Goal: Task Accomplishment & Management: Use online tool/utility

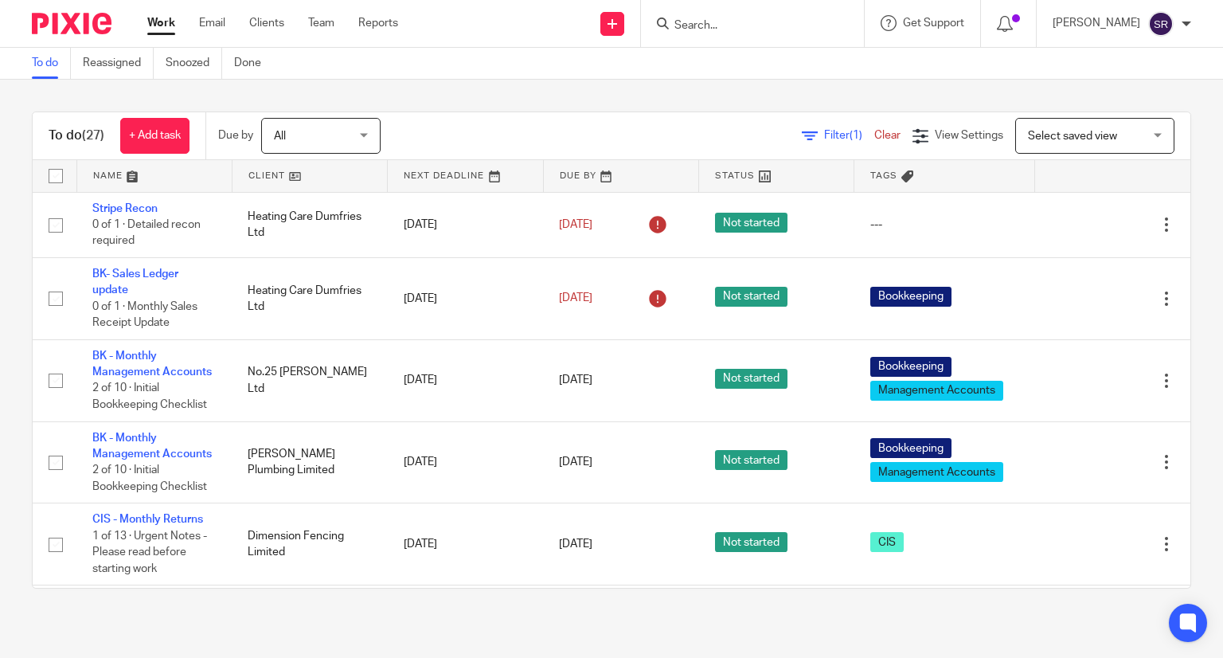
click at [717, 33] on div at bounding box center [752, 23] width 223 height 47
click at [727, 21] on input "Search" at bounding box center [744, 26] width 143 height 14
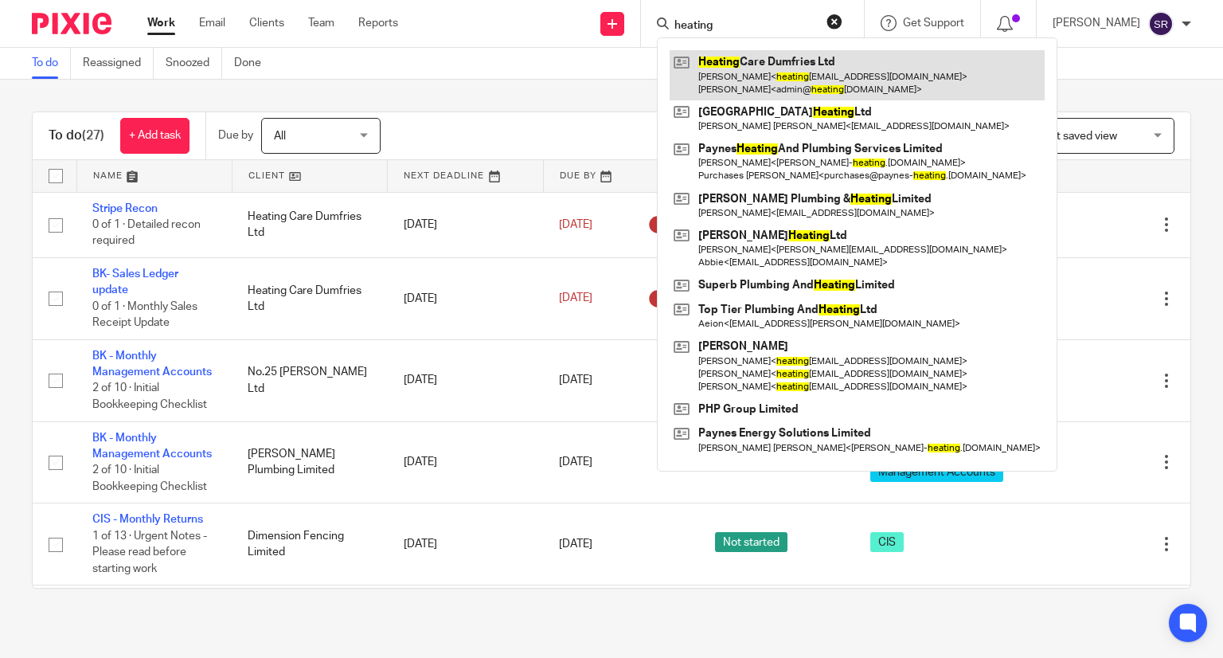
type input "heating"
click at [745, 68] on link at bounding box center [857, 74] width 375 height 49
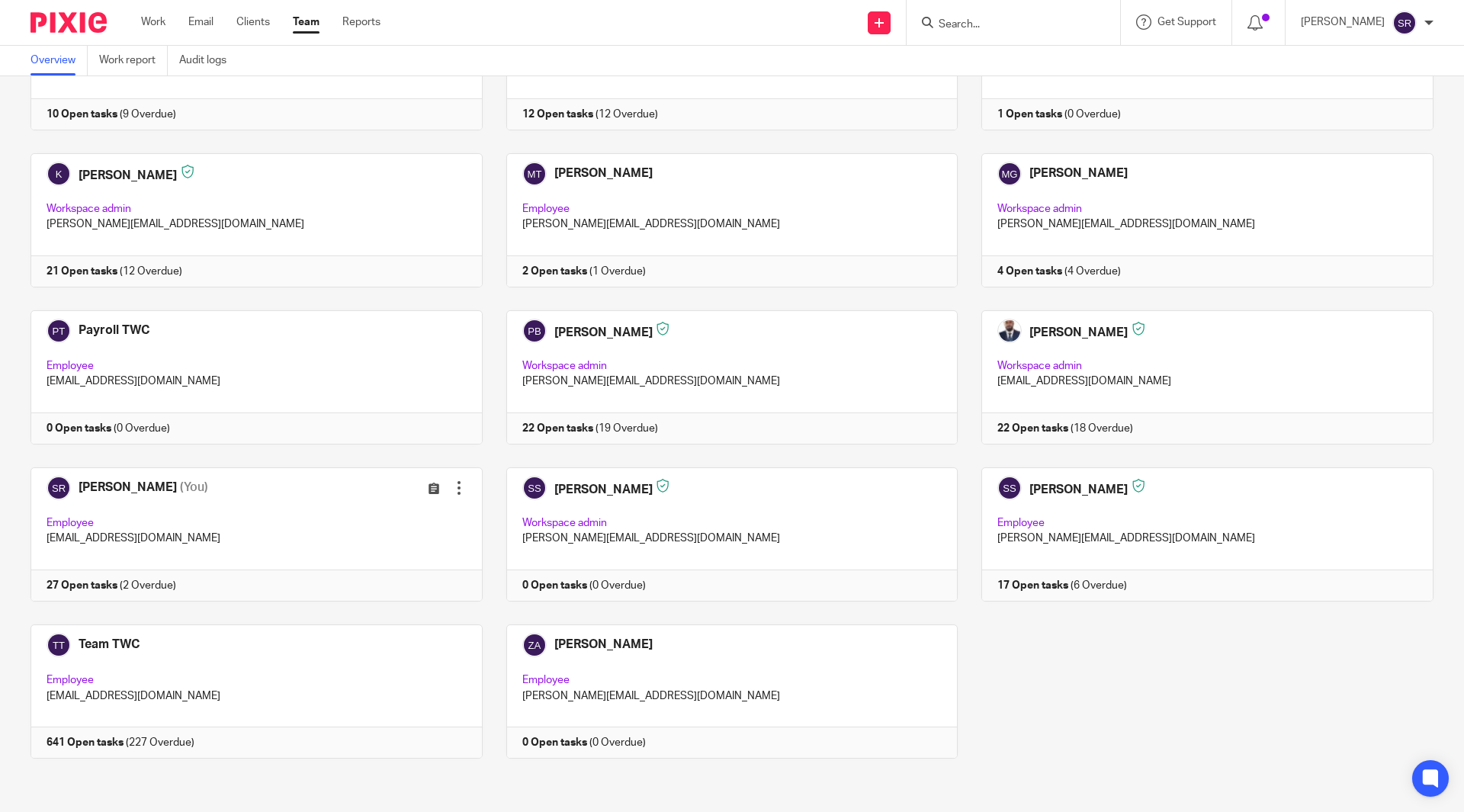
scroll to position [325, 0]
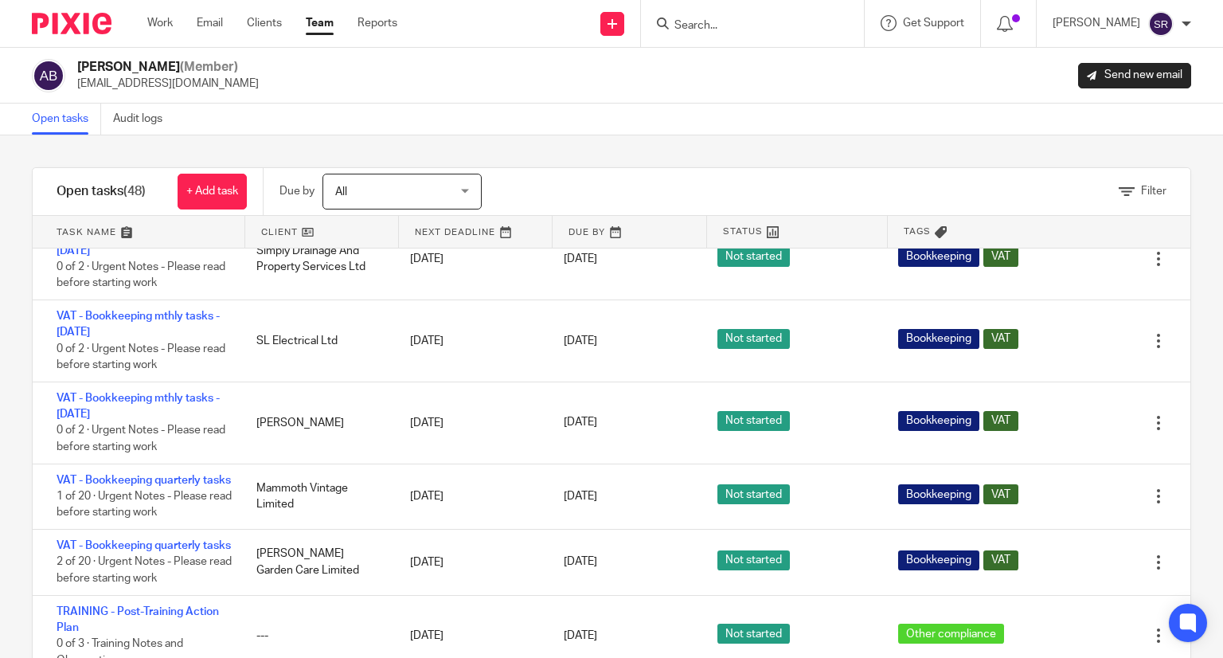
scroll to position [50, 0]
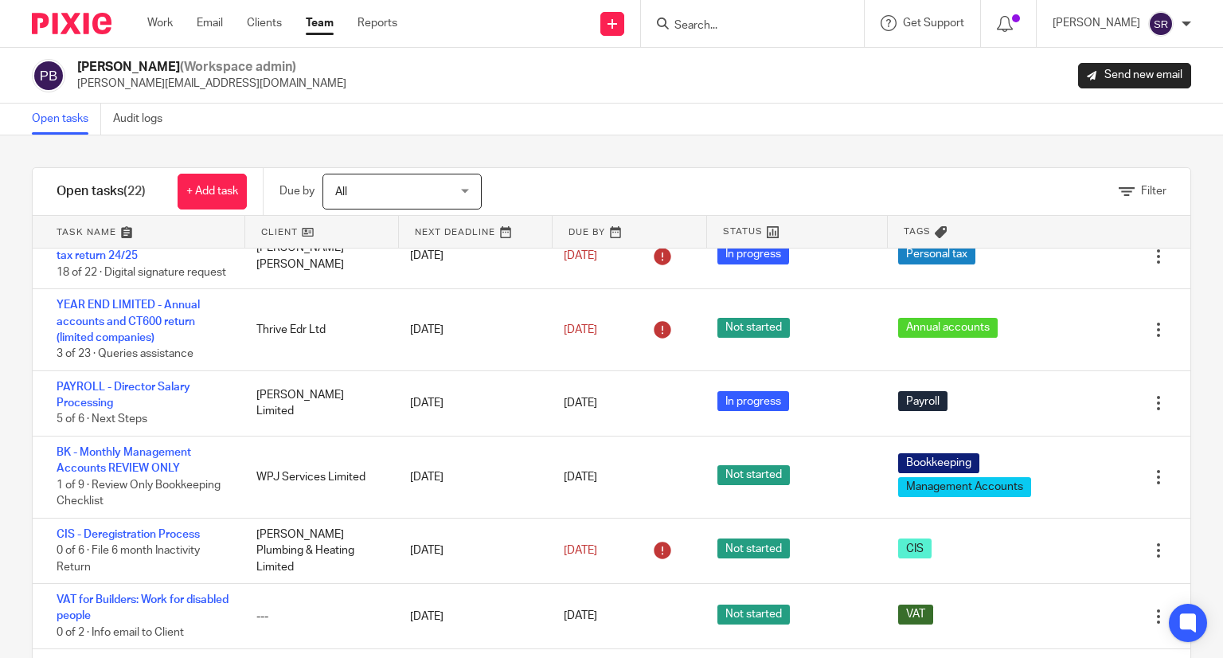
scroll to position [840, 0]
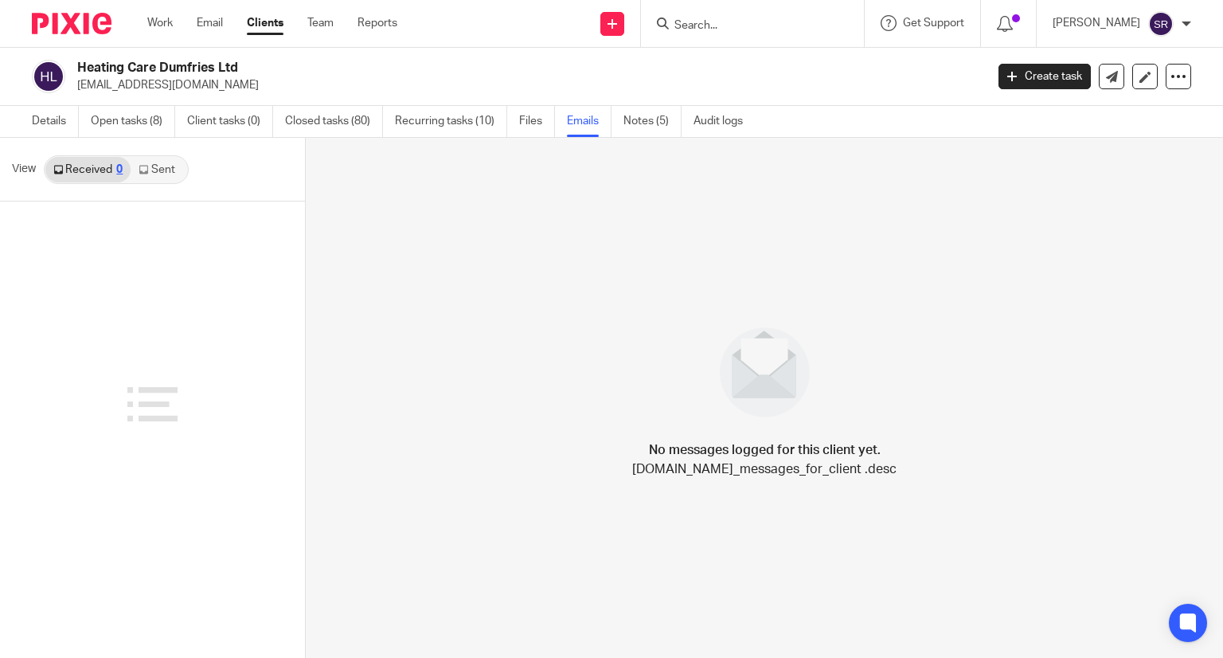
click at [163, 176] on link "Sent" at bounding box center [159, 169] width 56 height 25
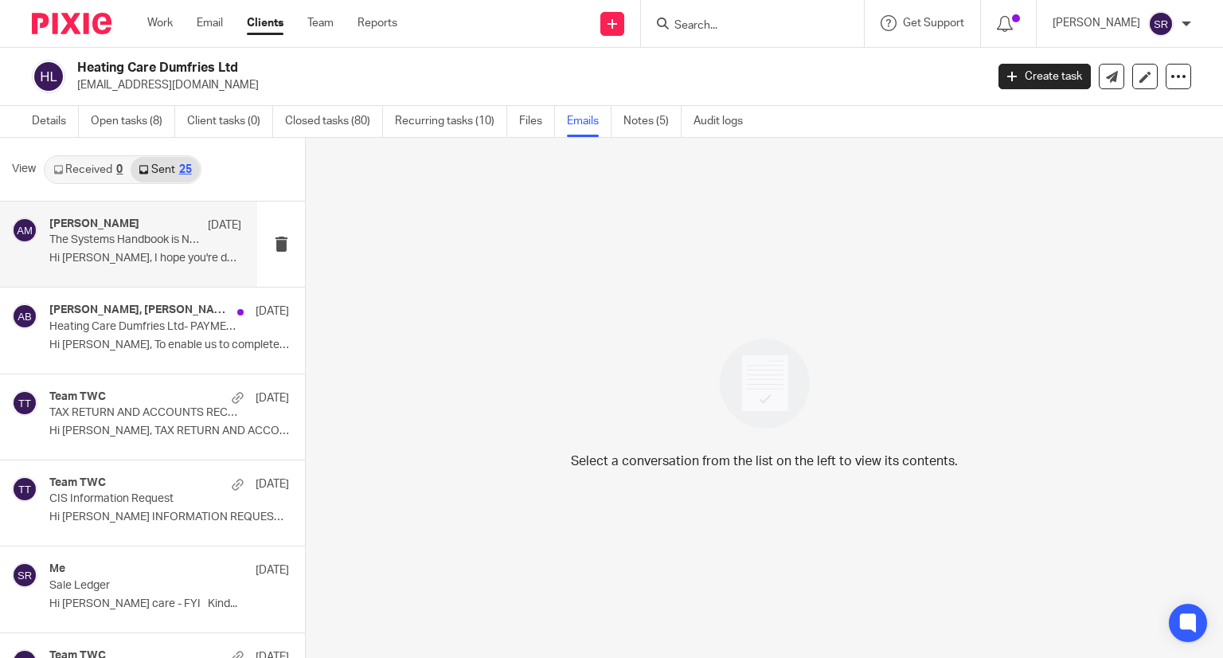
click at [119, 241] on p "The Systems Handbook is Now Available!" at bounding box center [126, 240] width 154 height 14
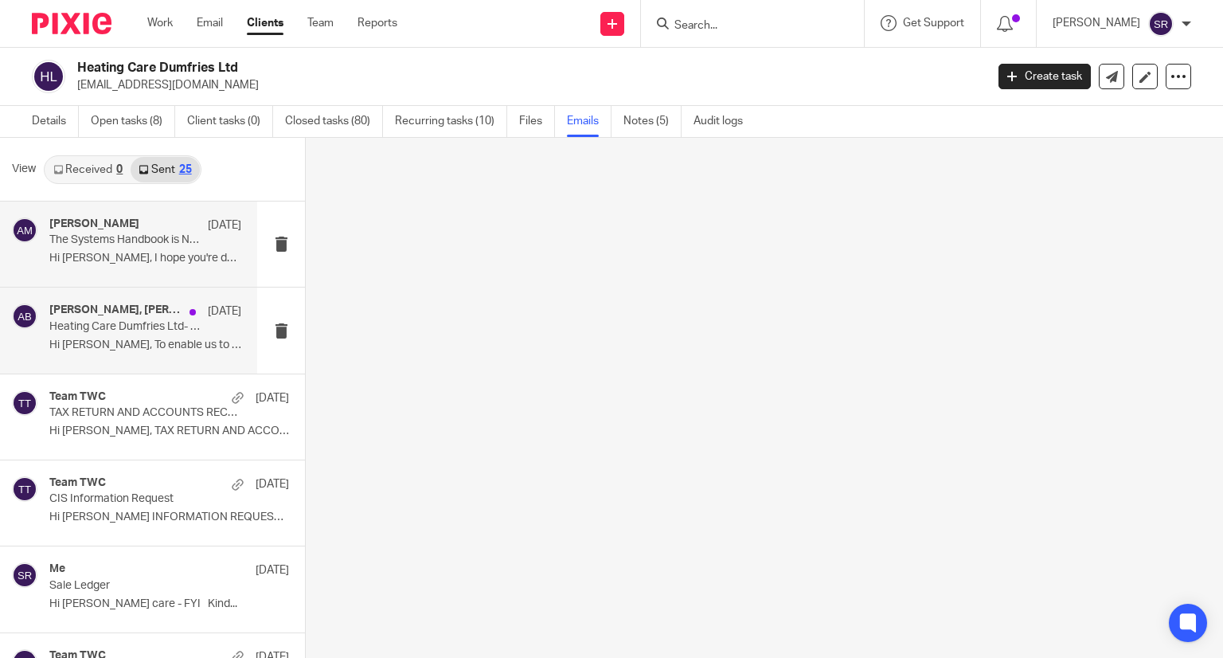
click at [137, 345] on p "Hi Laurie, To enable us to complete the..." at bounding box center [145, 345] width 192 height 14
click at [173, 170] on link "Sent 50" at bounding box center [171, 169] width 68 height 25
click at [85, 170] on link "Received 25" at bounding box center [91, 169] width 92 height 25
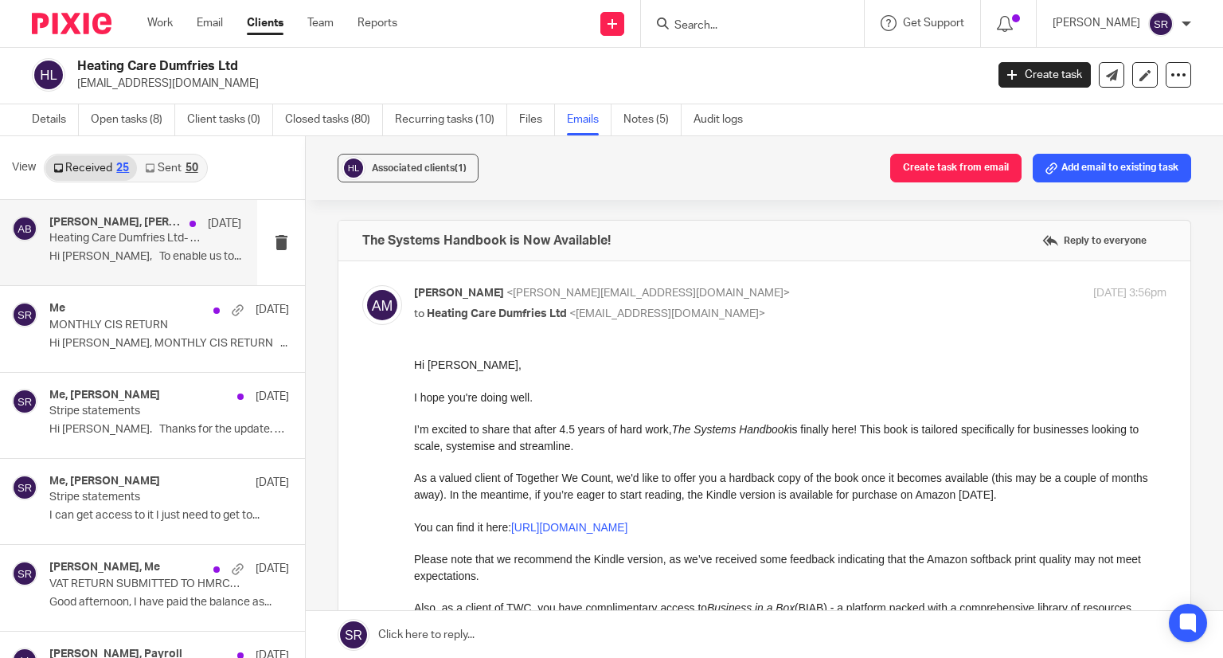
click at [124, 238] on p "Heating Care Dumfries Ltd- PAYMENT RUN" at bounding box center [126, 239] width 154 height 14
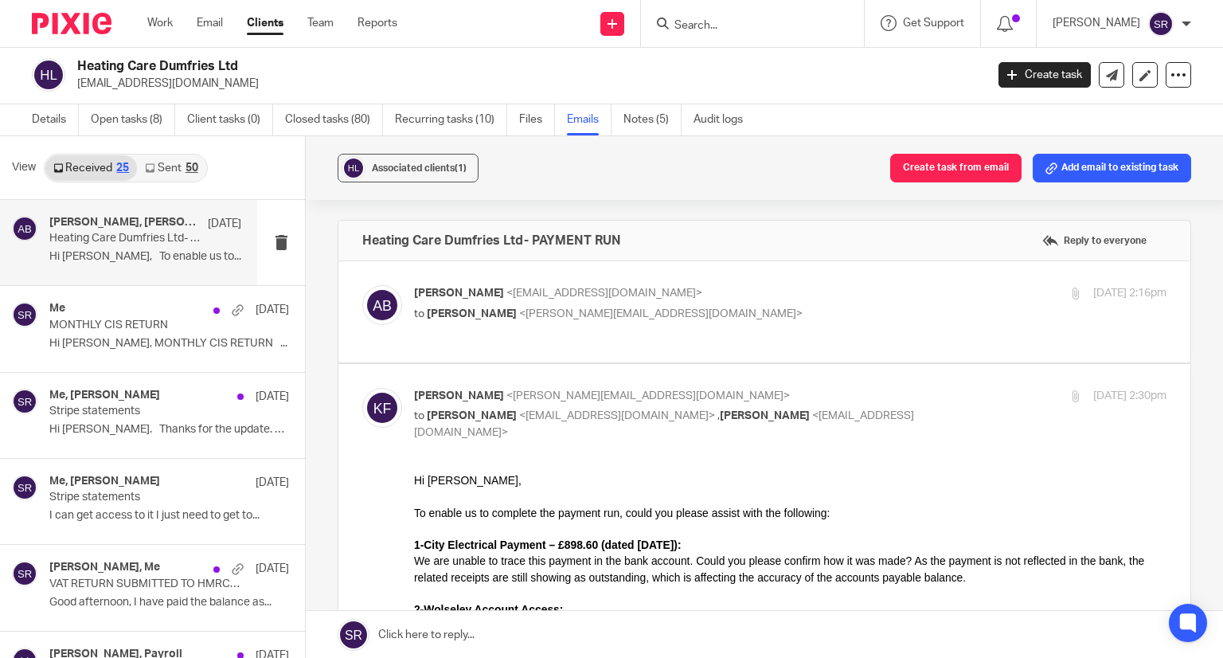
click at [470, 310] on span "Kim Faulkner" at bounding box center [472, 313] width 90 height 11
checkbox input "true"
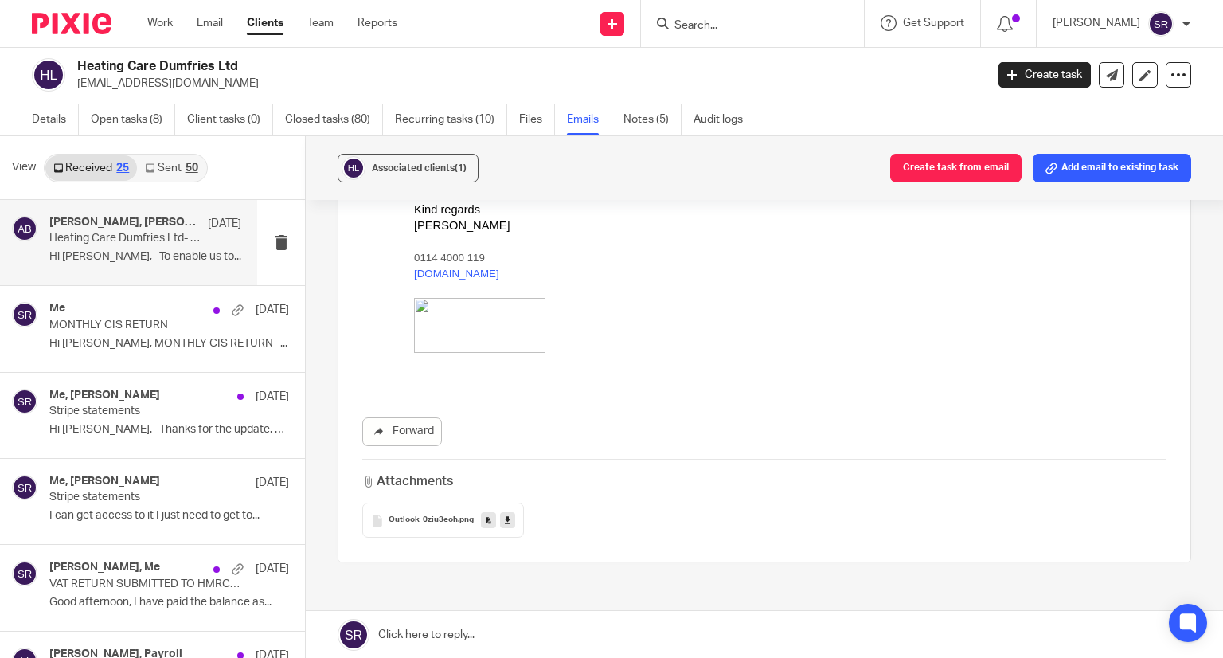
scroll to position [1543, 0]
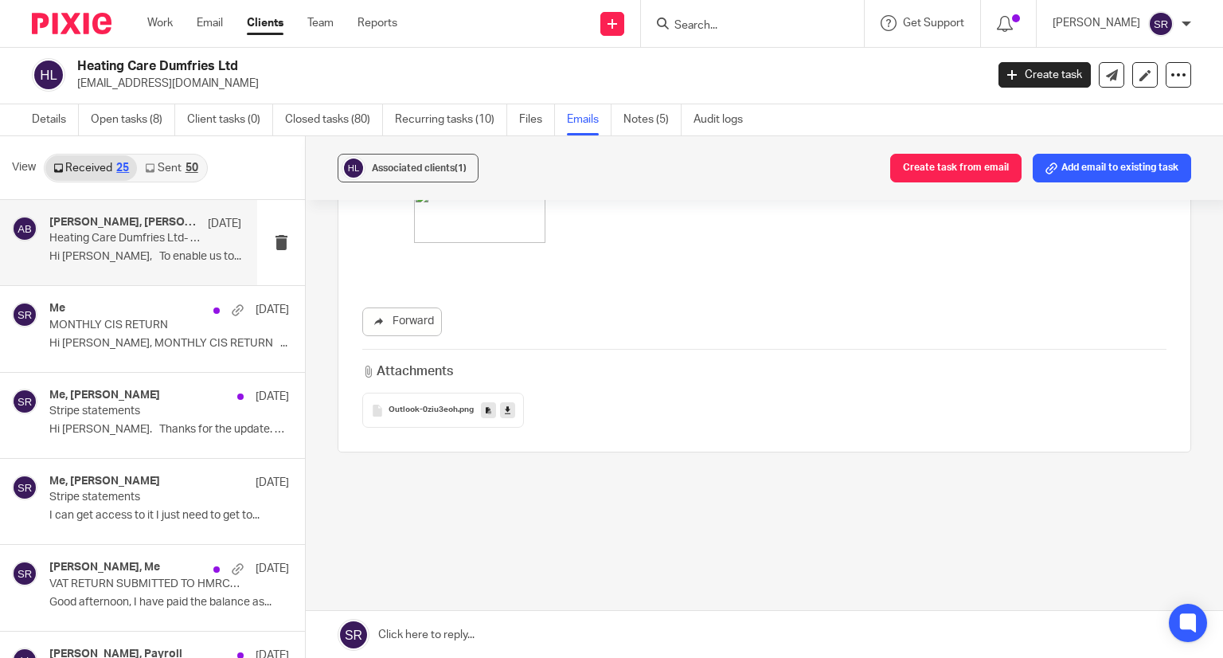
click at [162, 154] on div "Received 25 Sent 50" at bounding box center [126, 168] width 164 height 29
click at [161, 164] on link "Sent 50" at bounding box center [171, 167] width 68 height 25
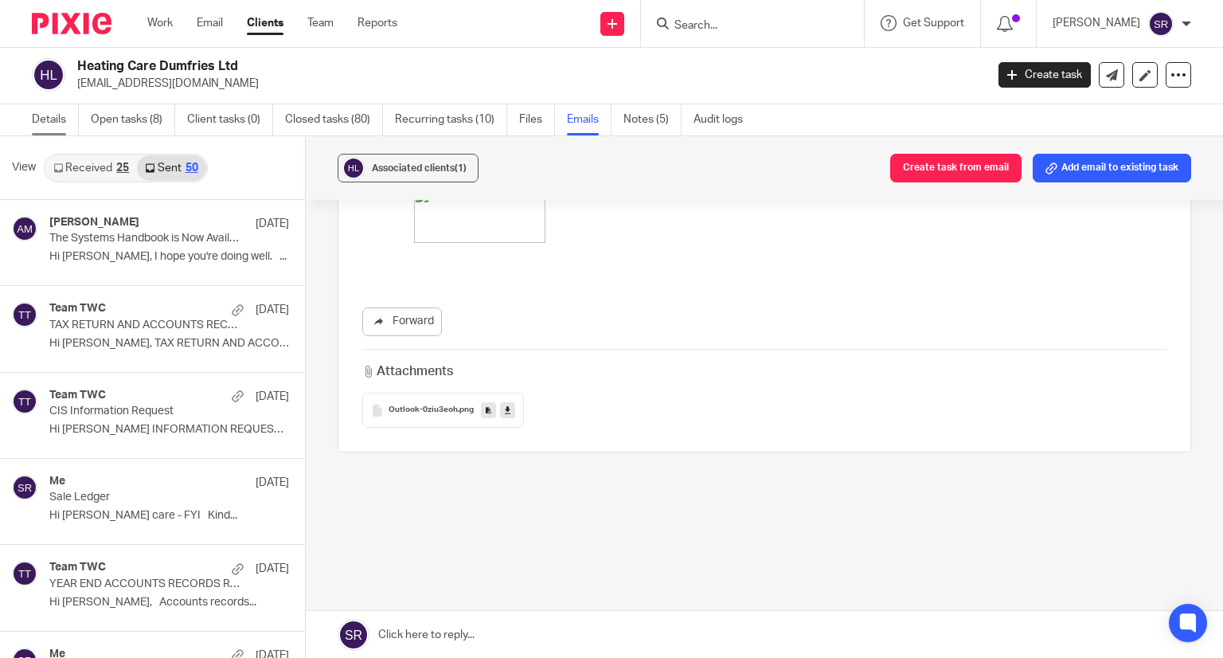
click at [59, 117] on link "Details" at bounding box center [55, 119] width 47 height 31
click at [113, 127] on link "Open tasks (8)" at bounding box center [133, 119] width 84 height 31
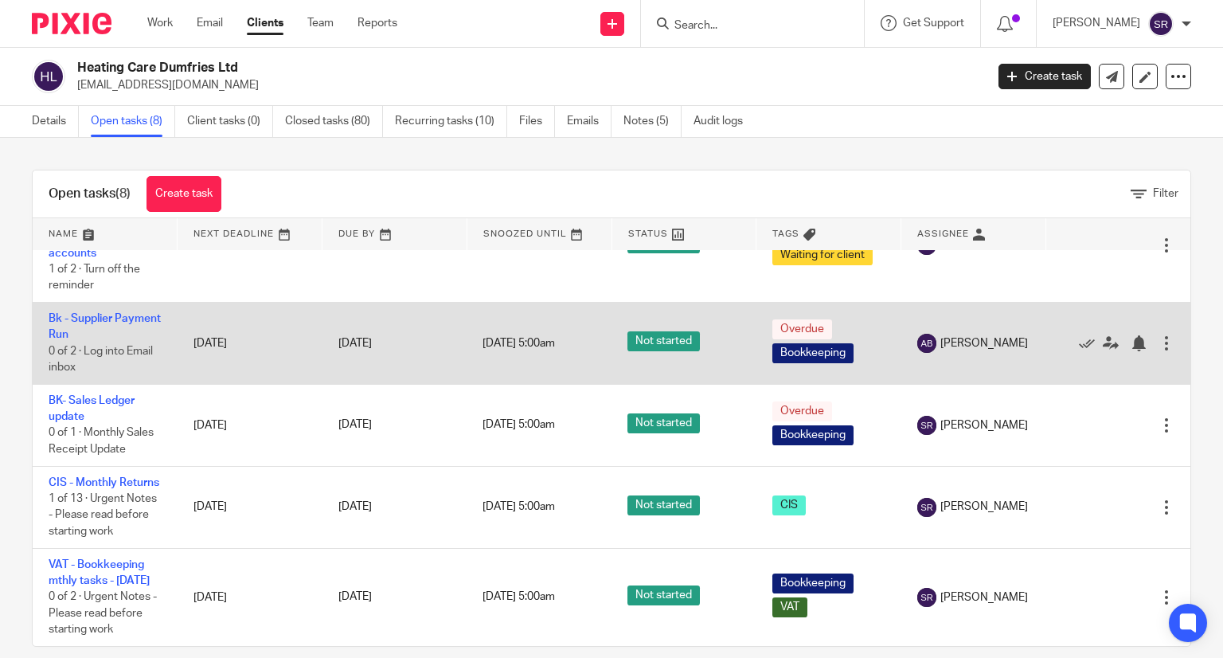
scroll to position [344, 0]
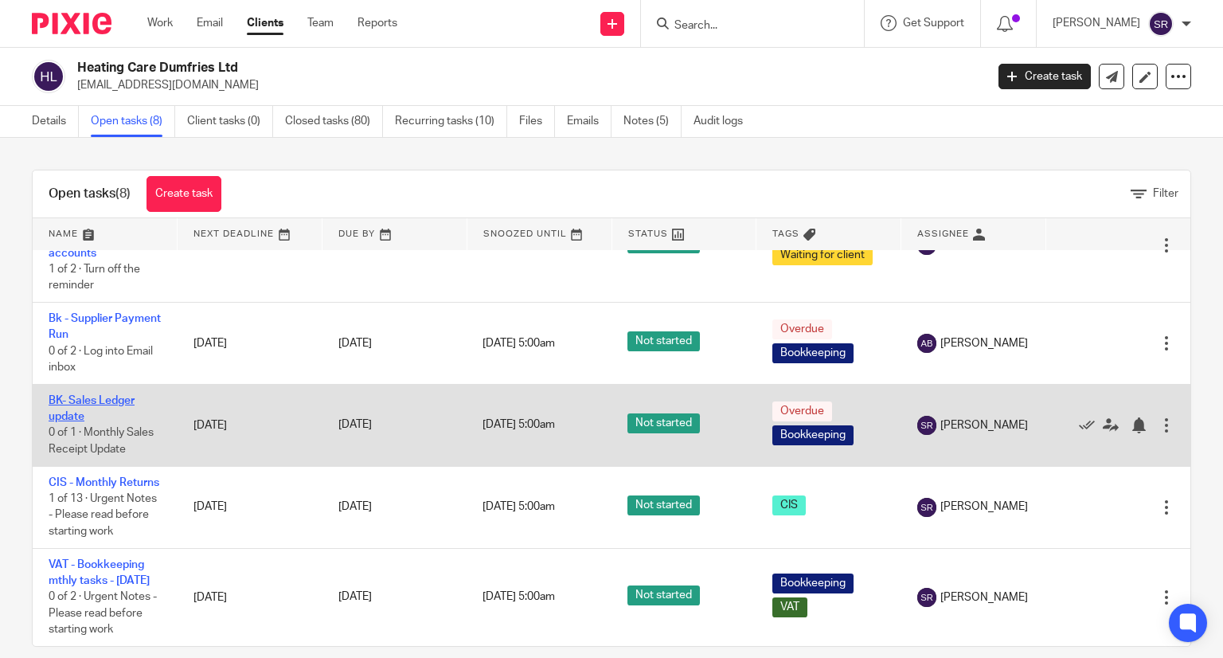
click at [94, 395] on link "BK- Sales Ledger update" at bounding box center [92, 408] width 86 height 27
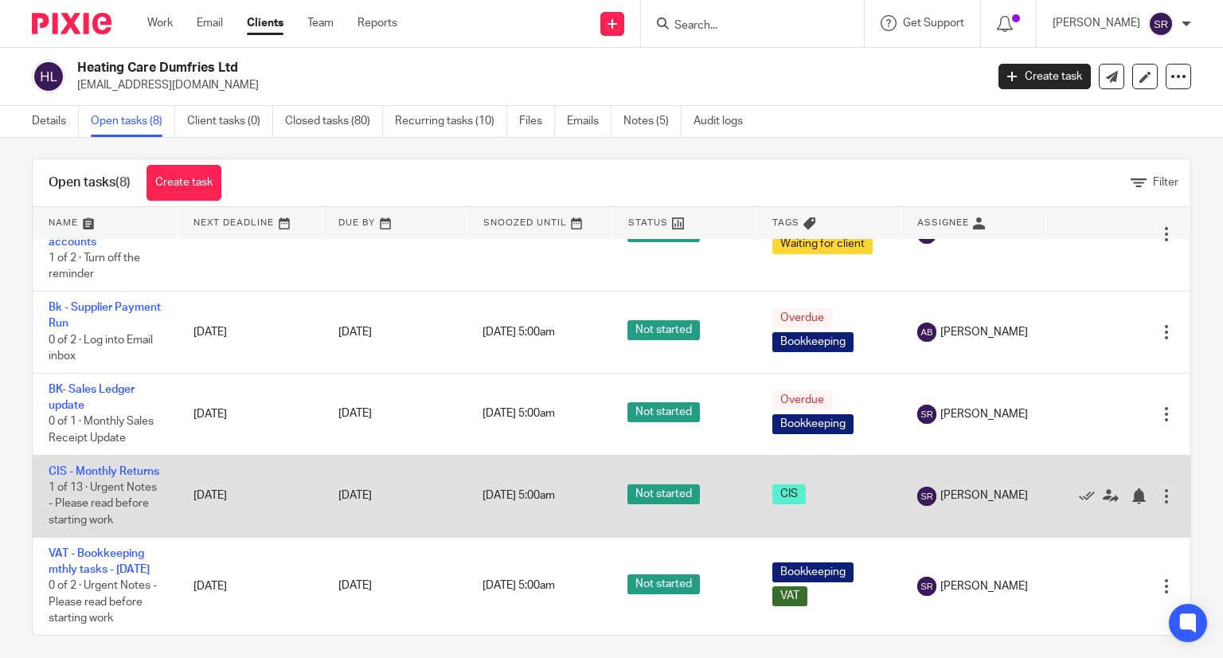
scroll to position [20, 0]
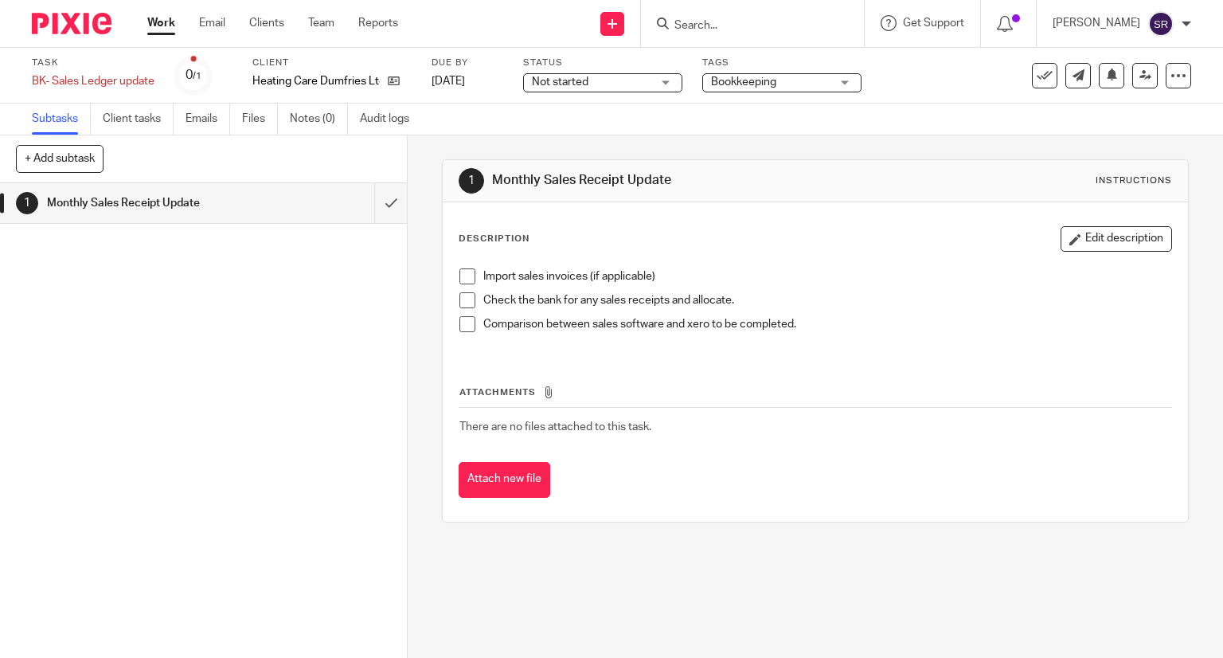
click at [465, 276] on span at bounding box center [467, 276] width 16 height 16
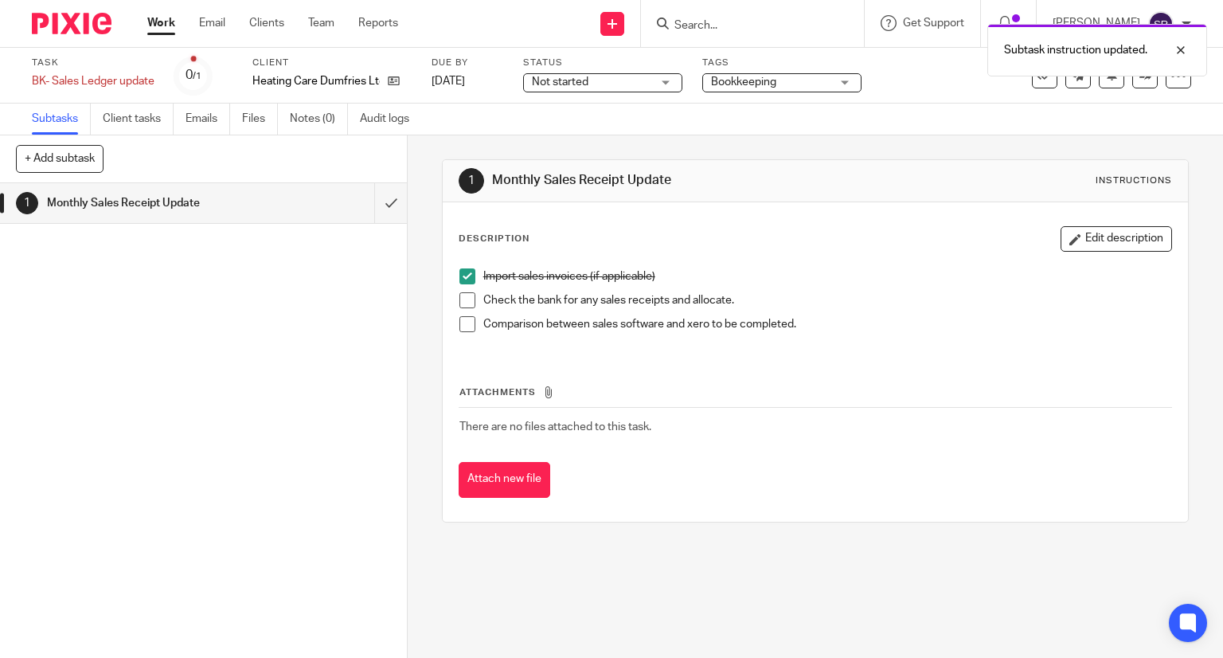
click at [459, 320] on span at bounding box center [467, 324] width 16 height 16
click at [459, 308] on li "Check the bank for any sales receipts and allocate." at bounding box center [815, 304] width 713 height 24
click at [459, 306] on span at bounding box center [467, 300] width 16 height 16
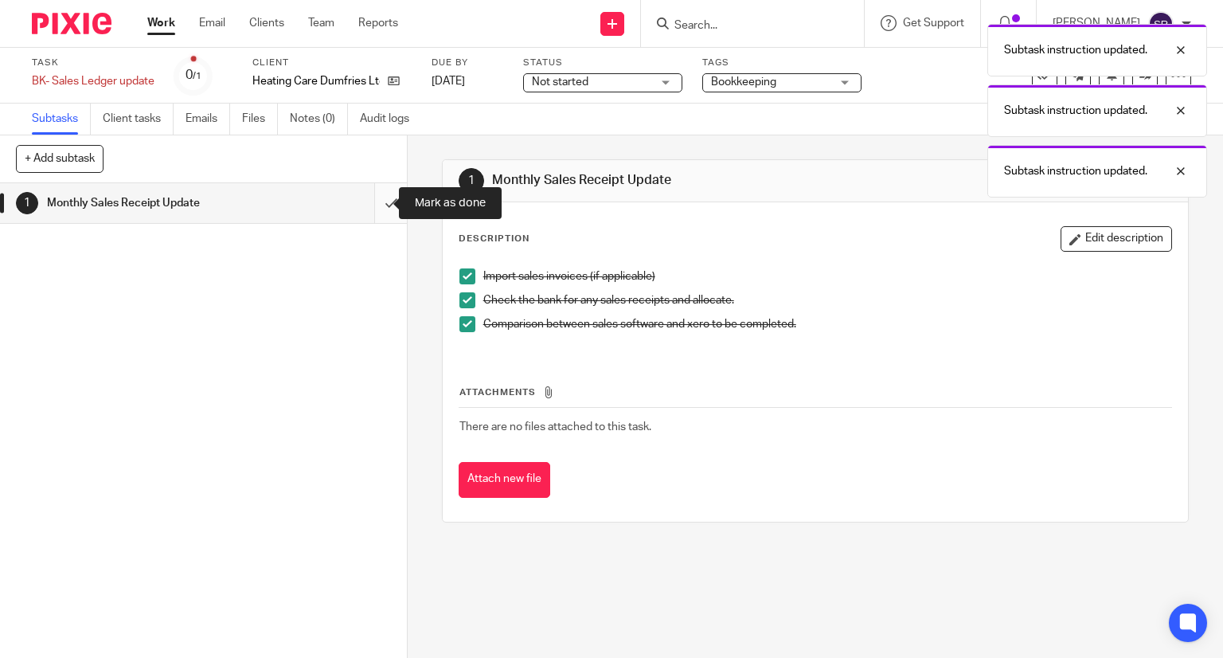
click at [372, 206] on input "submit" at bounding box center [203, 203] width 407 height 40
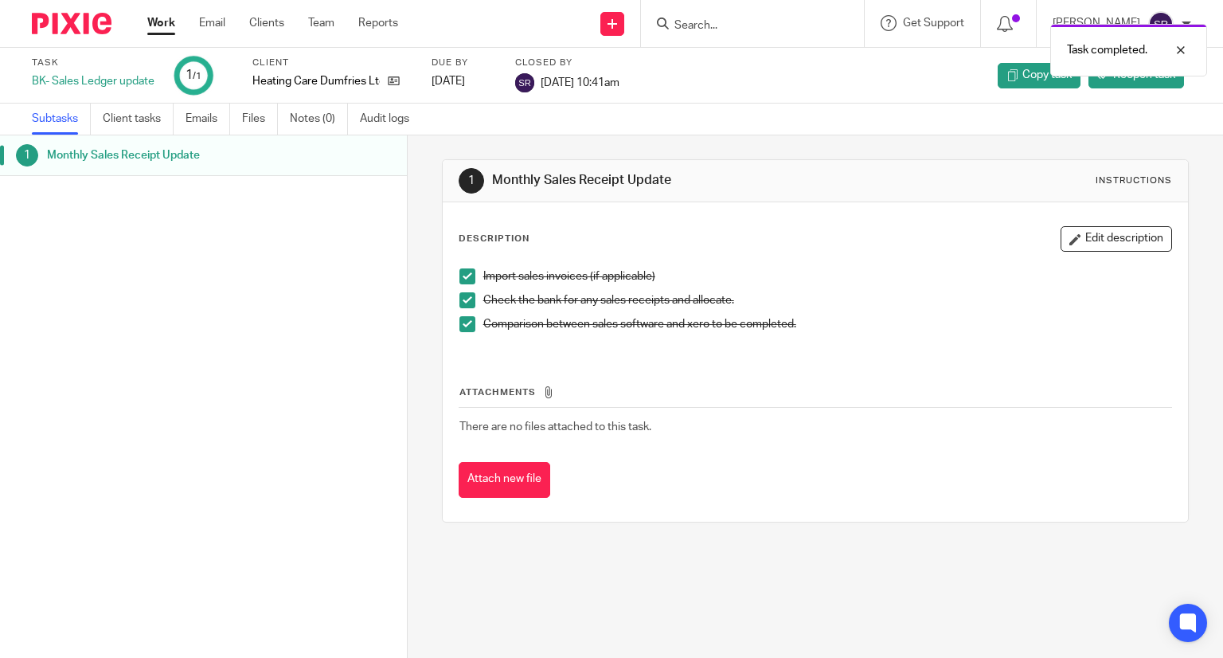
click at [165, 26] on link "Work" at bounding box center [161, 23] width 28 height 16
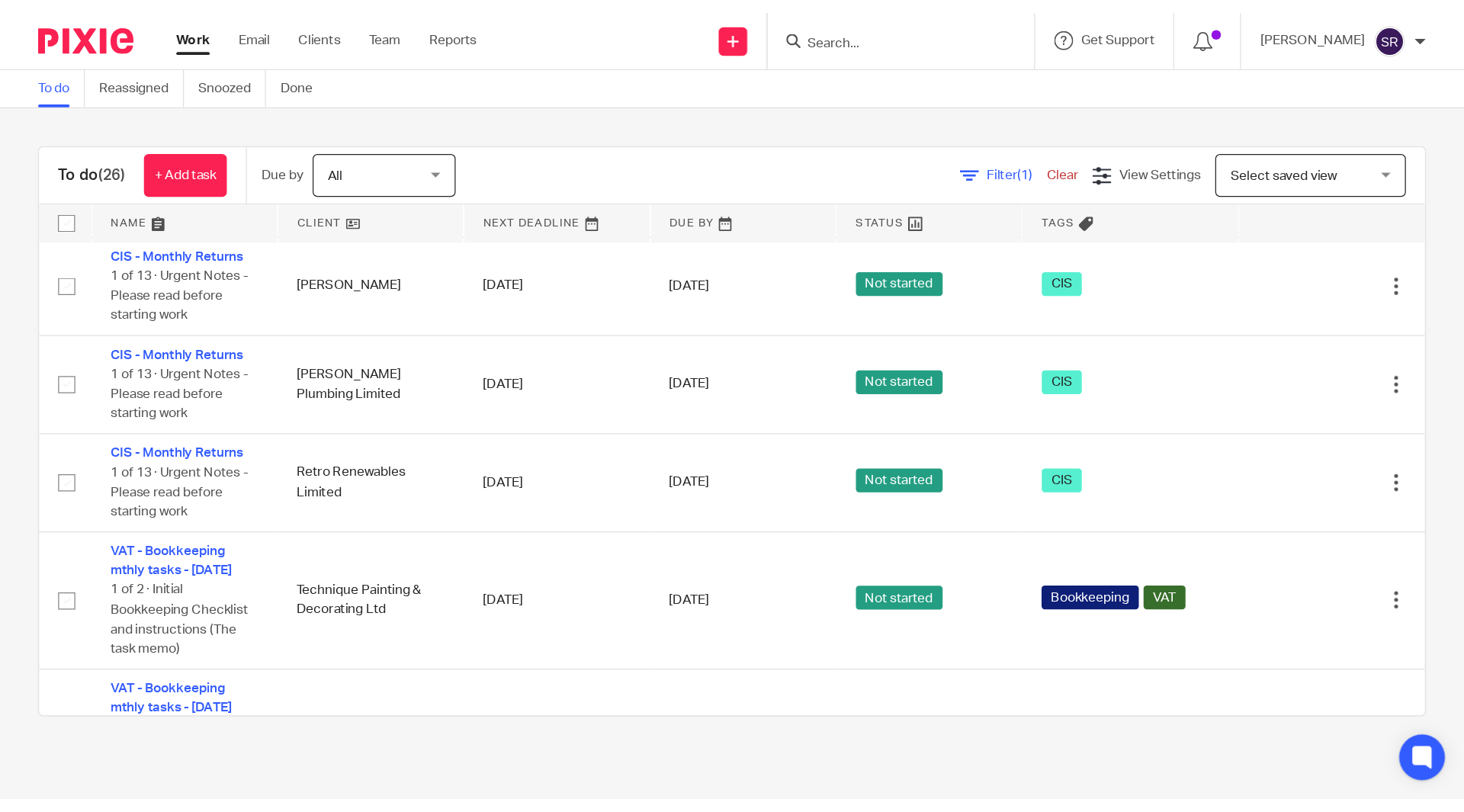
scroll to position [380, 0]
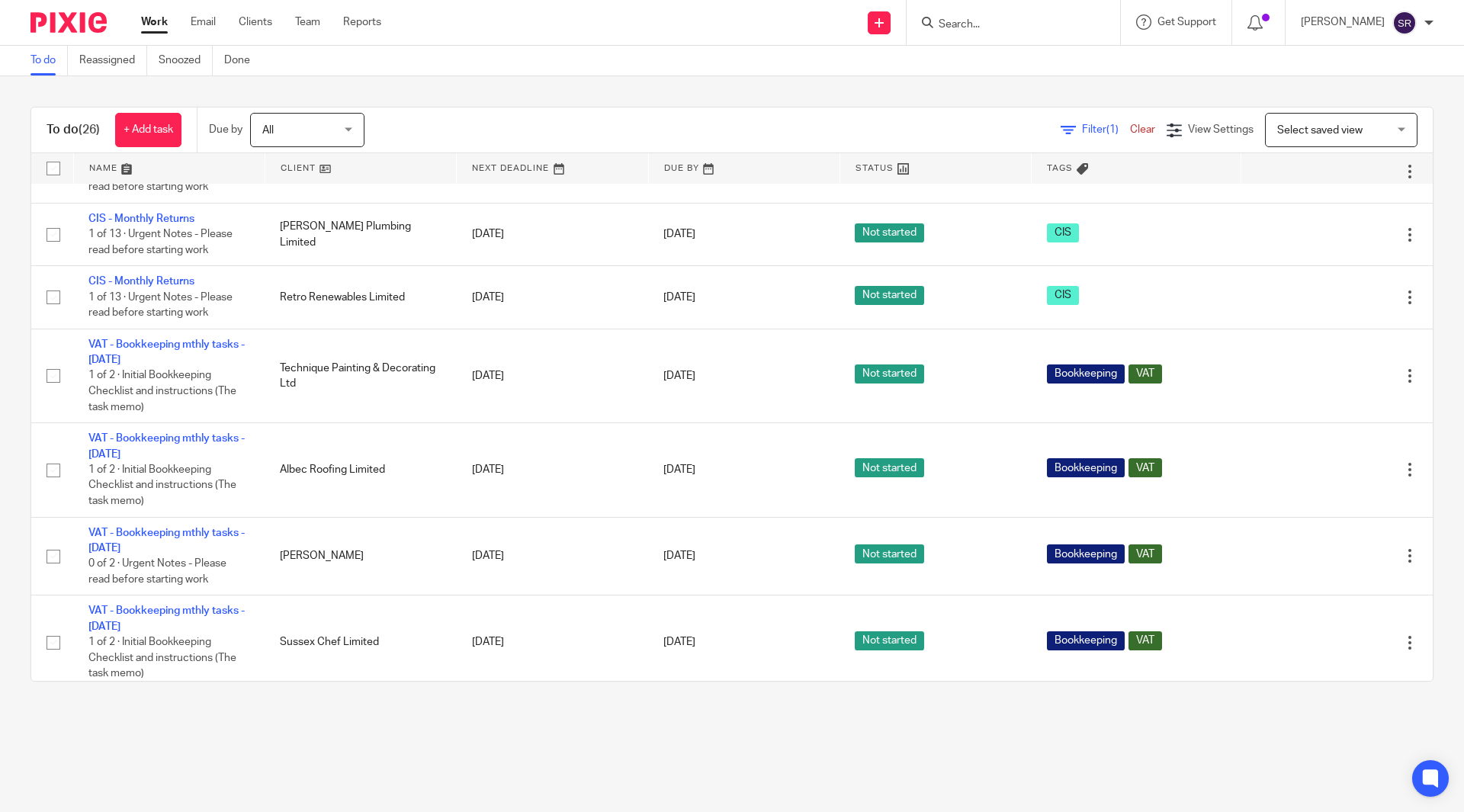
click at [1027, 20] on input "Search" at bounding box center [1005, 25] width 137 height 13
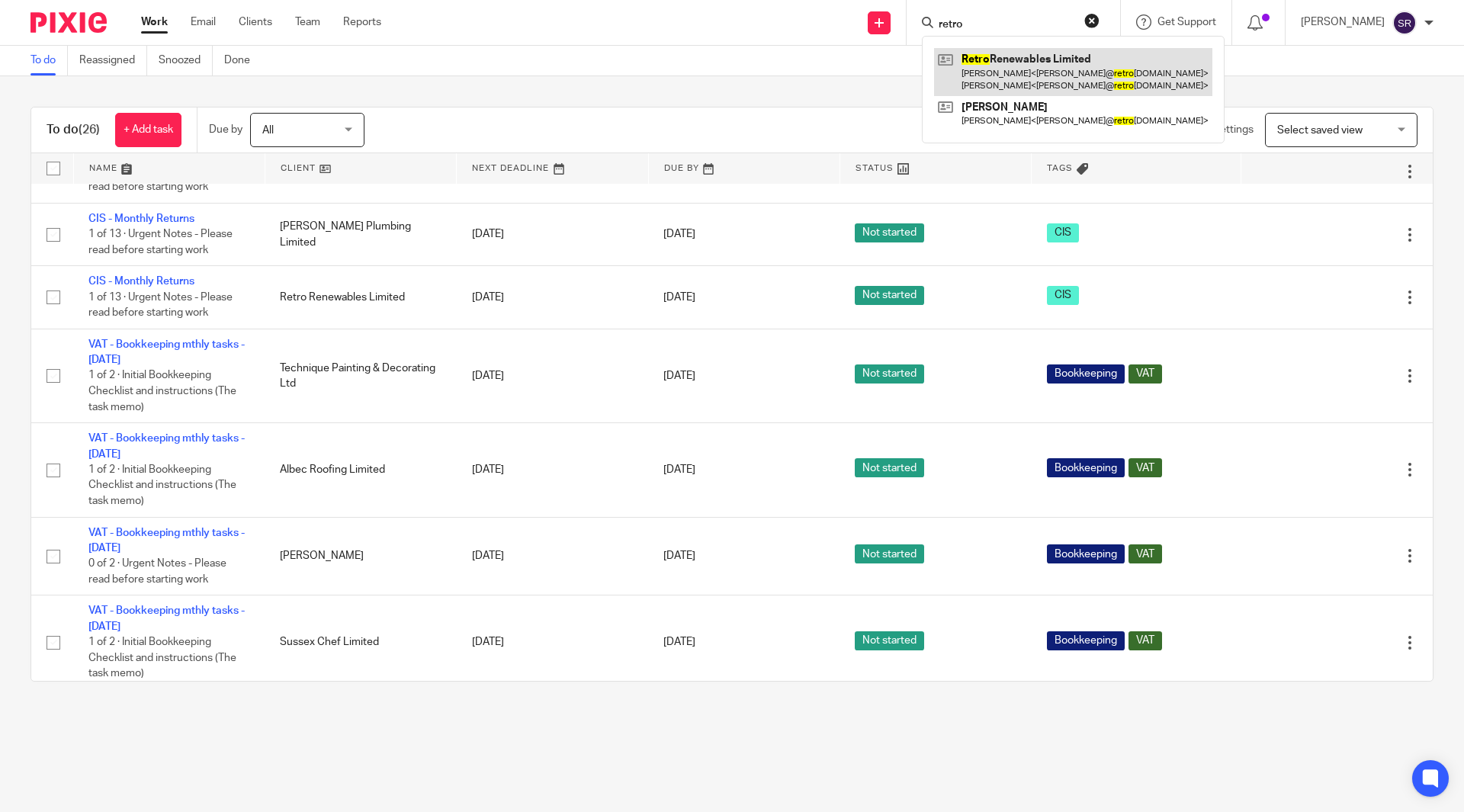
type input "retro"
click at [1068, 51] on link at bounding box center [1072, 71] width 279 height 47
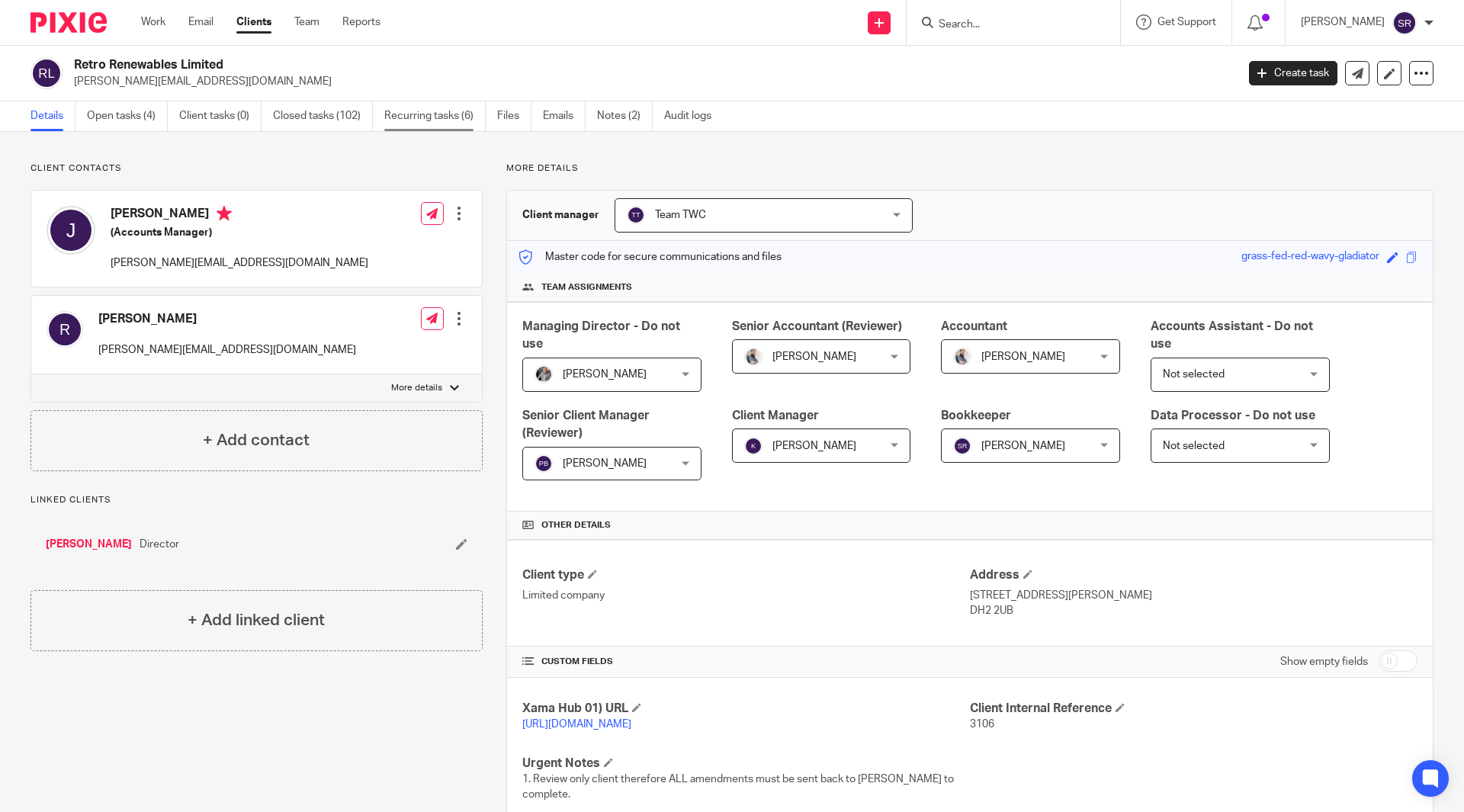
click at [389, 118] on link "Recurring tasks (6)" at bounding box center [435, 116] width 101 height 30
click at [345, 118] on link "Closed tasks (102)" at bounding box center [323, 116] width 100 height 30
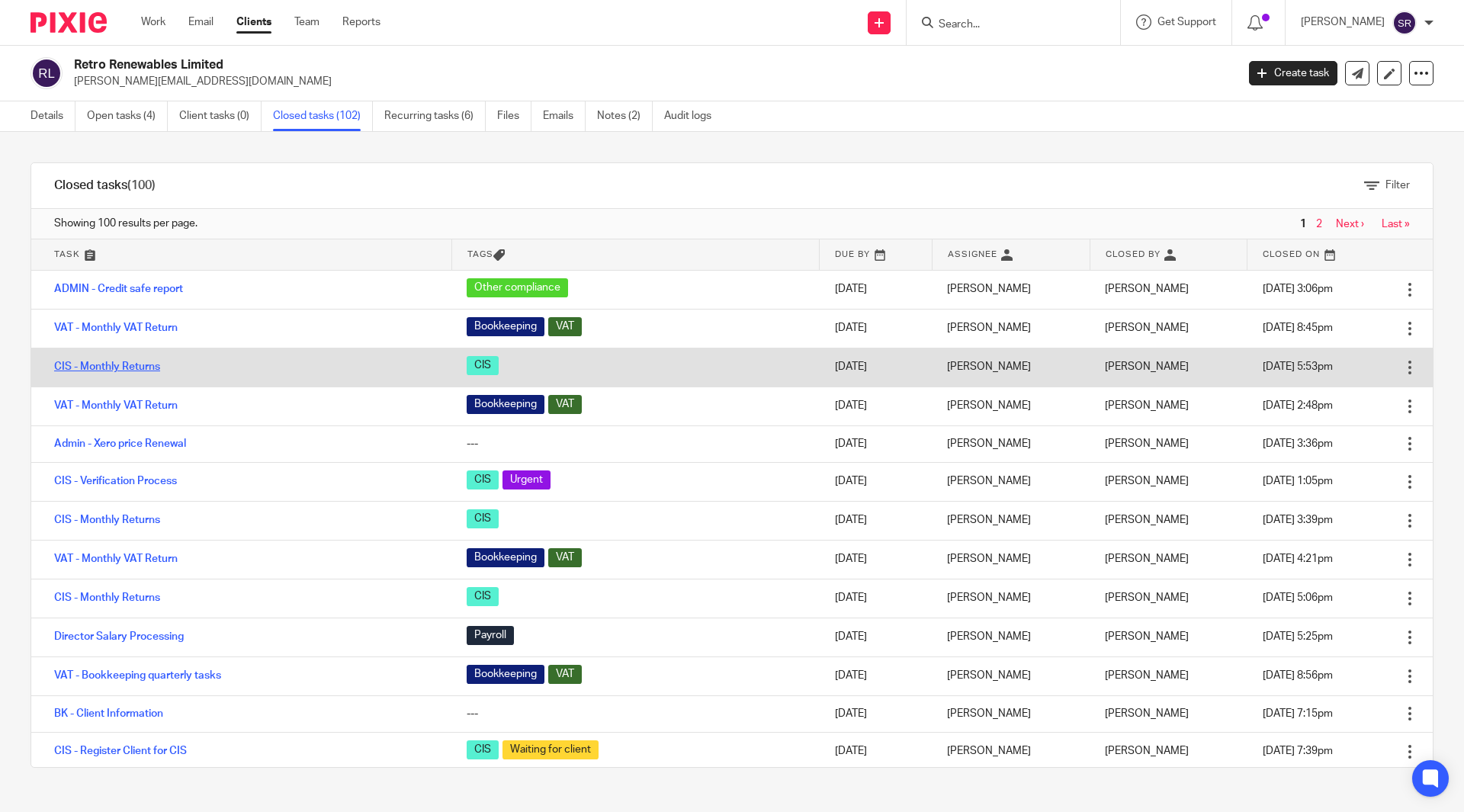
click at [120, 369] on link "CIS - Monthly Returns" at bounding box center [107, 366] width 106 height 11
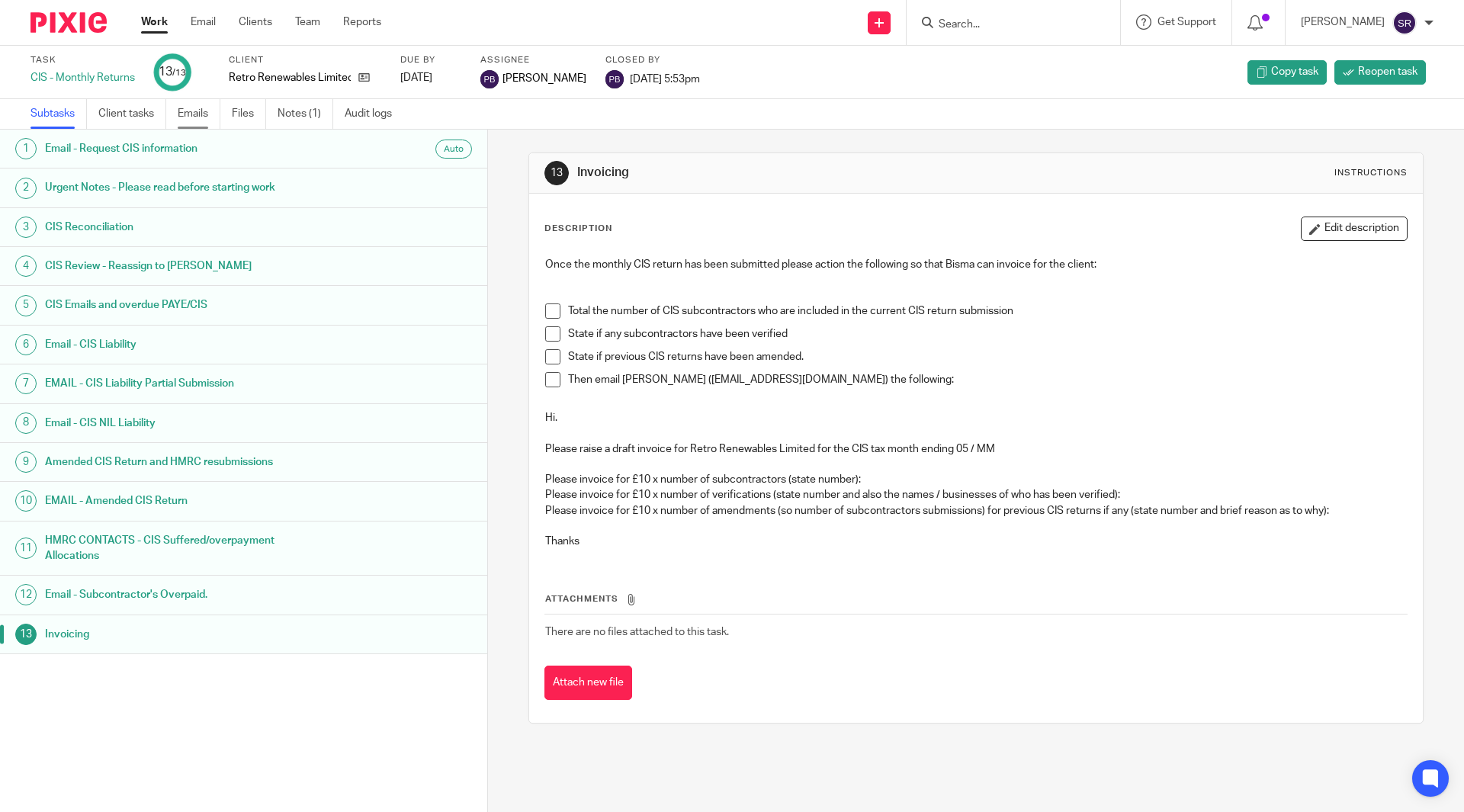
click at [208, 116] on link "Emails" at bounding box center [199, 114] width 43 height 30
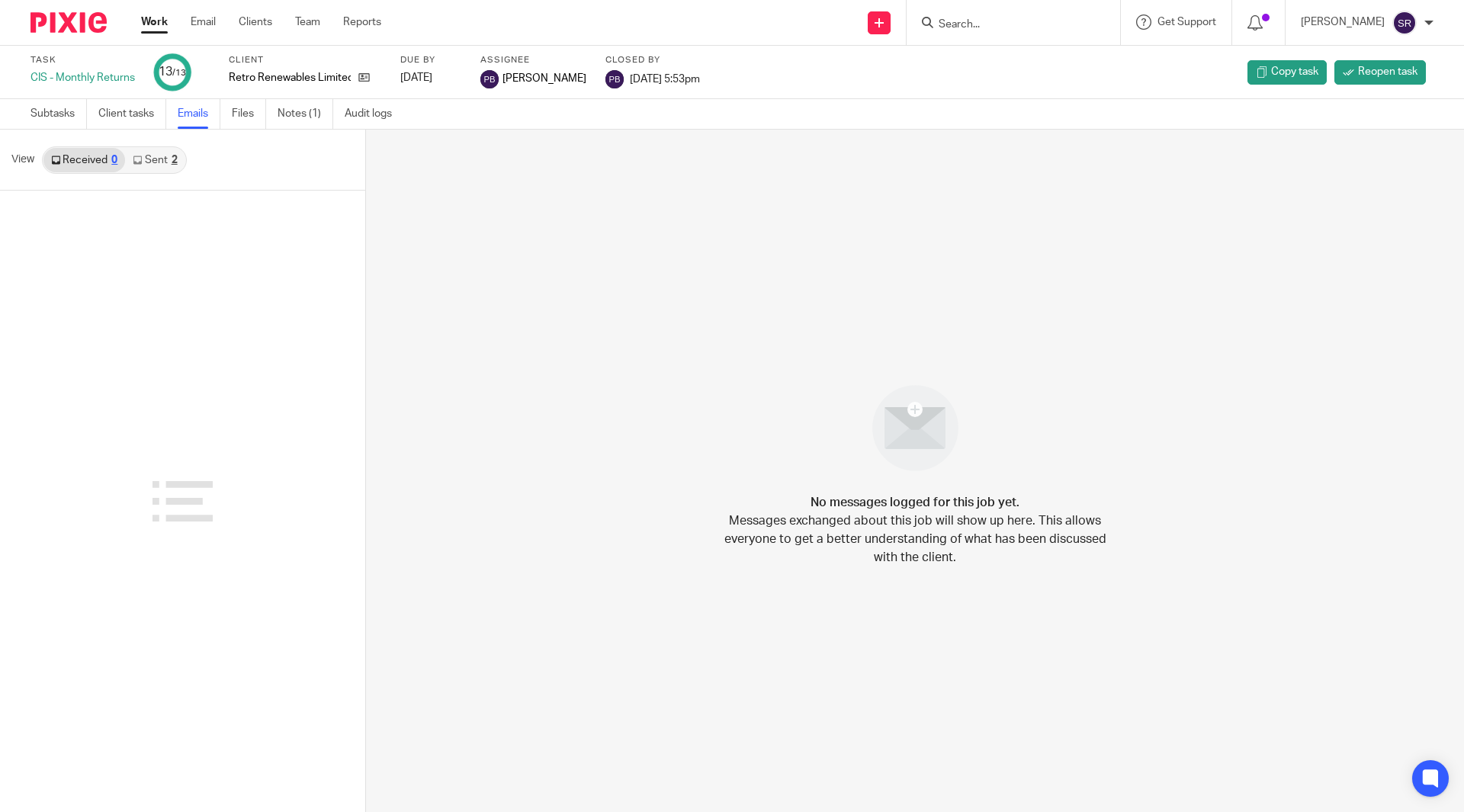
click at [139, 154] on link "Sent 2" at bounding box center [155, 159] width 59 height 24
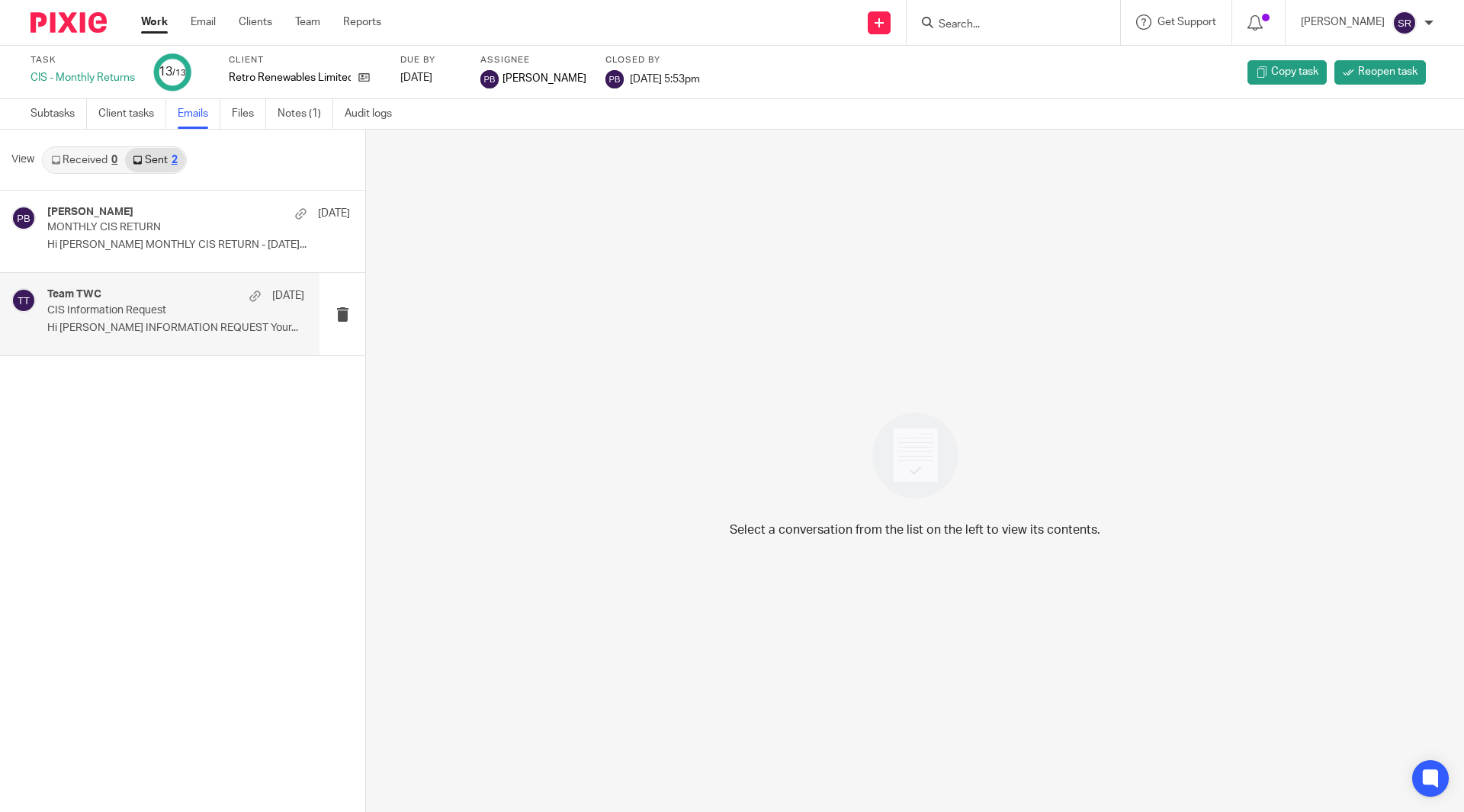
click at [141, 295] on div "Team TWC 5 Jul" at bounding box center [175, 296] width 257 height 15
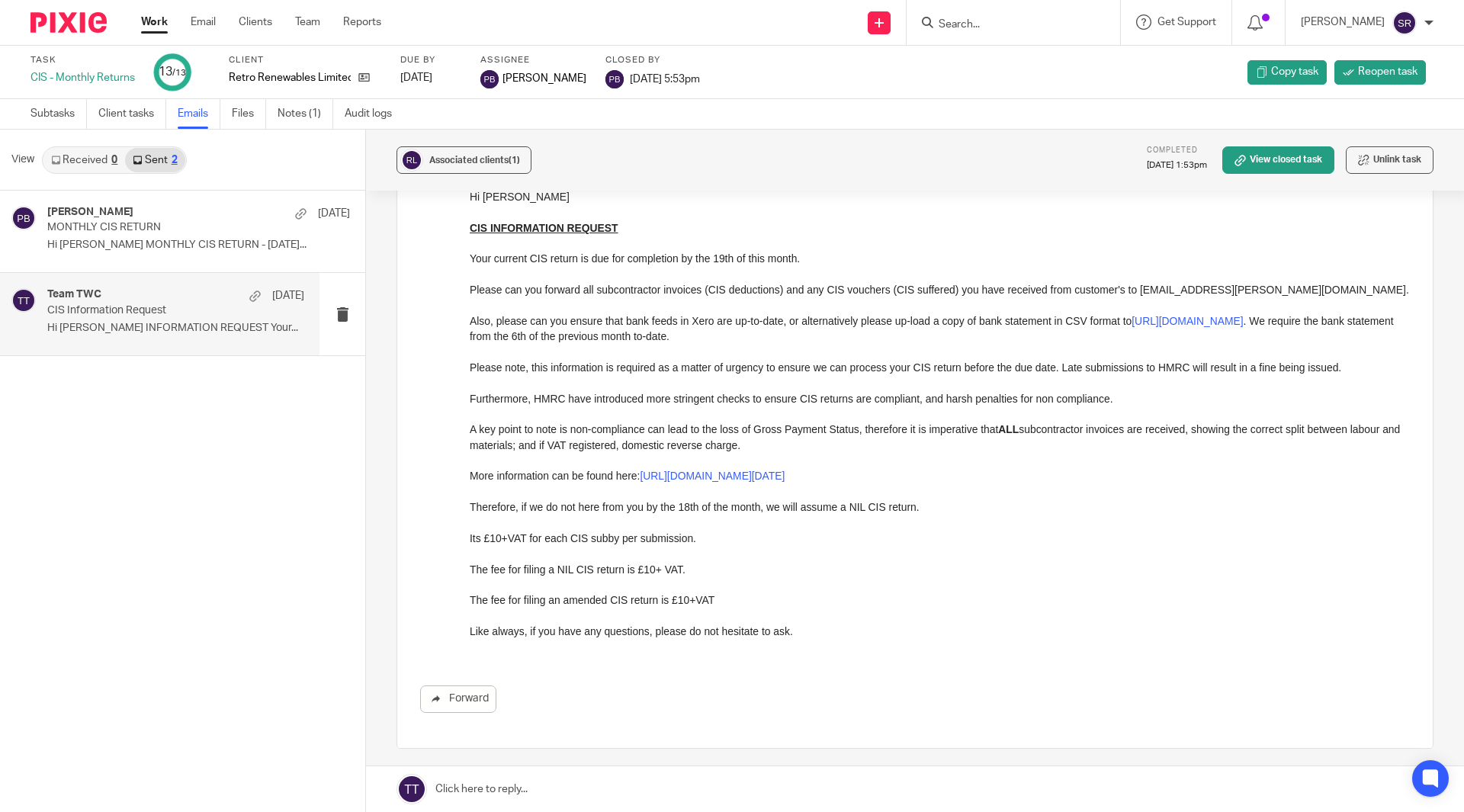
scroll to position [152, 0]
click at [153, 226] on p "MONTHLY CIS RETURN" at bounding box center [149, 228] width 206 height 13
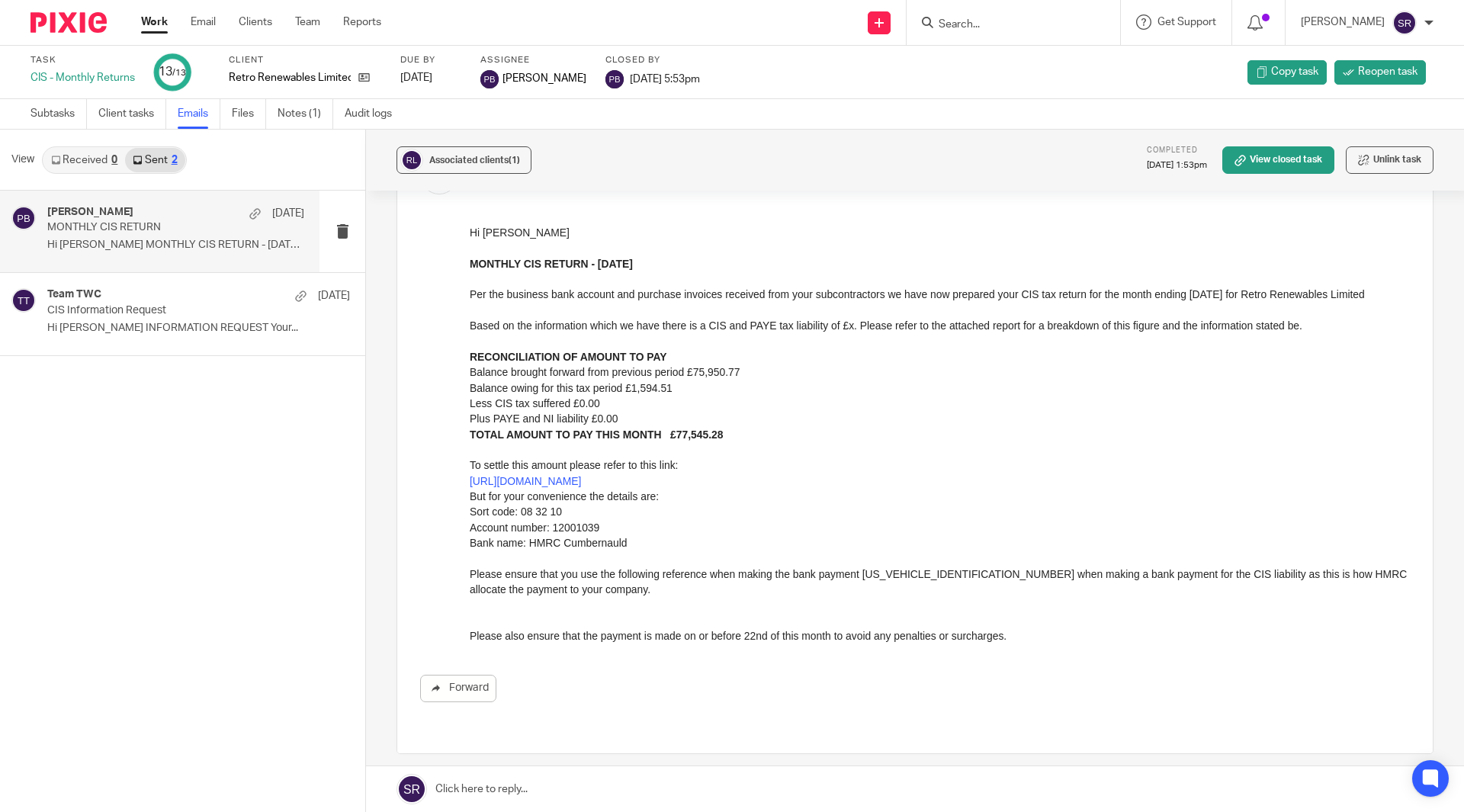
scroll to position [77, 0]
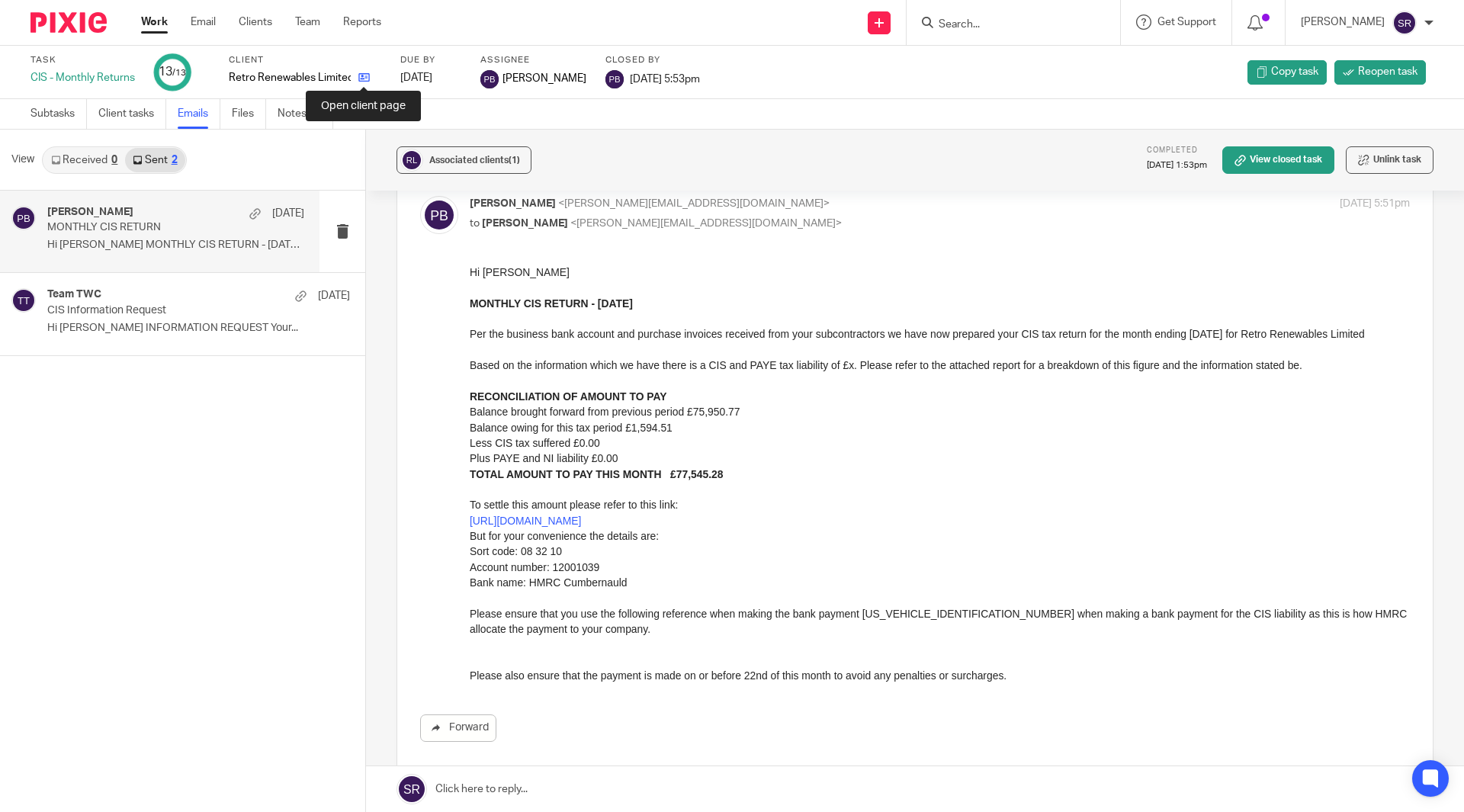
click at [365, 75] on icon at bounding box center [364, 78] width 11 height 11
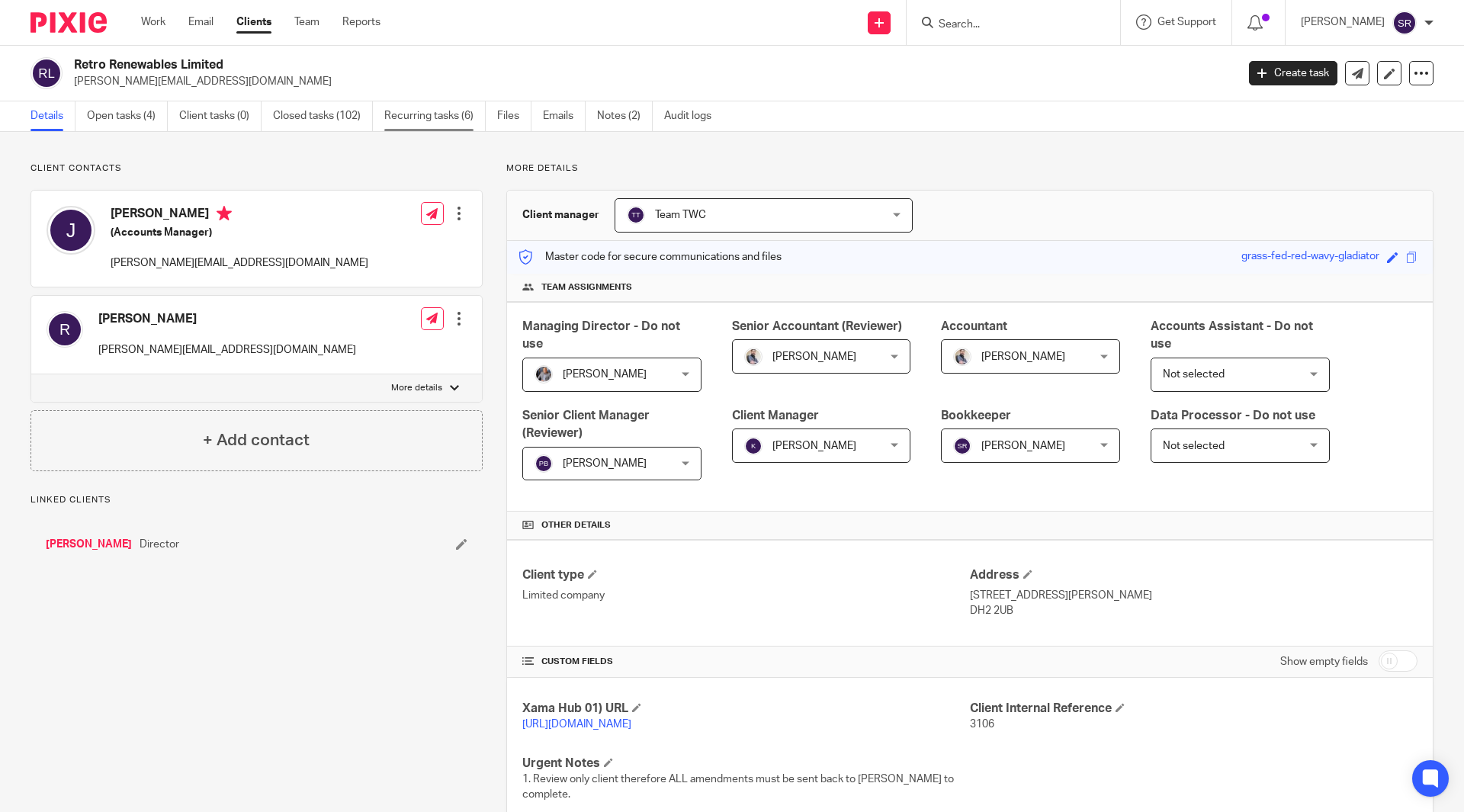
click at [458, 106] on link "Recurring tasks (6)" at bounding box center [435, 116] width 101 height 30
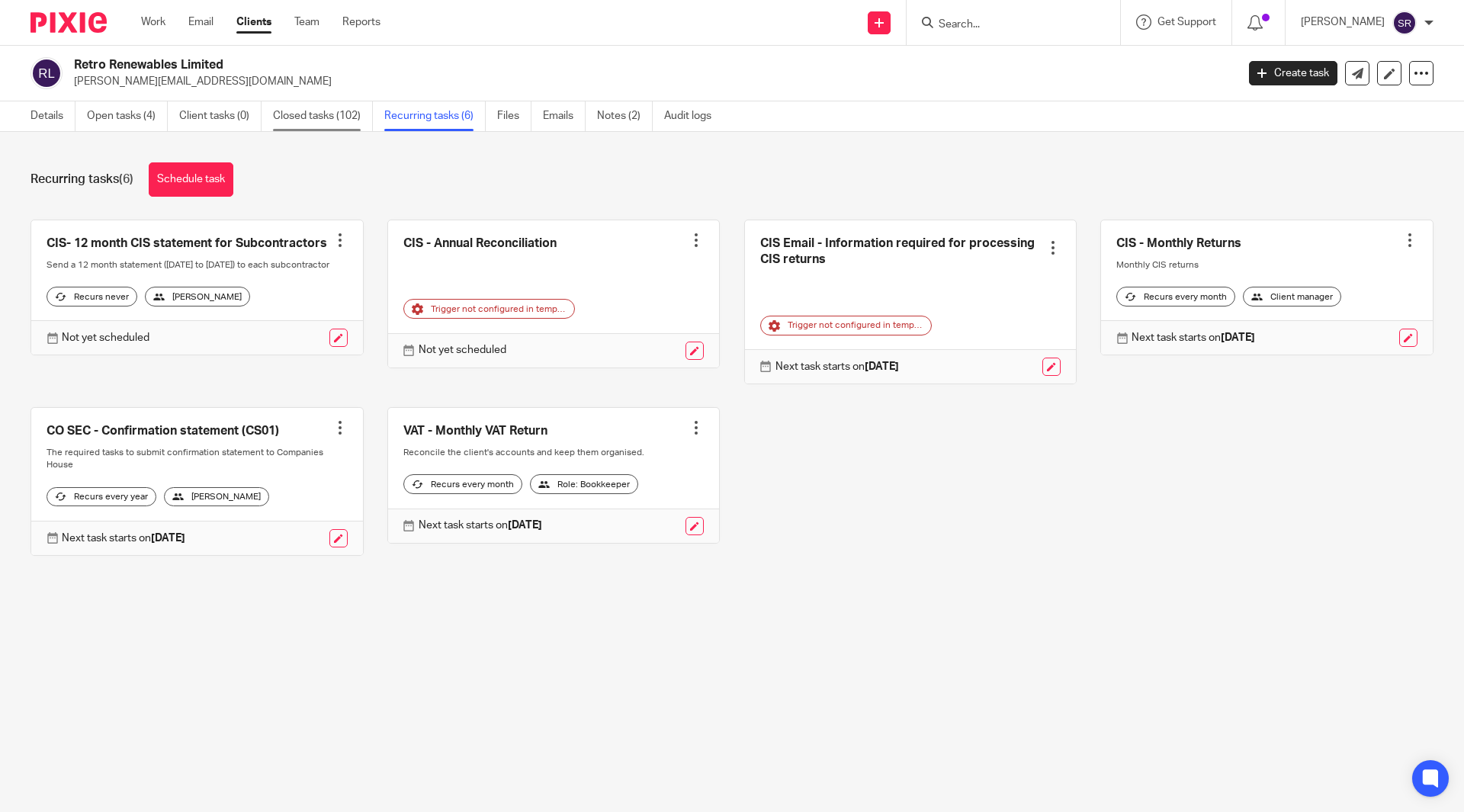
click at [338, 118] on link "Closed tasks (102)" at bounding box center [323, 116] width 100 height 30
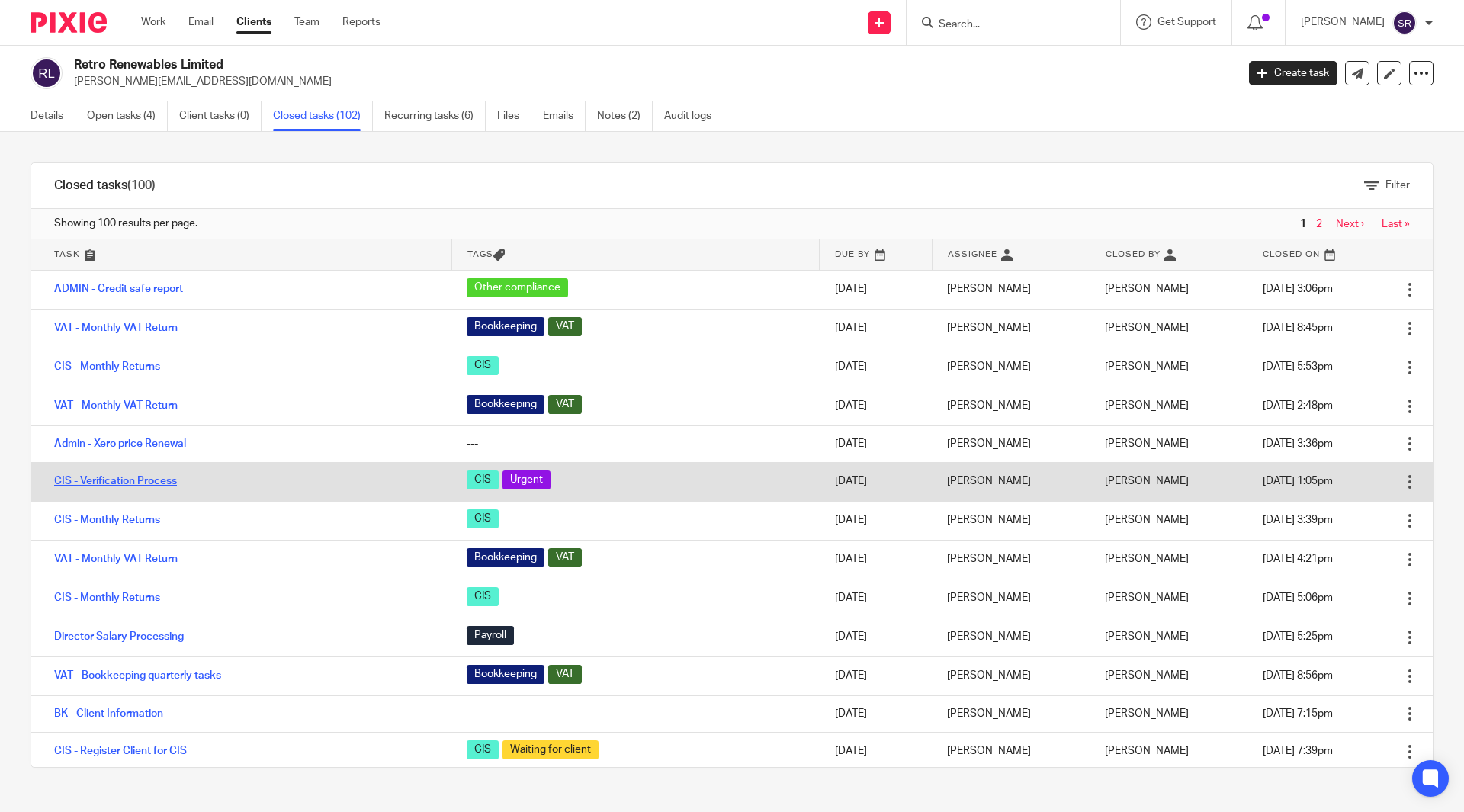
click at [121, 479] on link "CIS - Verification Process" at bounding box center [116, 481] width 123 height 11
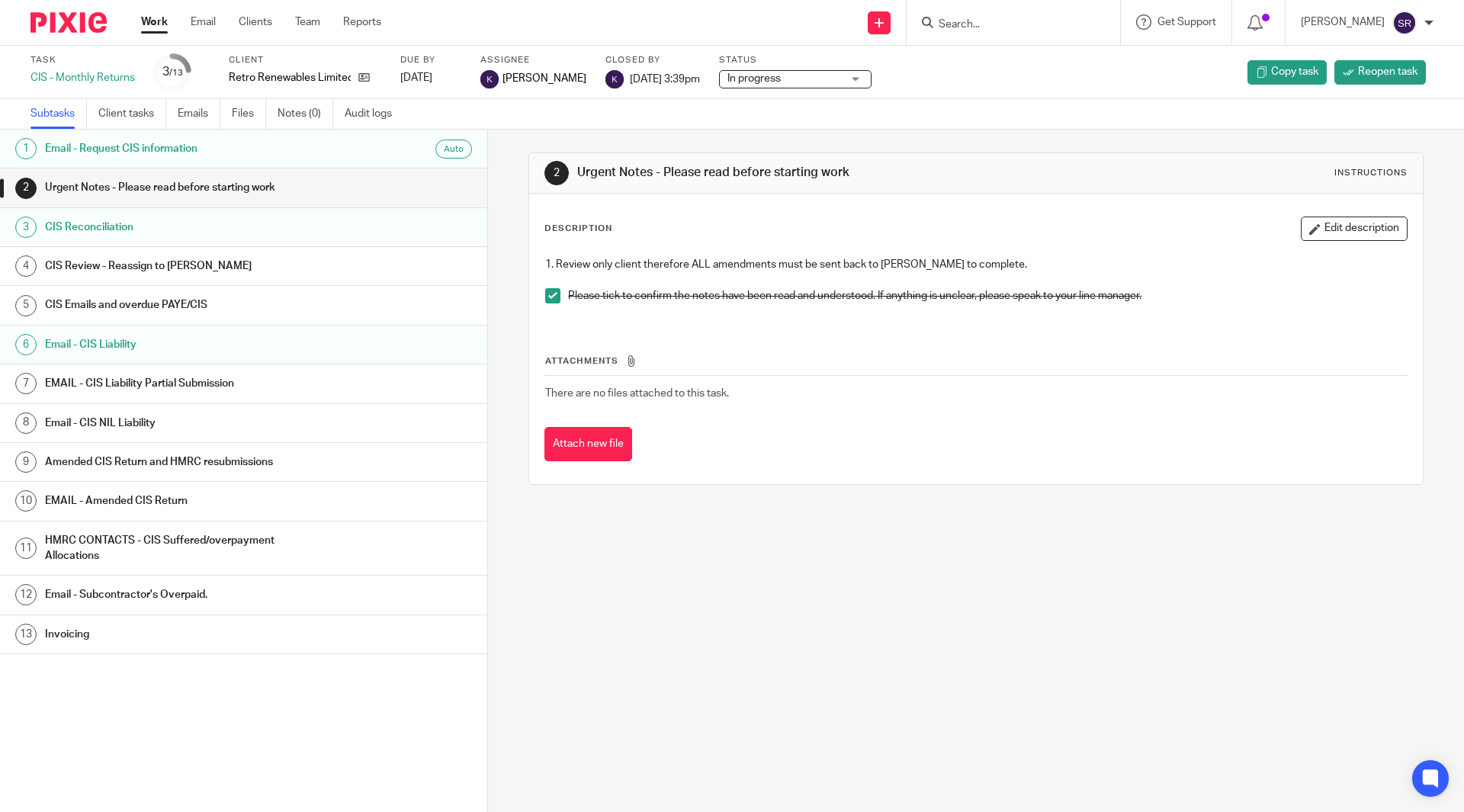
click at [110, 344] on h1 "Email - CIS Liability" at bounding box center [188, 345] width 285 height 23
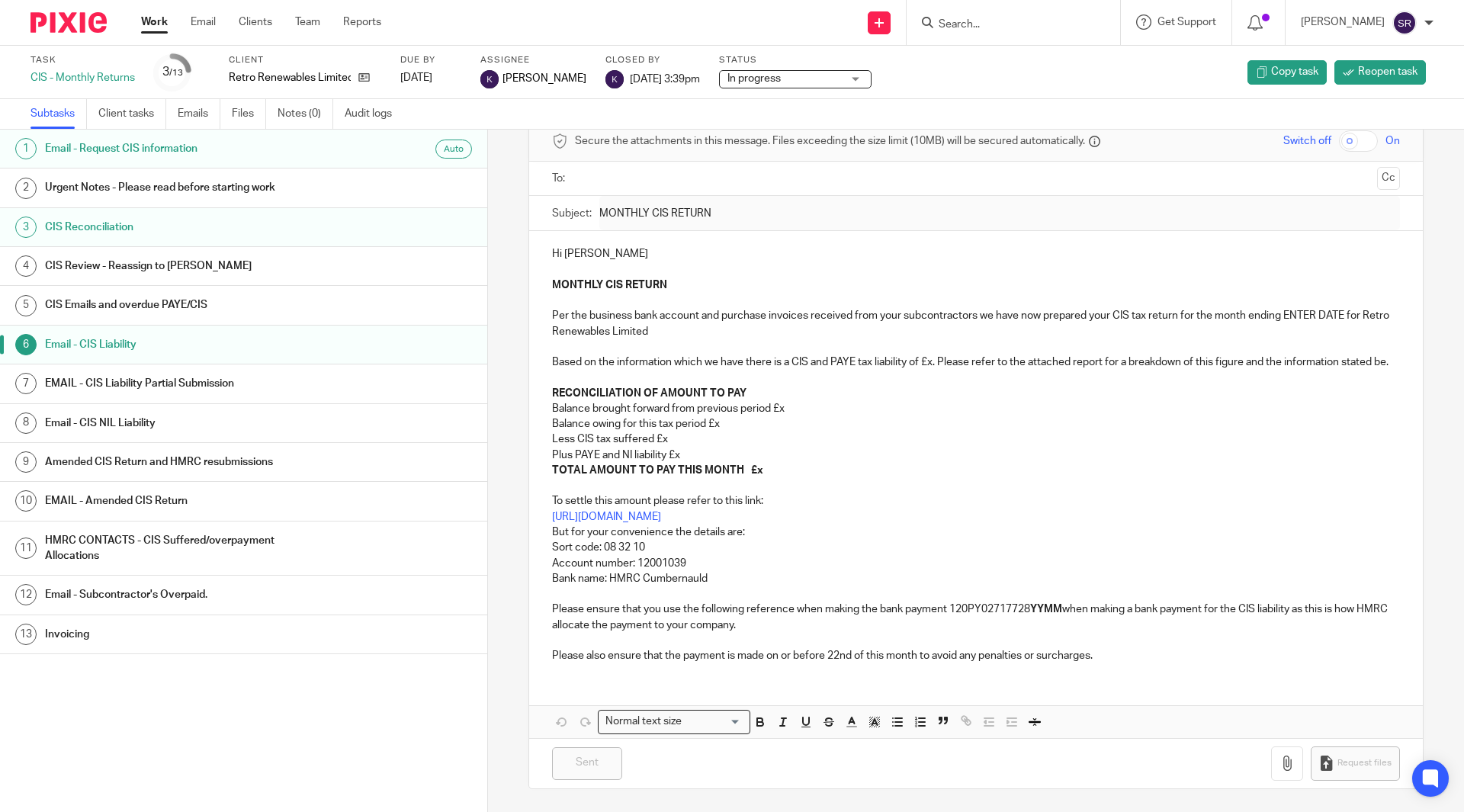
scroll to position [87, 0]
click at [197, 114] on link "Emails" at bounding box center [199, 114] width 43 height 30
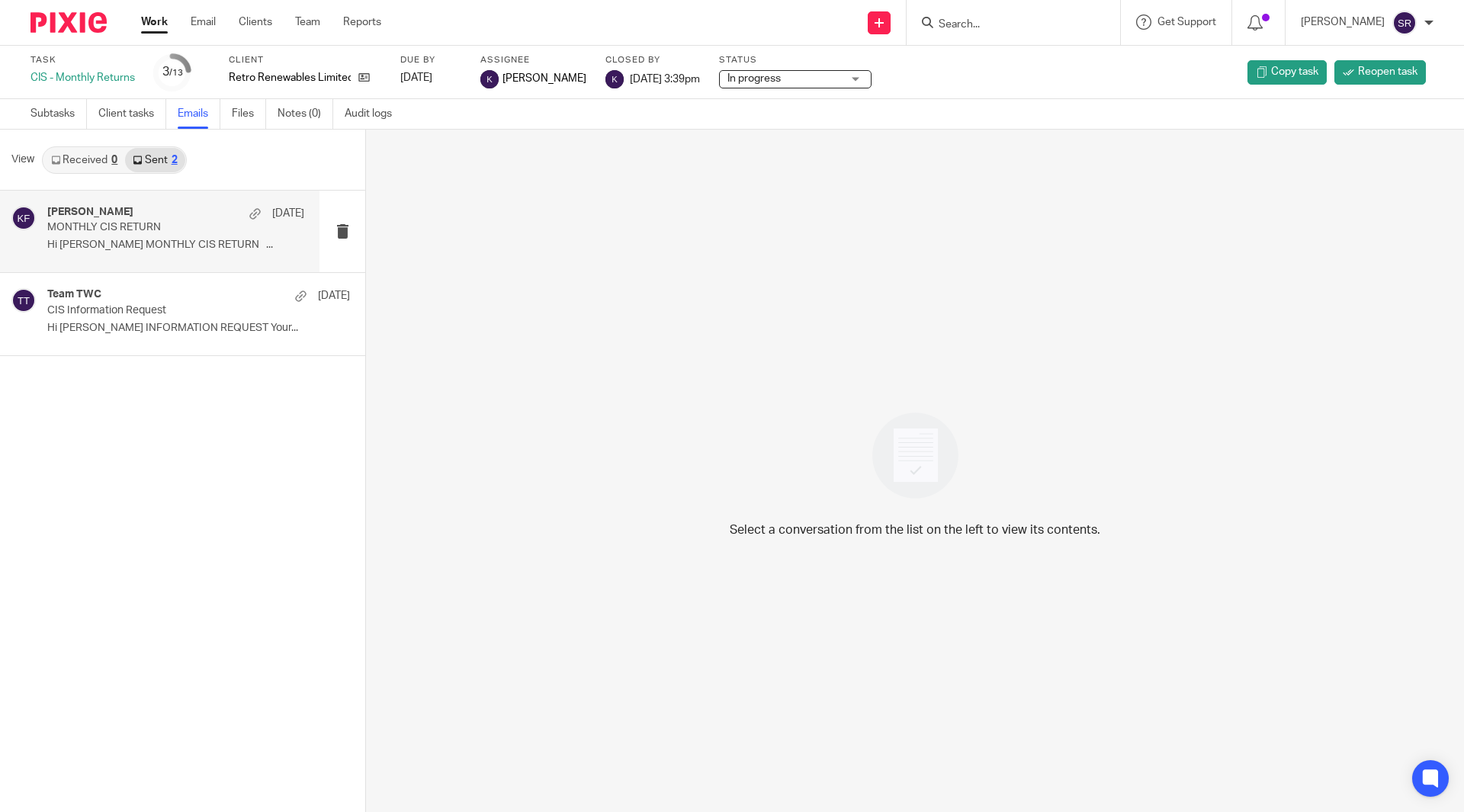
click at [119, 233] on p "MONTHLY CIS RETURN" at bounding box center [149, 228] width 206 height 13
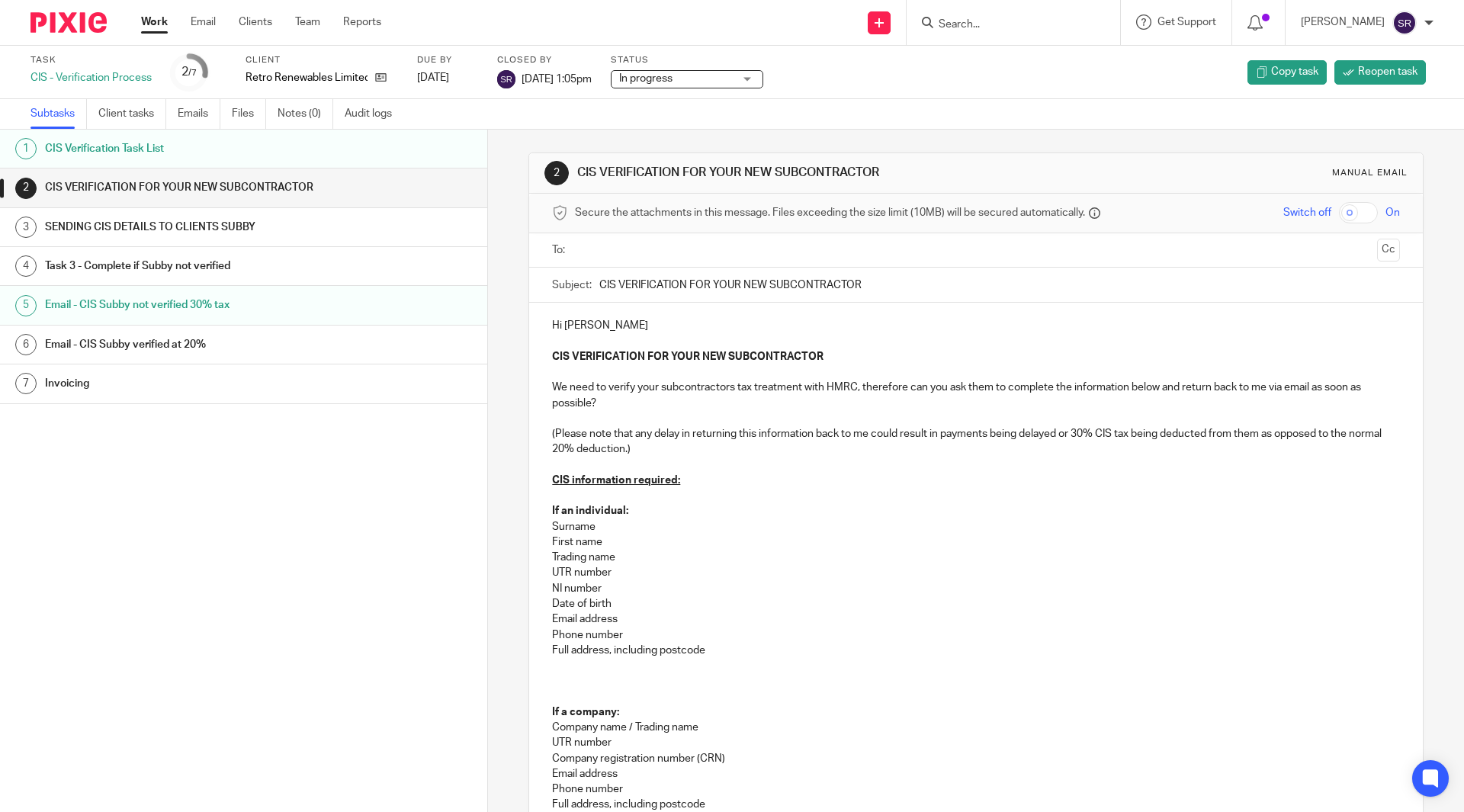
click at [204, 294] on h1 "Email - CIS Subby not verified 30% tax" at bounding box center [188, 305] width 285 height 23
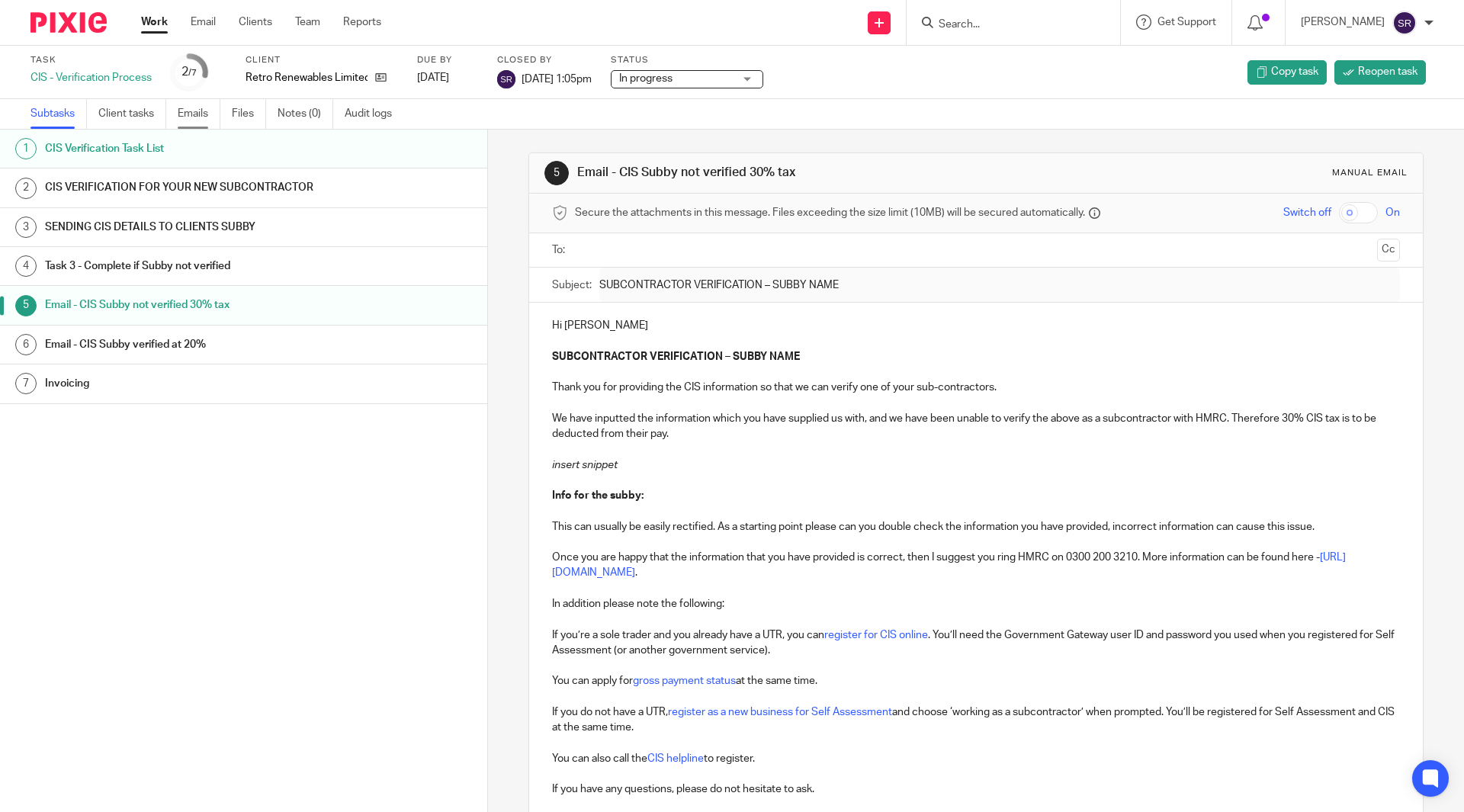
click at [189, 112] on link "Emails" at bounding box center [199, 114] width 43 height 30
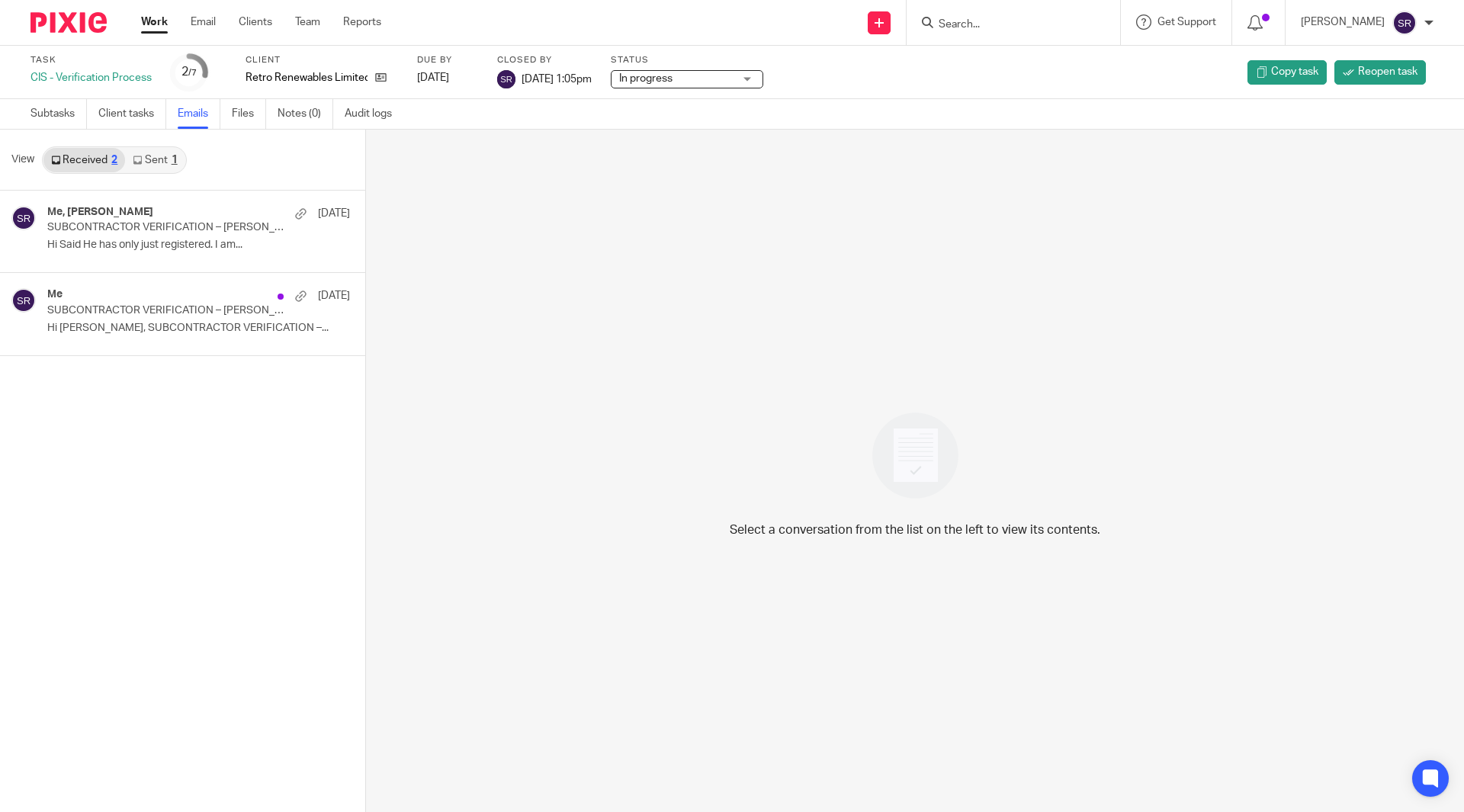
click at [158, 159] on link "Sent 1" at bounding box center [155, 159] width 59 height 24
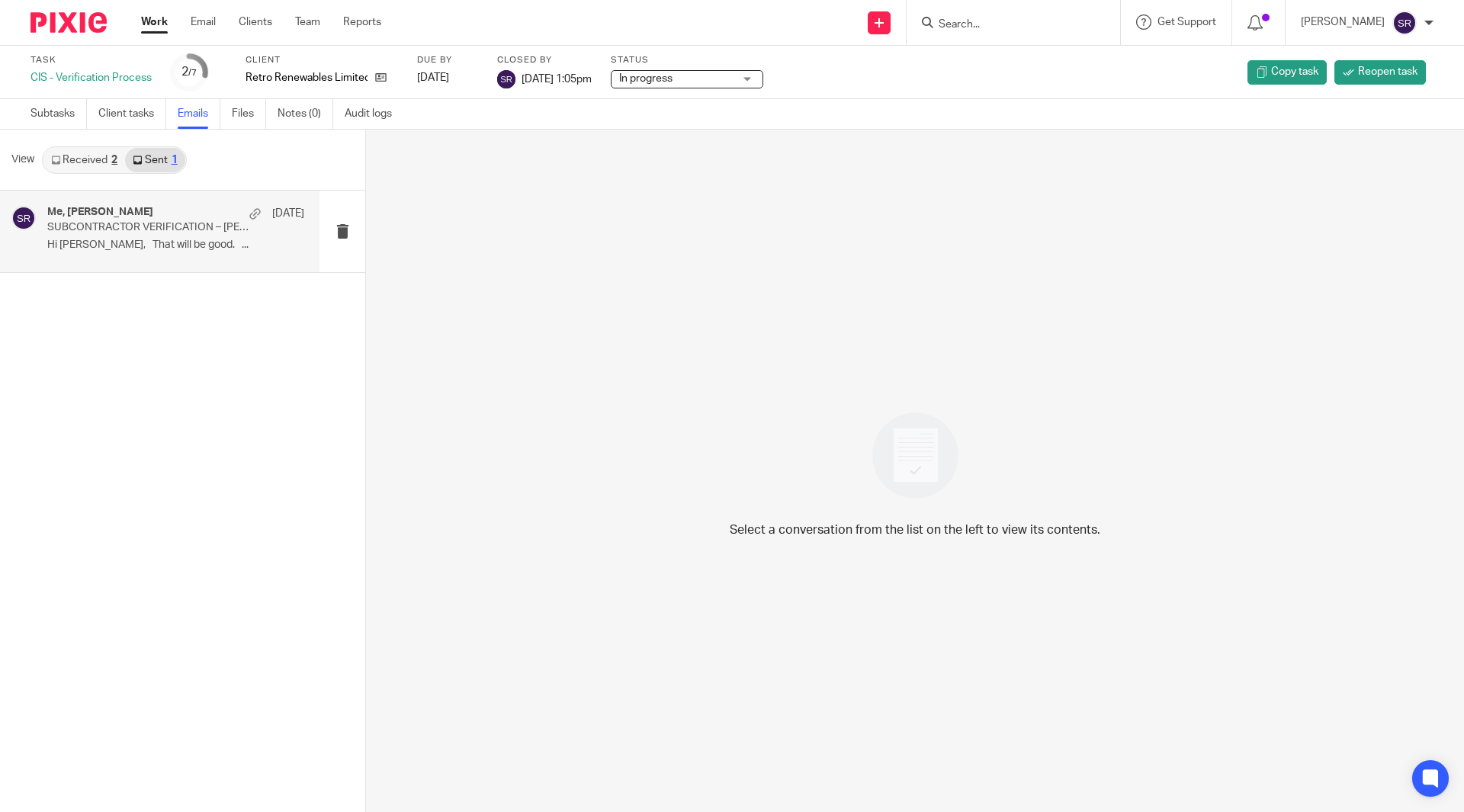
click at [153, 226] on p "SUBCONTRACTOR VERIFICATION – Cory Taylor" at bounding box center [149, 228] width 206 height 13
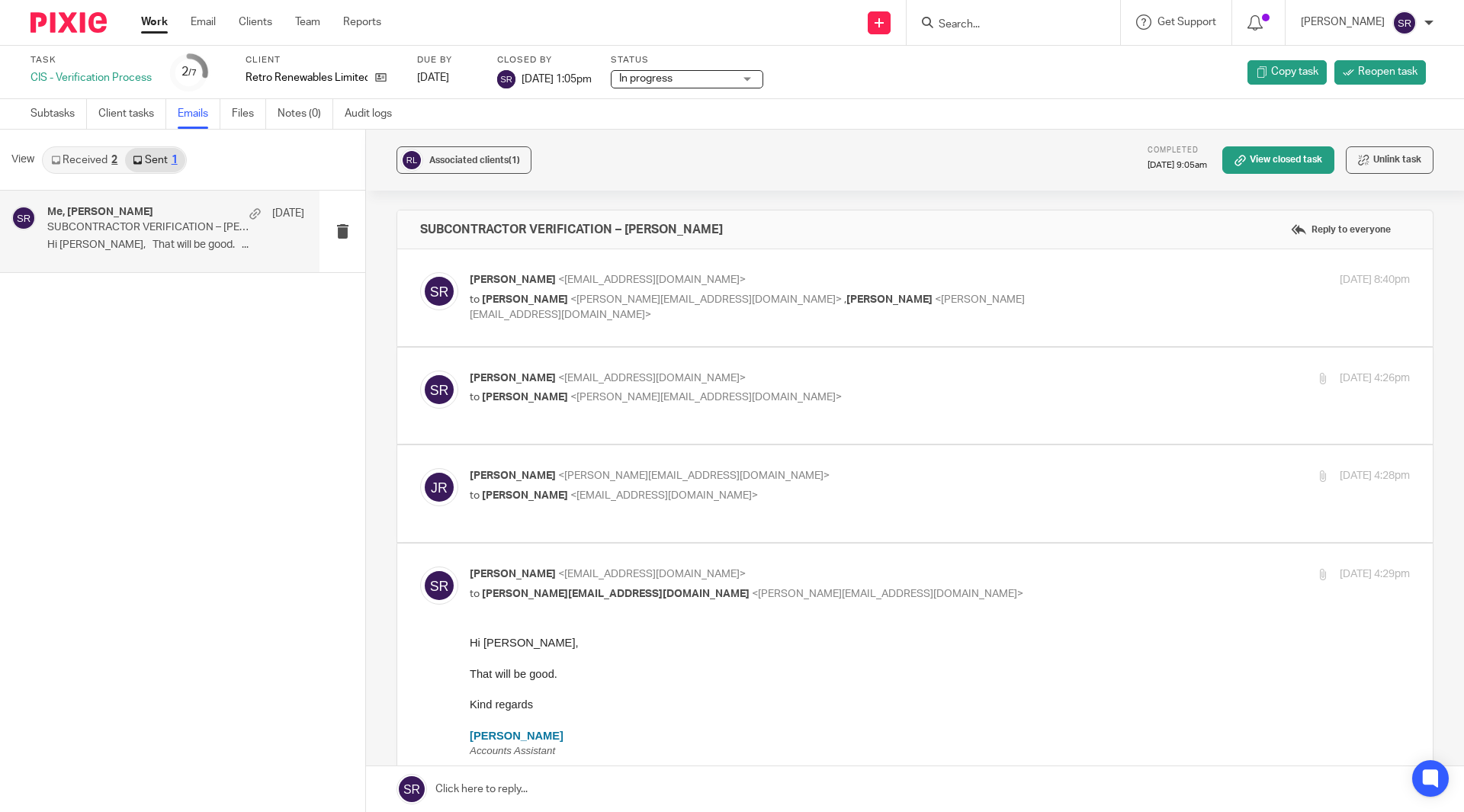
click at [584, 290] on div "Said Rahim <said@togetherwecount.co.uk> to Jennie <jennie@retrorenewables.co.uk…" at bounding box center [782, 297] width 627 height 51
checkbox input "true"
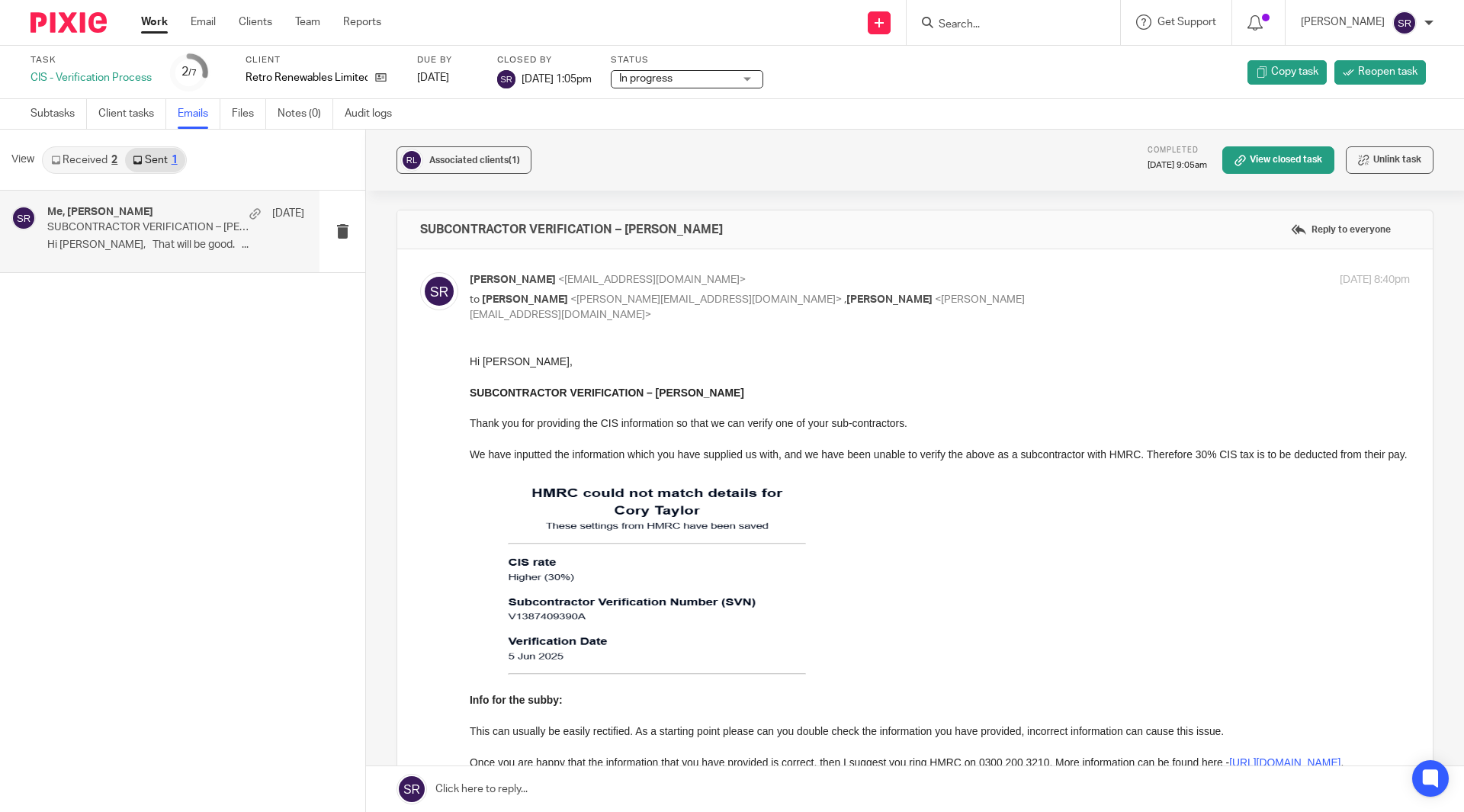
click at [161, 20] on link "Work" at bounding box center [154, 22] width 27 height 15
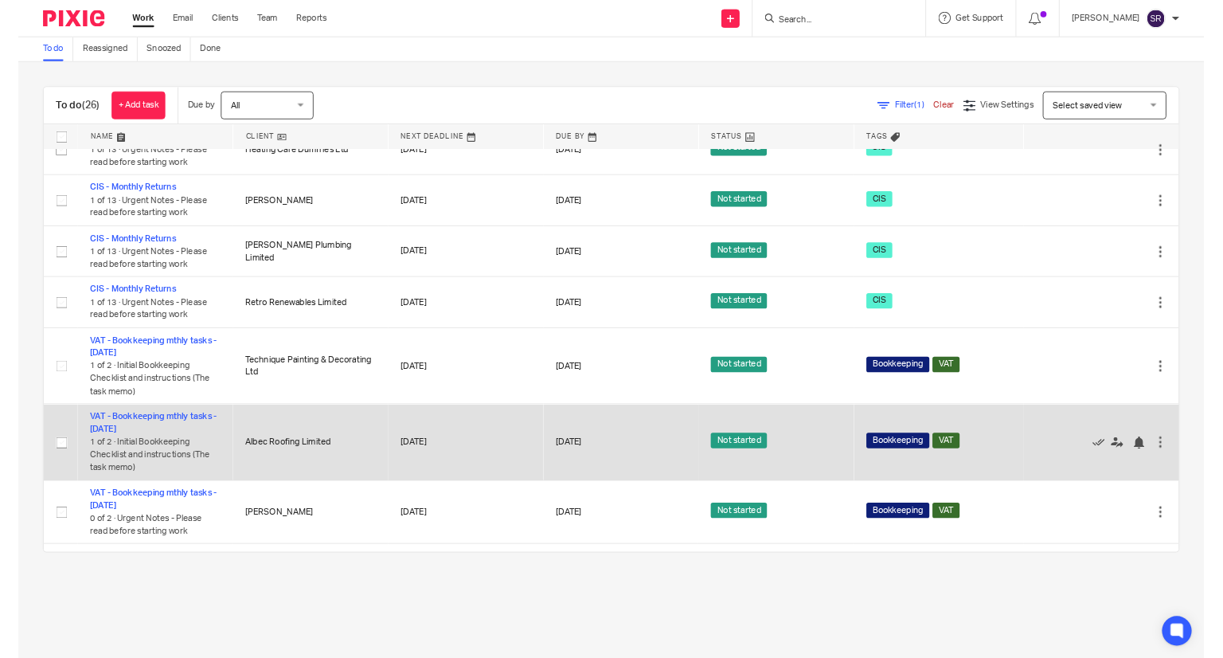
scroll to position [319, 0]
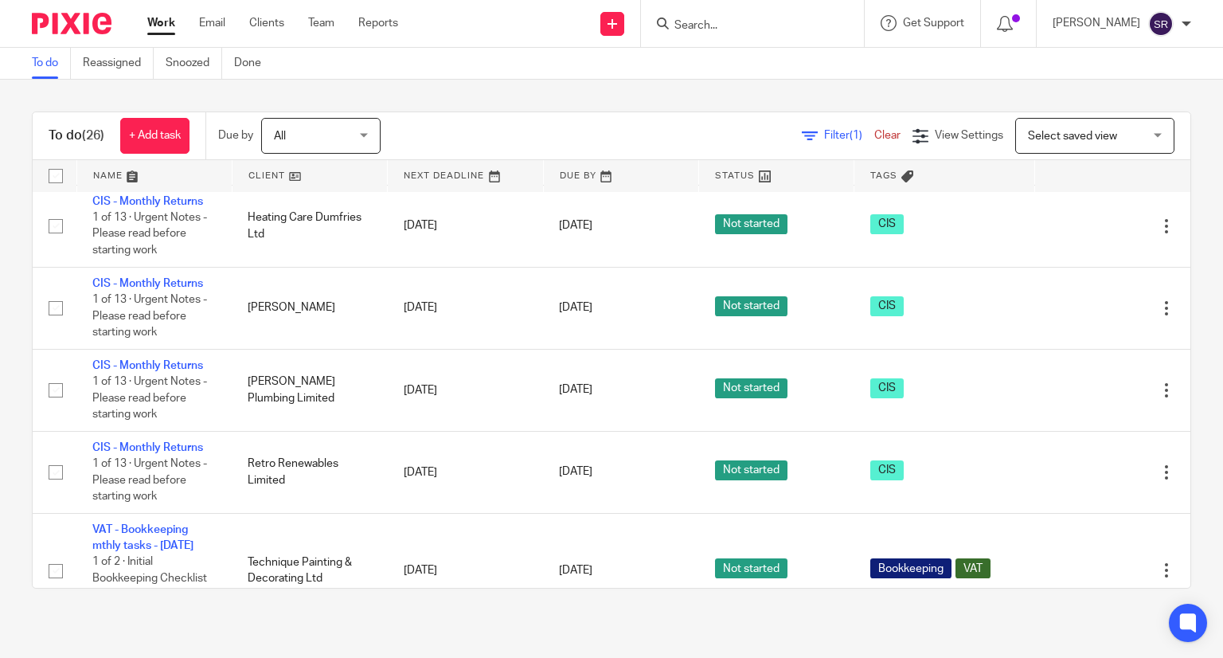
click at [816, 28] on input "Search" at bounding box center [744, 26] width 143 height 14
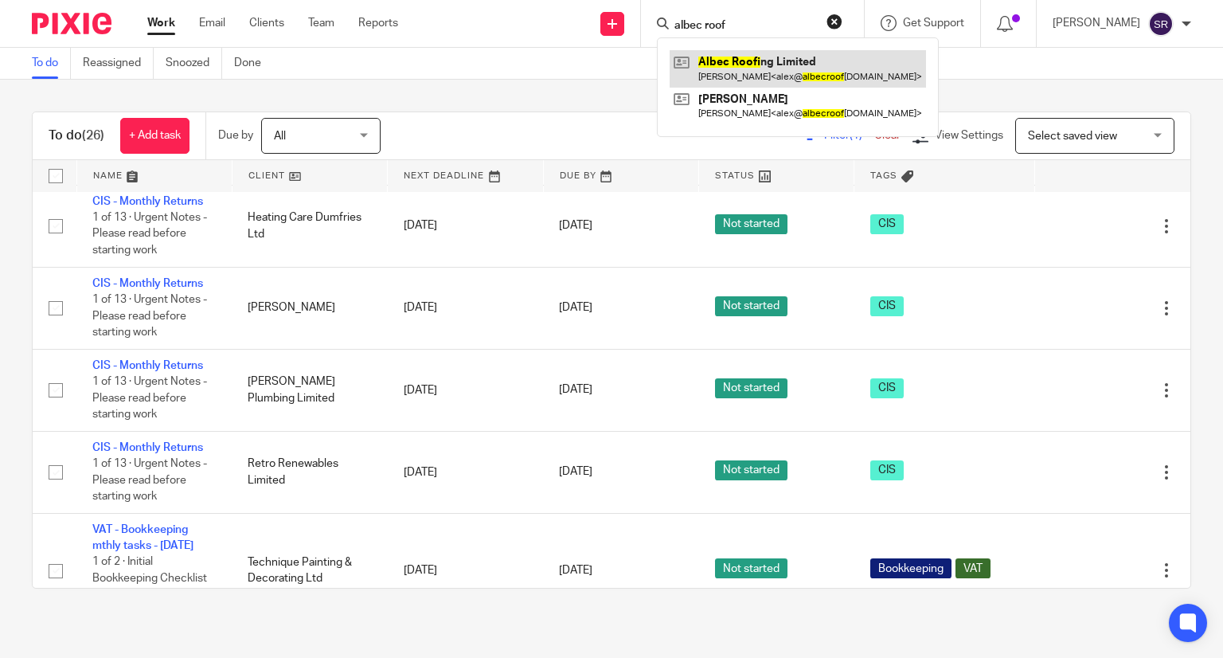
type input "albec roof"
click at [806, 76] on link at bounding box center [798, 68] width 256 height 37
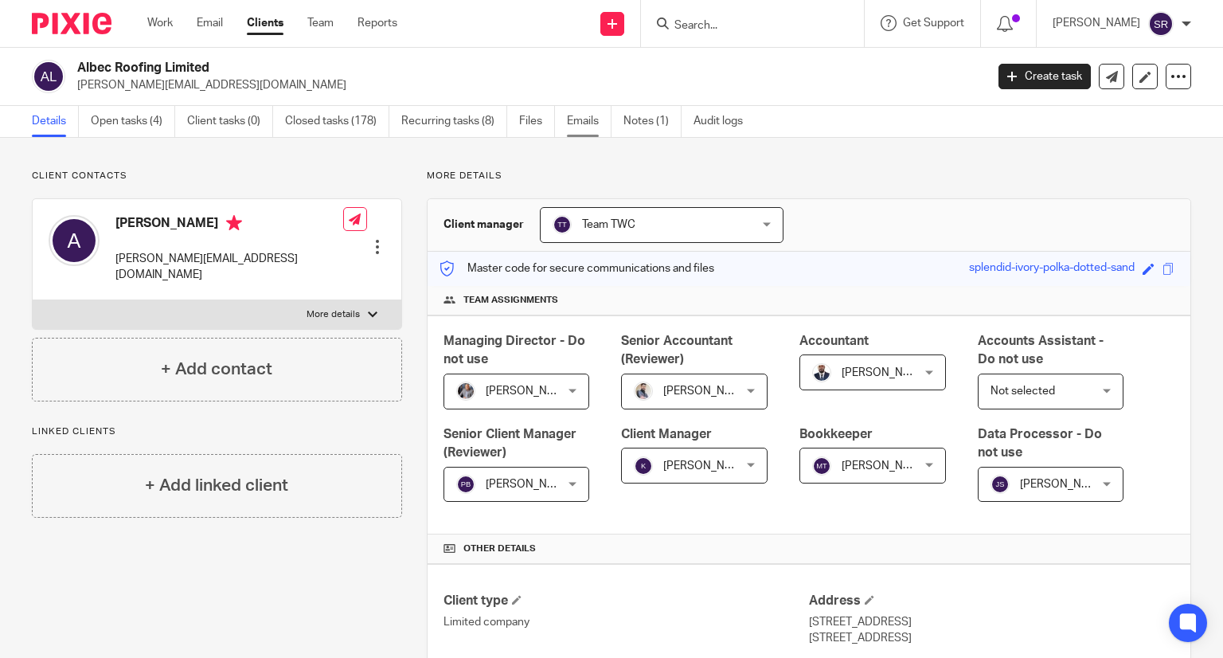
click at [580, 115] on link "Emails" at bounding box center [589, 121] width 45 height 31
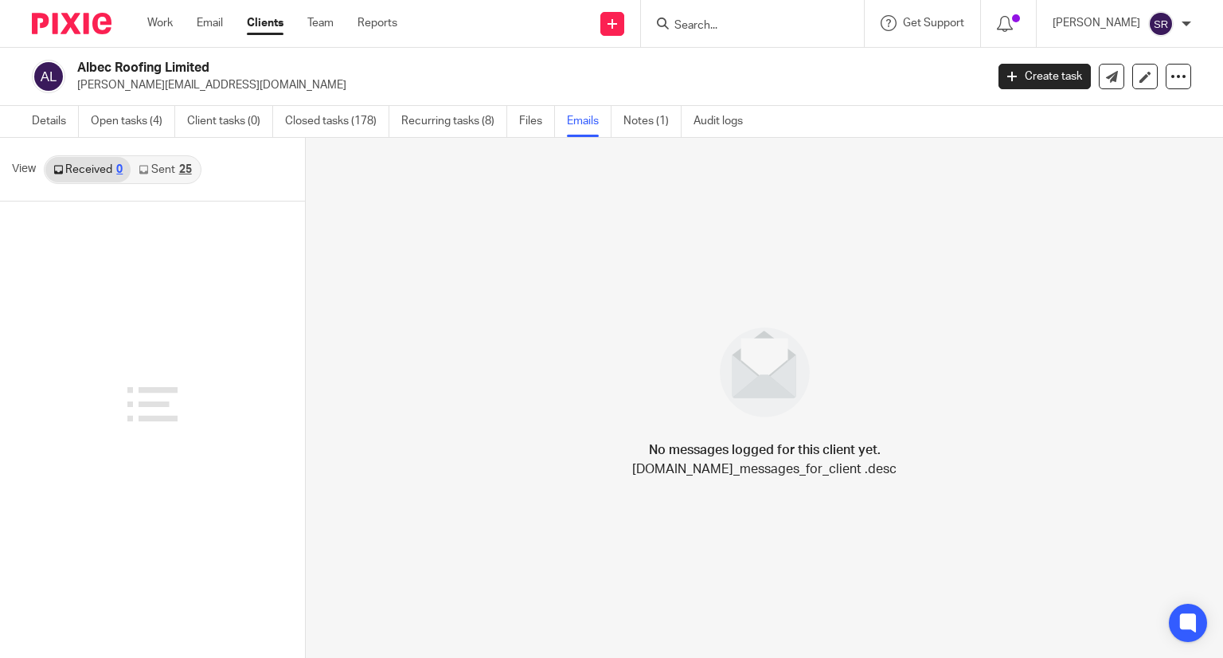
click at [148, 165] on link "Sent 25" at bounding box center [165, 169] width 68 height 25
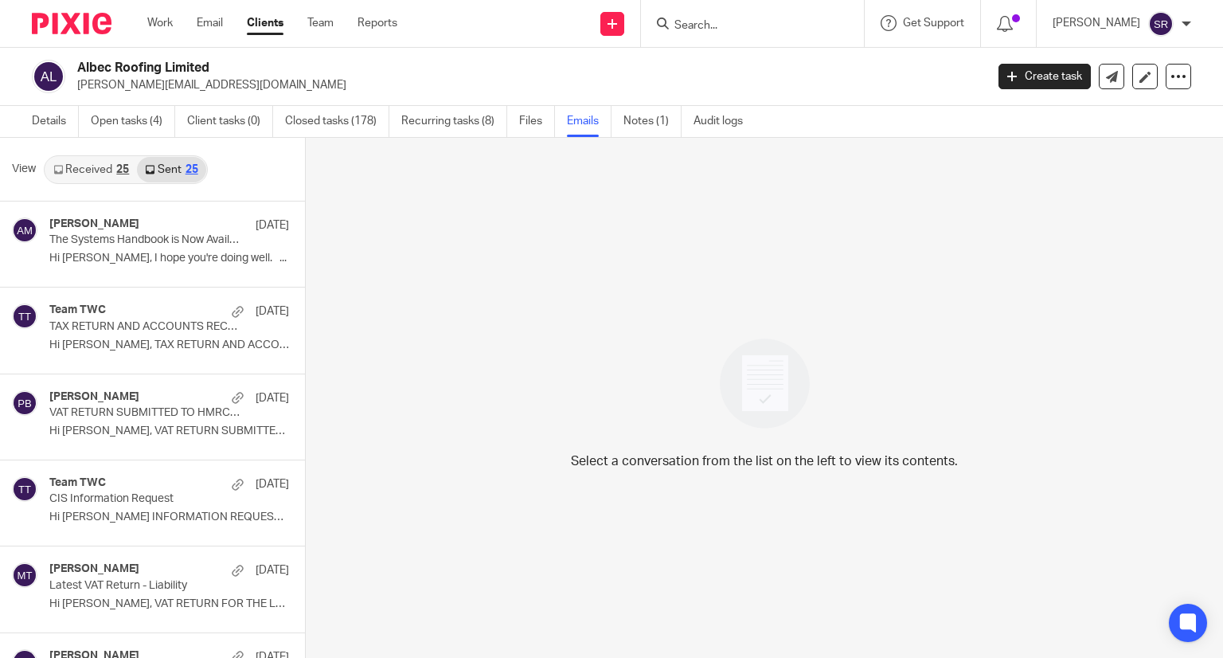
click at [171, 171] on link "Sent 25" at bounding box center [171, 169] width 68 height 25
click at [105, 171] on link "Received 25" at bounding box center [91, 169] width 92 height 25
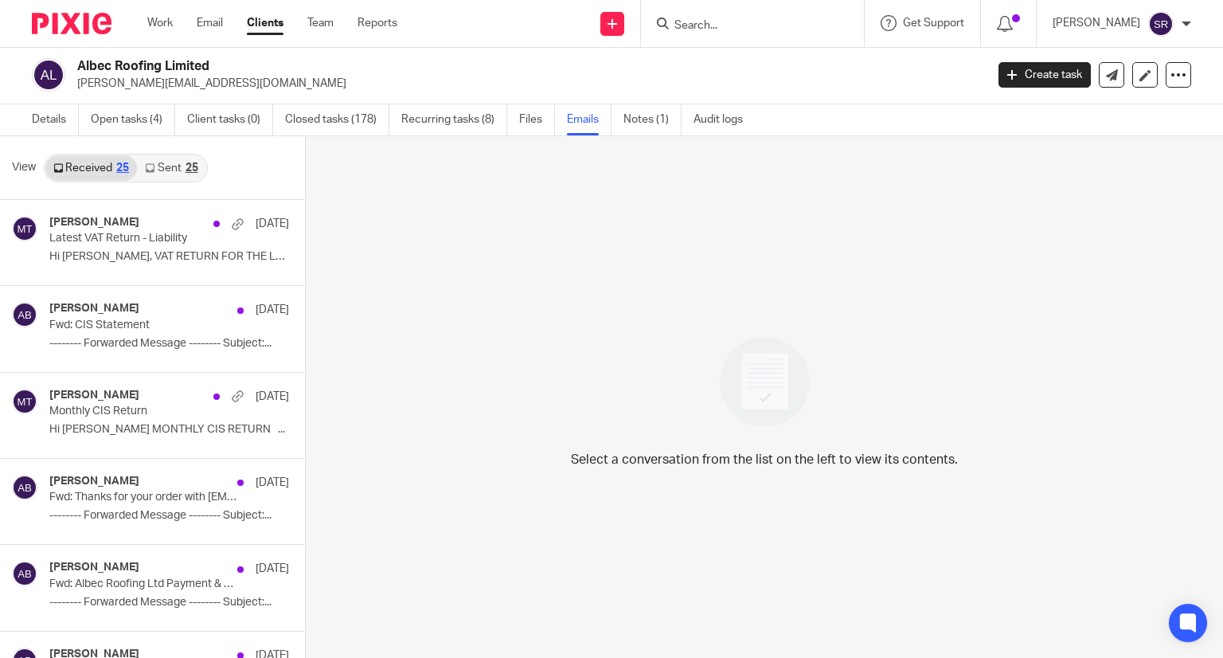
click at [158, 170] on link "Sent 25" at bounding box center [171, 167] width 68 height 25
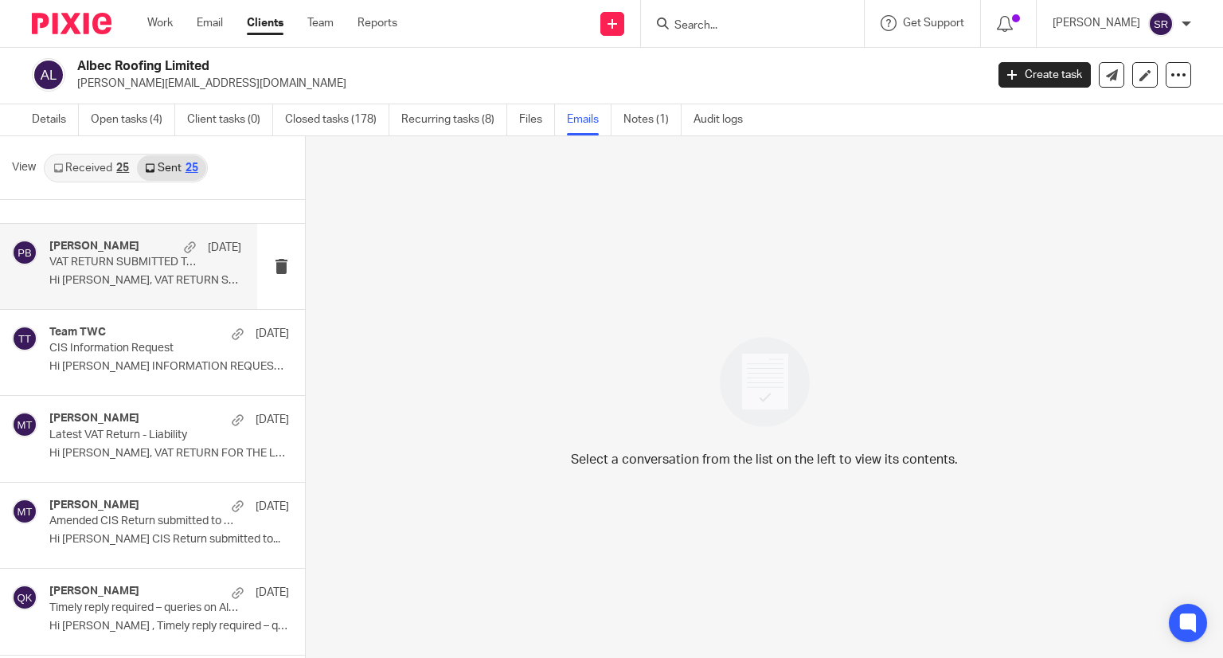
scroll to position [159, 0]
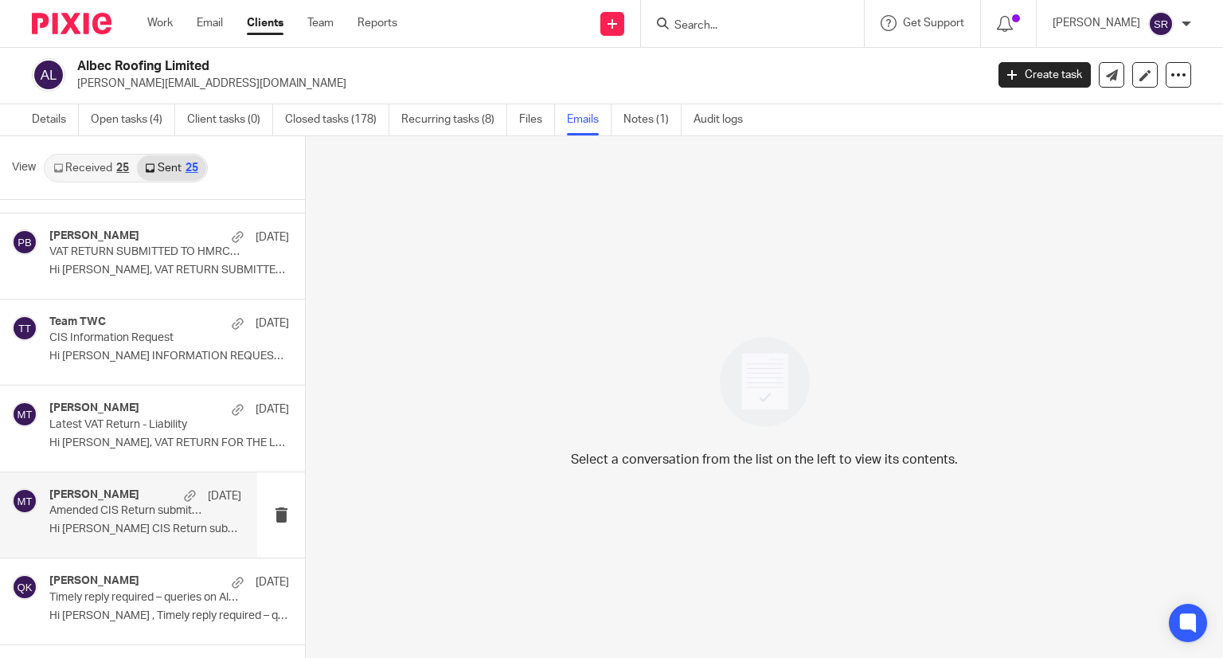
click at [107, 516] on p "Amended CIS Return submitted to HMRC" at bounding box center [126, 511] width 154 height 14
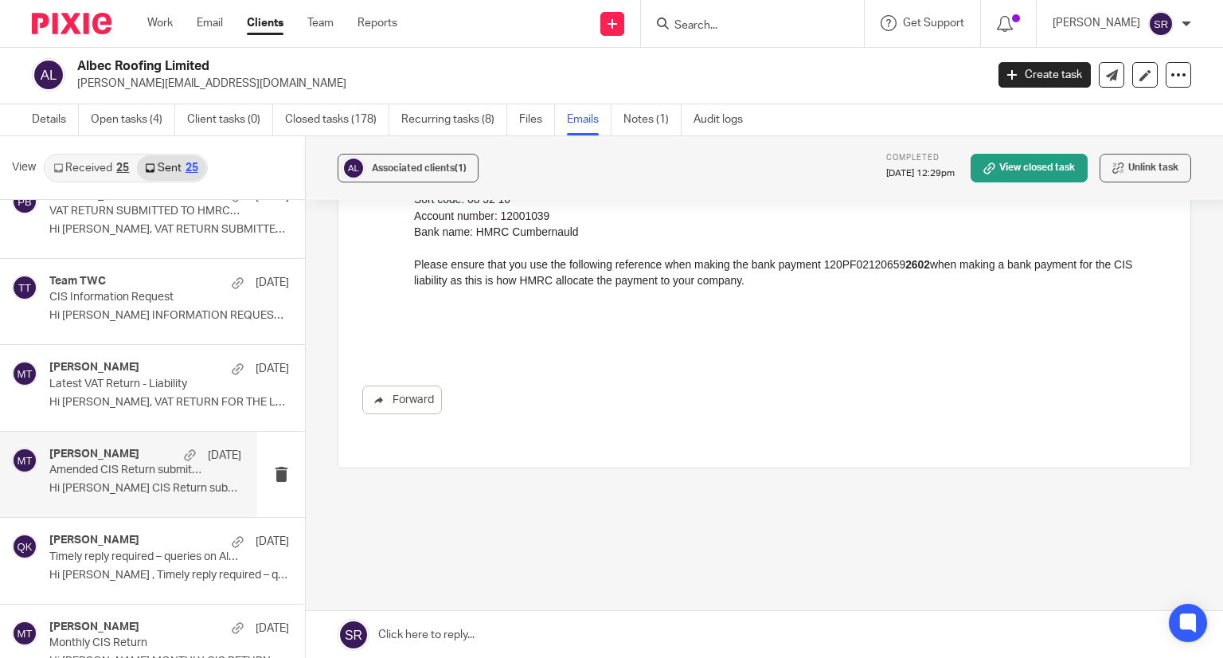
scroll to position [239, 0]
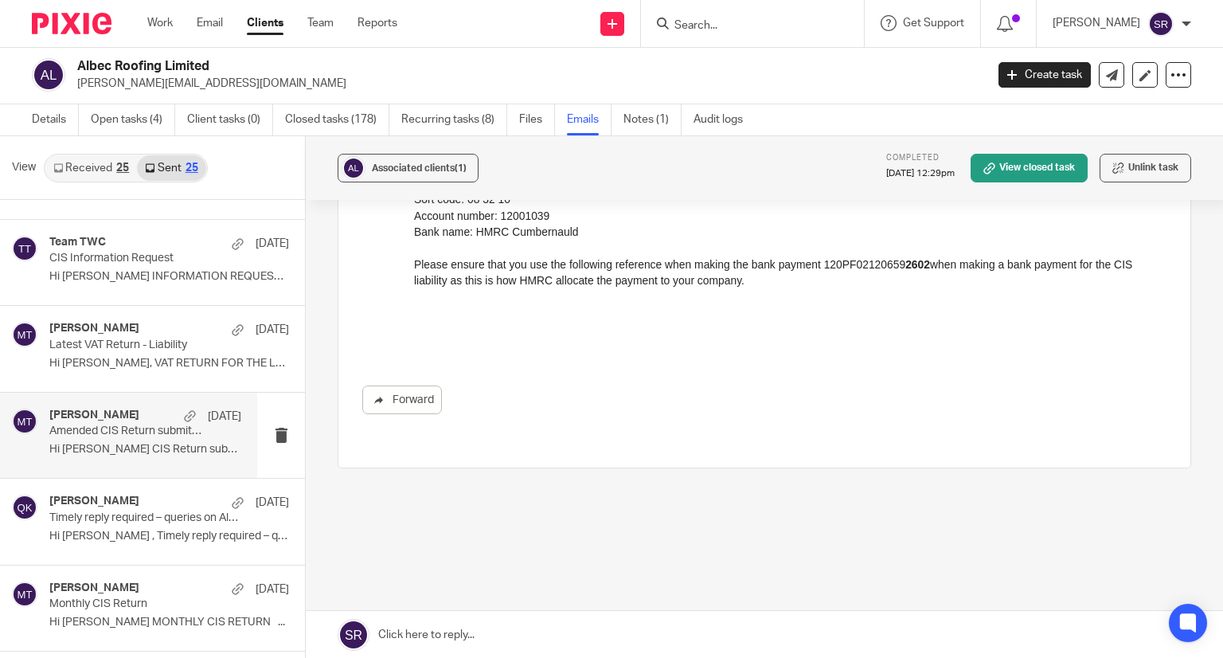
click at [102, 173] on link "Received 25" at bounding box center [91, 167] width 92 height 25
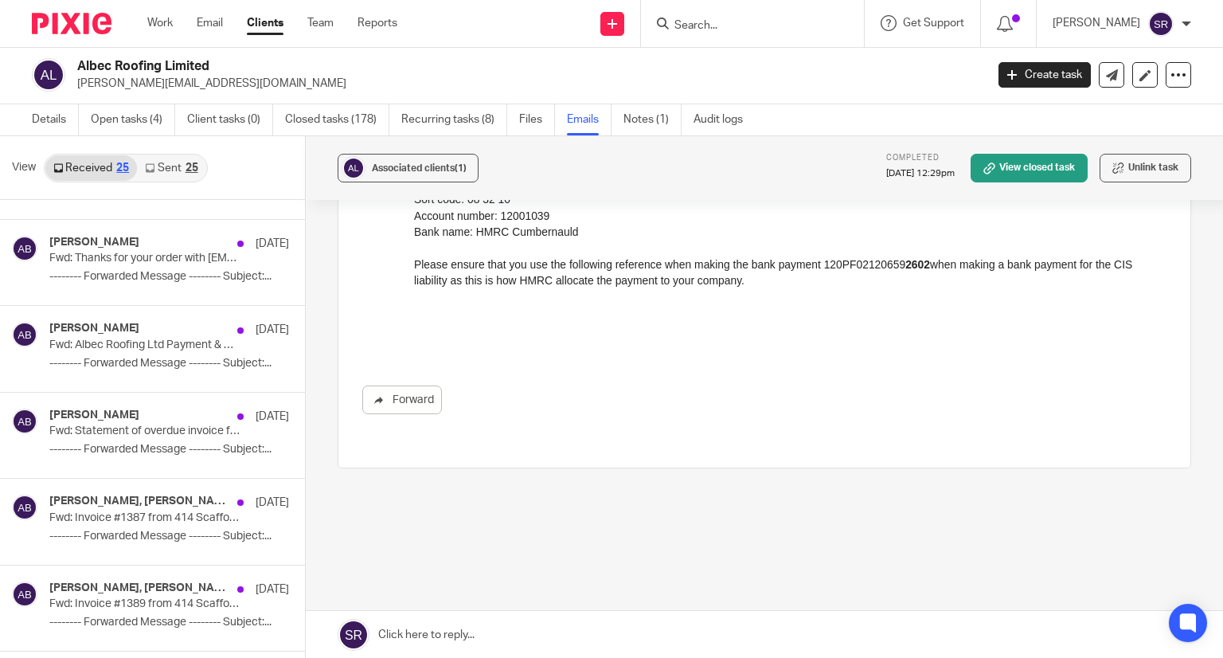
scroll to position [0, 0]
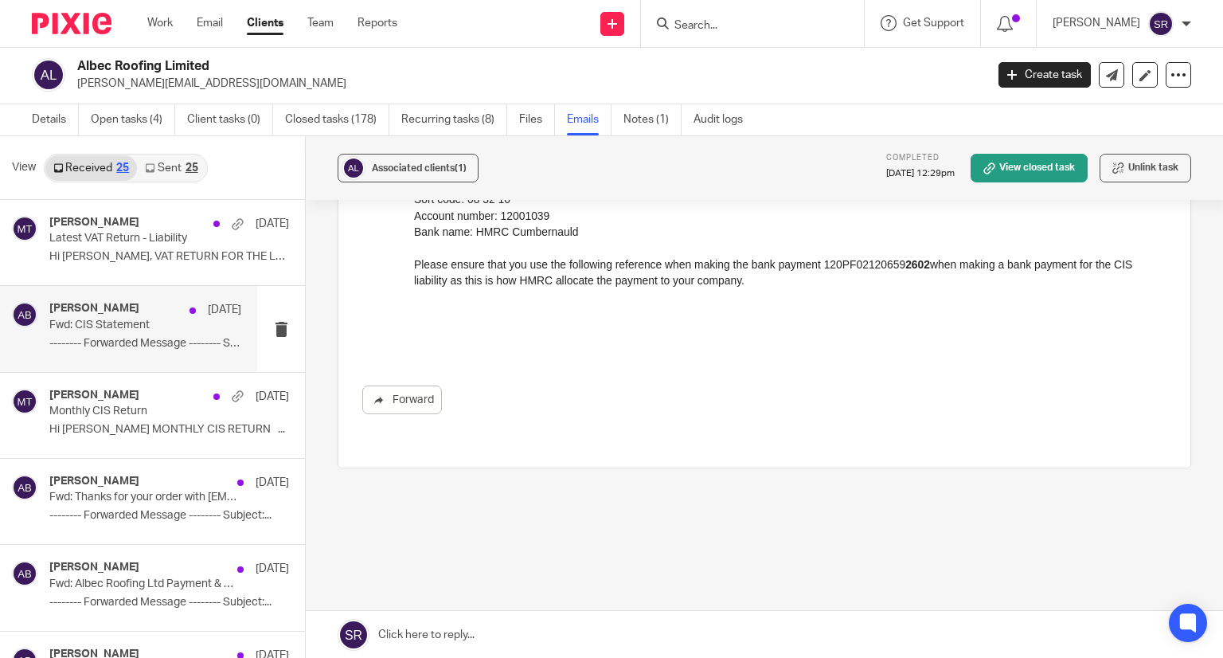
click at [87, 304] on h4 "[PERSON_NAME]" at bounding box center [94, 309] width 90 height 14
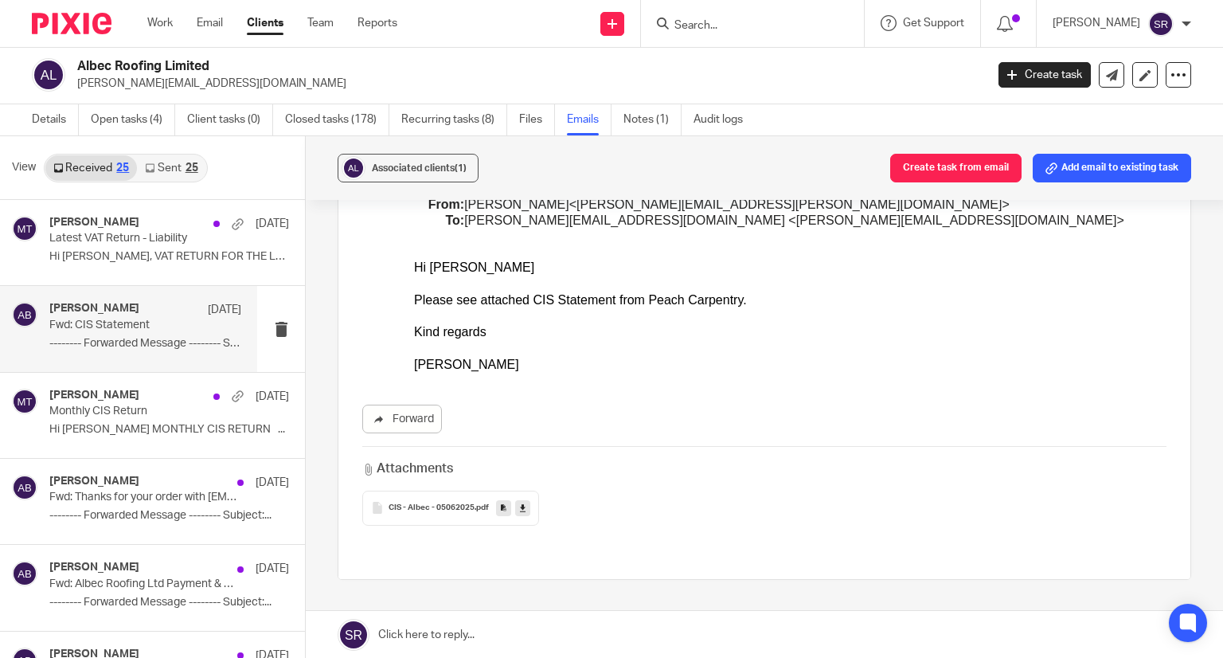
scroll to position [366, 0]
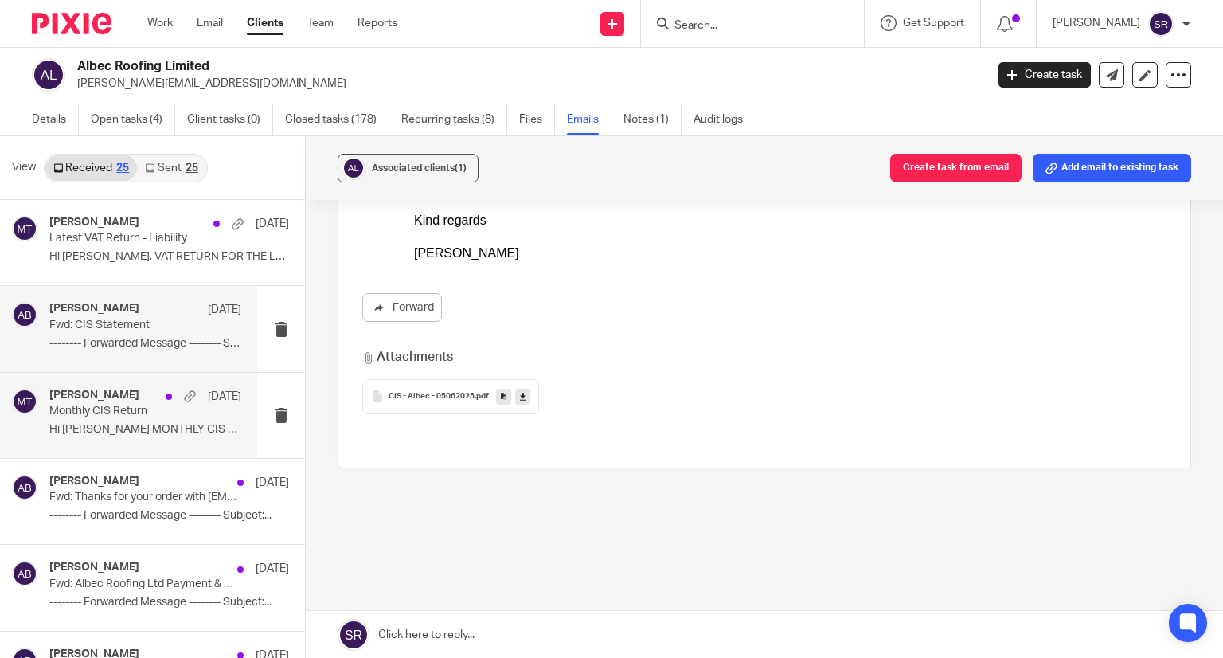
click at [119, 419] on div "Matt Tucker 18 Jul Monthly CIS Return Hi Alex MONTHLY CIS RETURN ..." at bounding box center [145, 415] width 192 height 53
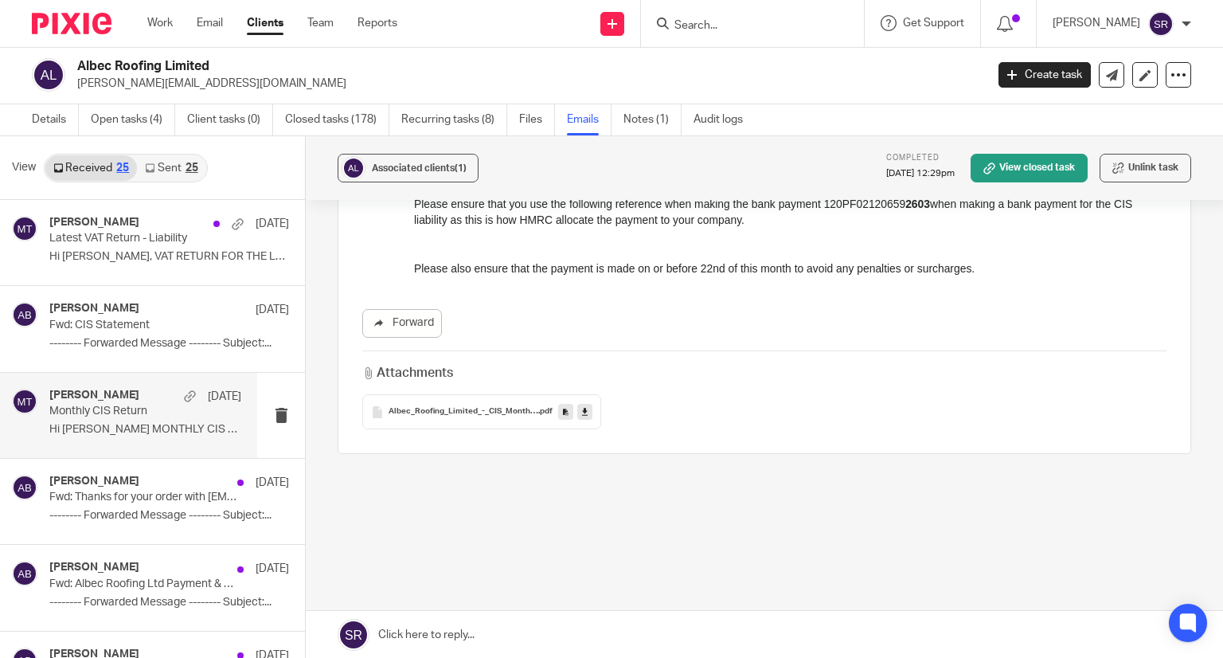
scroll to position [566, 0]
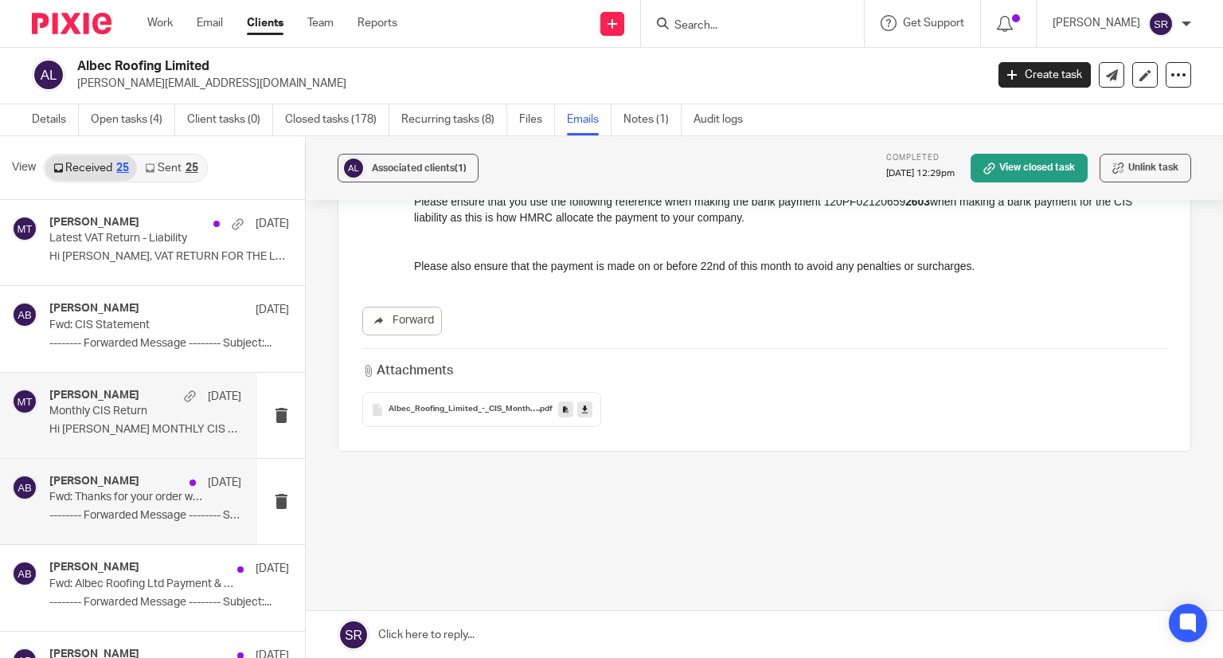
click at [68, 514] on p "-------- Forwarded Message -------- Subject:..." at bounding box center [145, 516] width 192 height 14
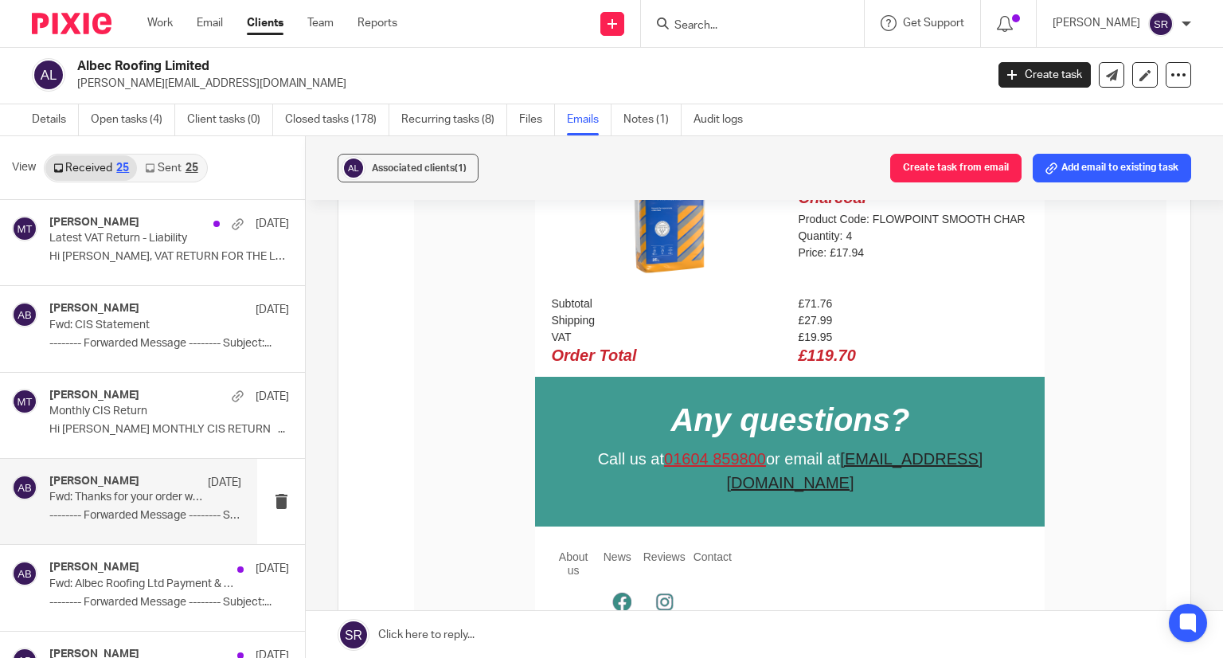
scroll to position [1134, 0]
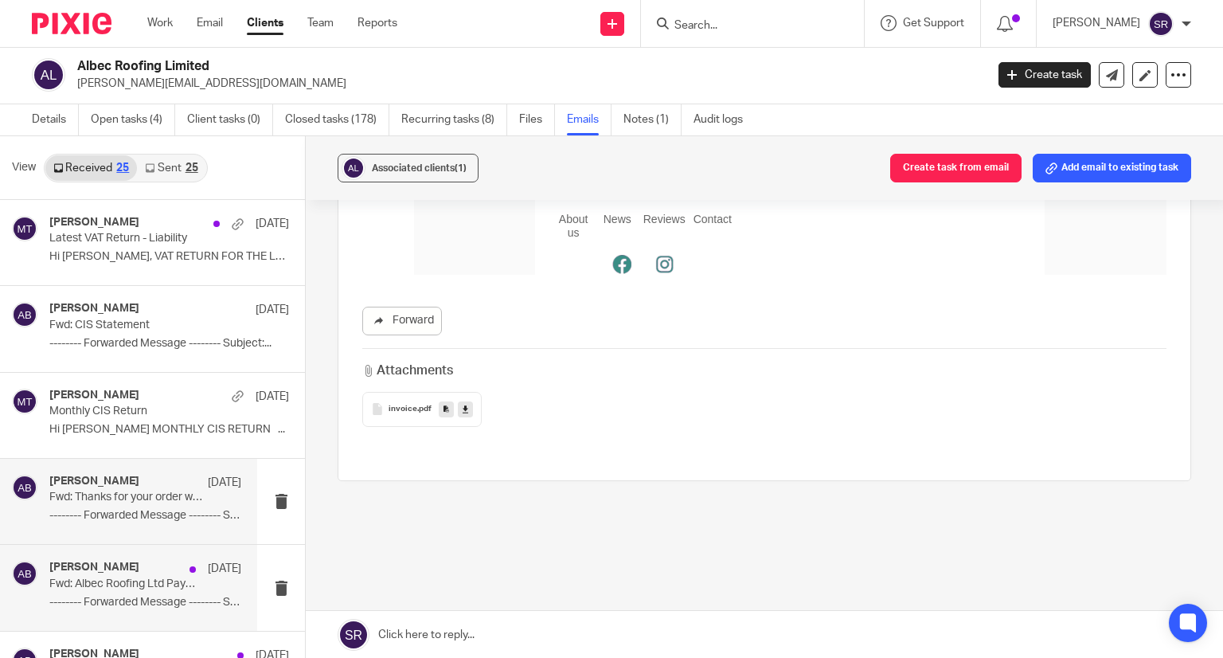
click at [80, 575] on div "Alex Booker 15 Jul" at bounding box center [145, 569] width 192 height 16
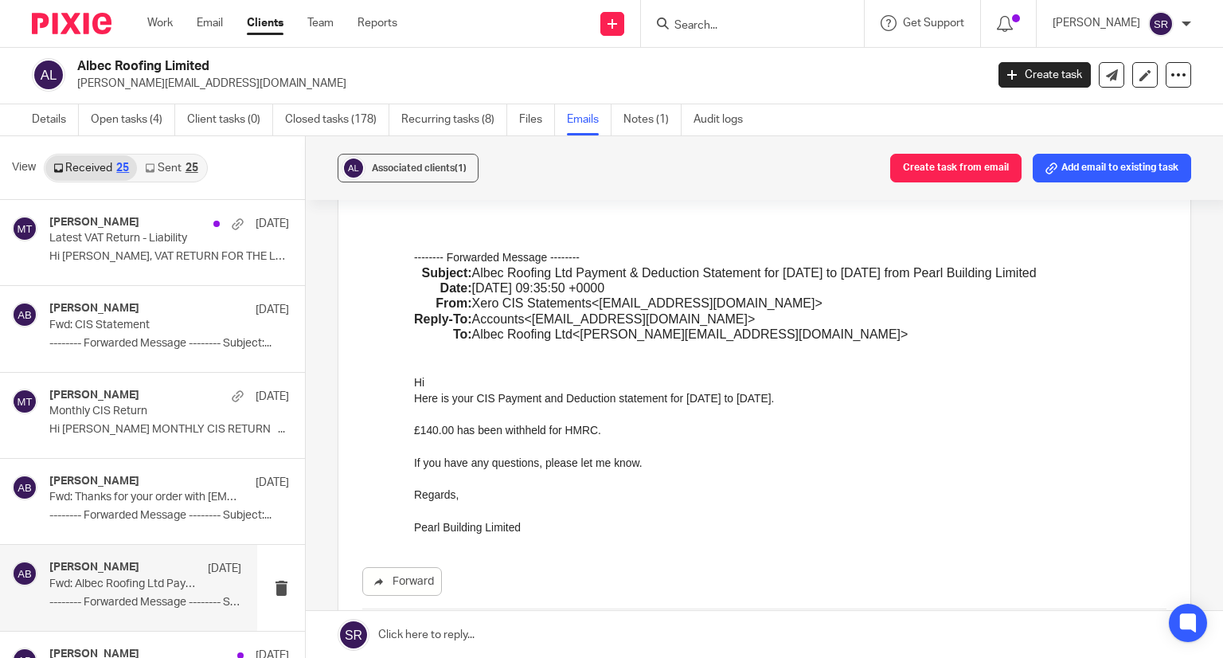
scroll to position [159, 0]
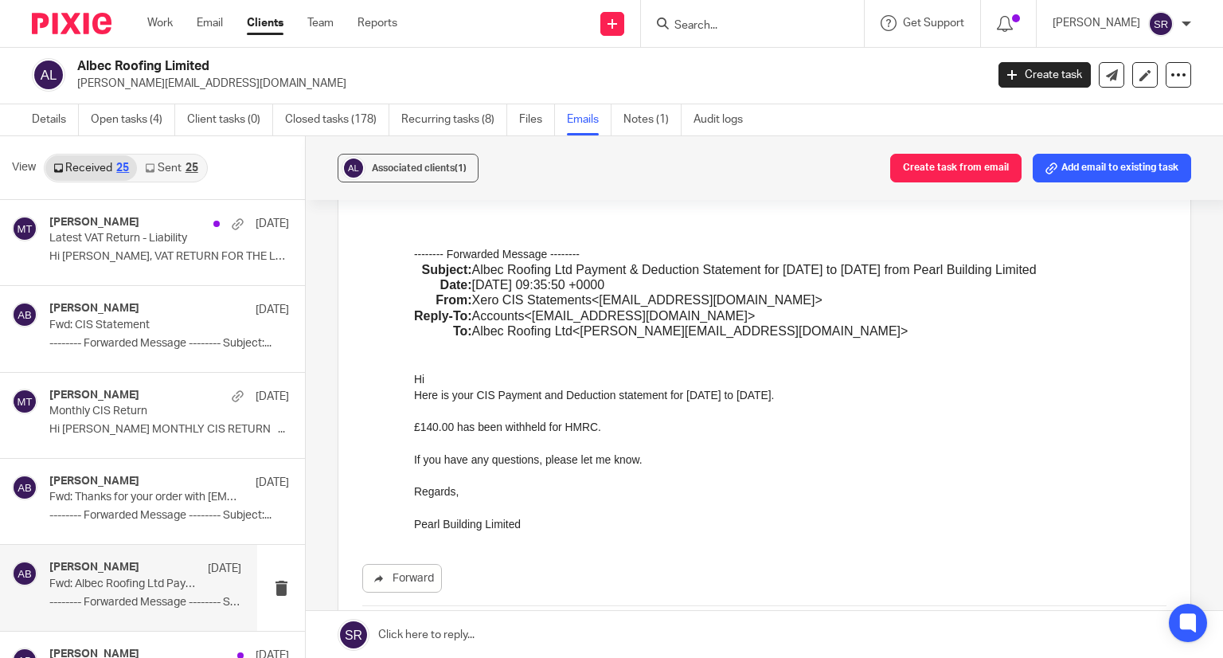
drag, startPoint x: 823, startPoint y: 590, endPoint x: 548, endPoint y: 398, distance: 335.1
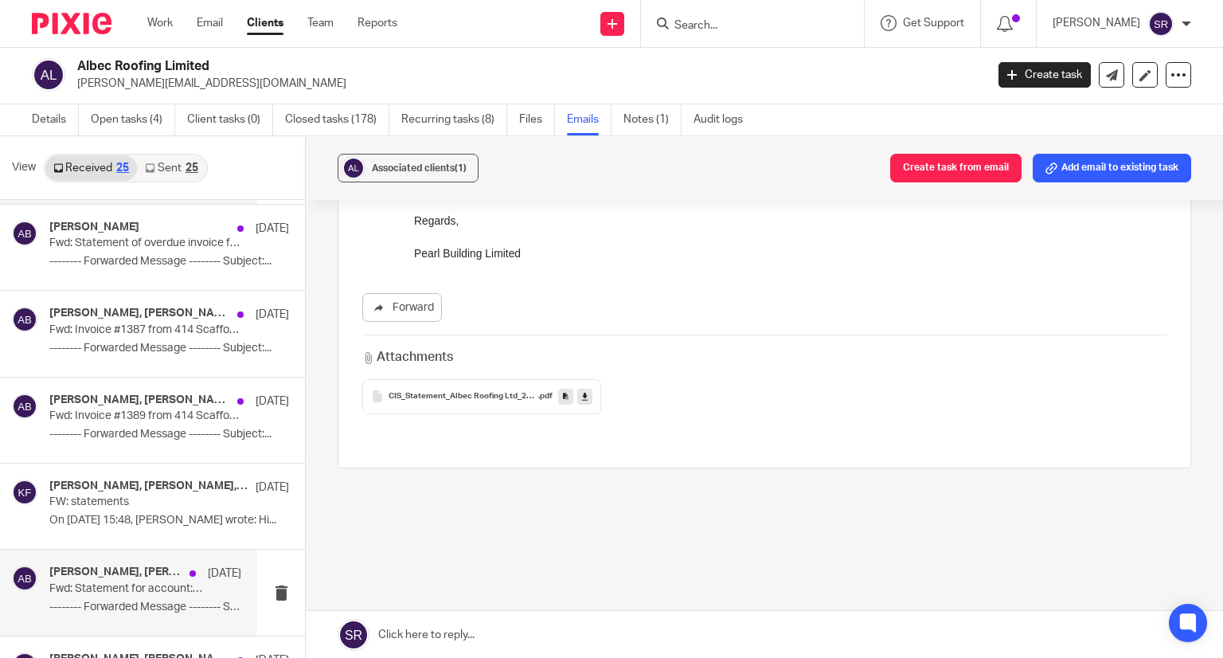
scroll to position [637, 0]
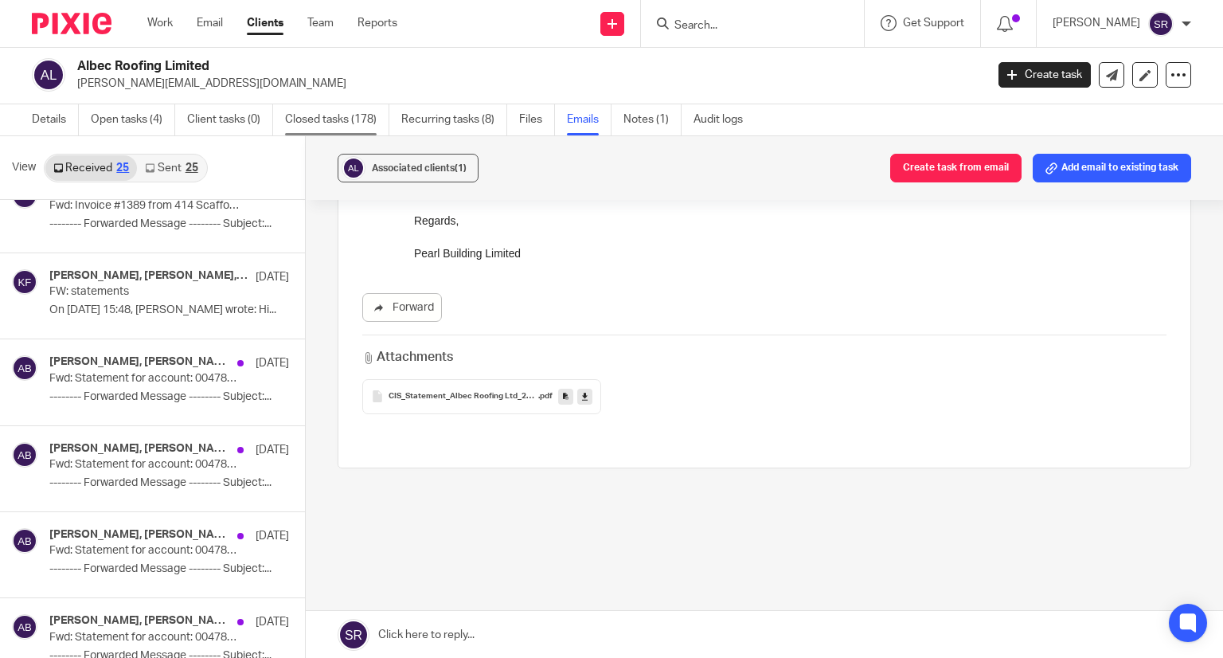
click at [303, 112] on link "Closed tasks (178)" at bounding box center [337, 119] width 104 height 31
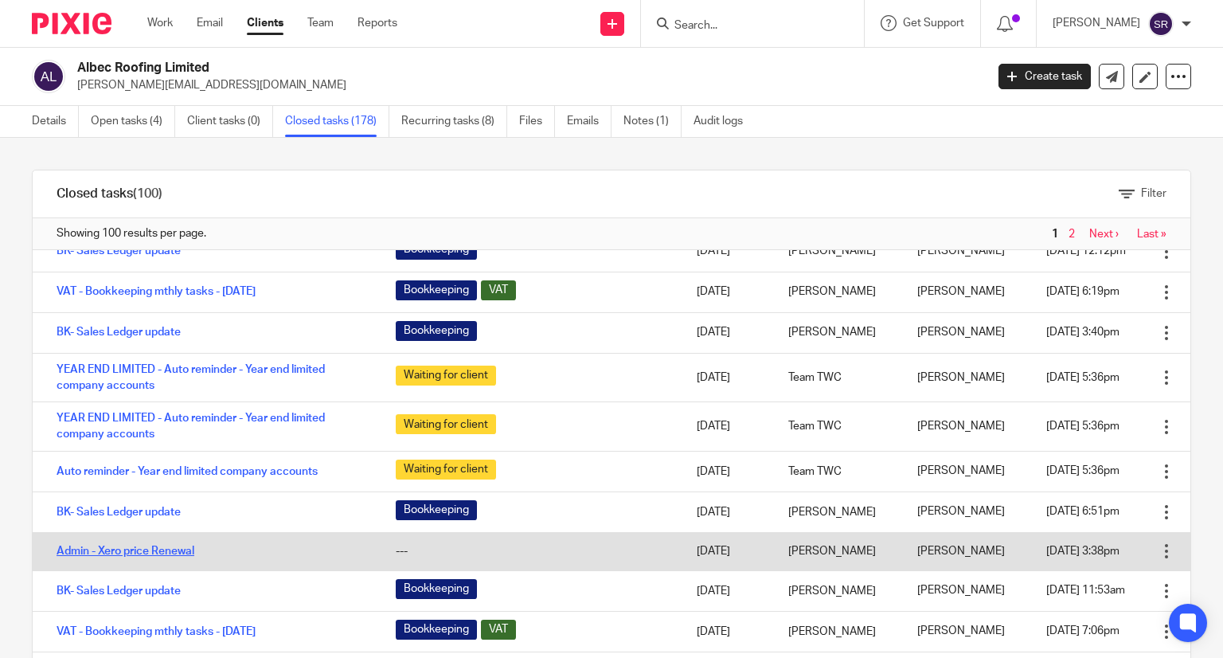
scroll to position [239, 0]
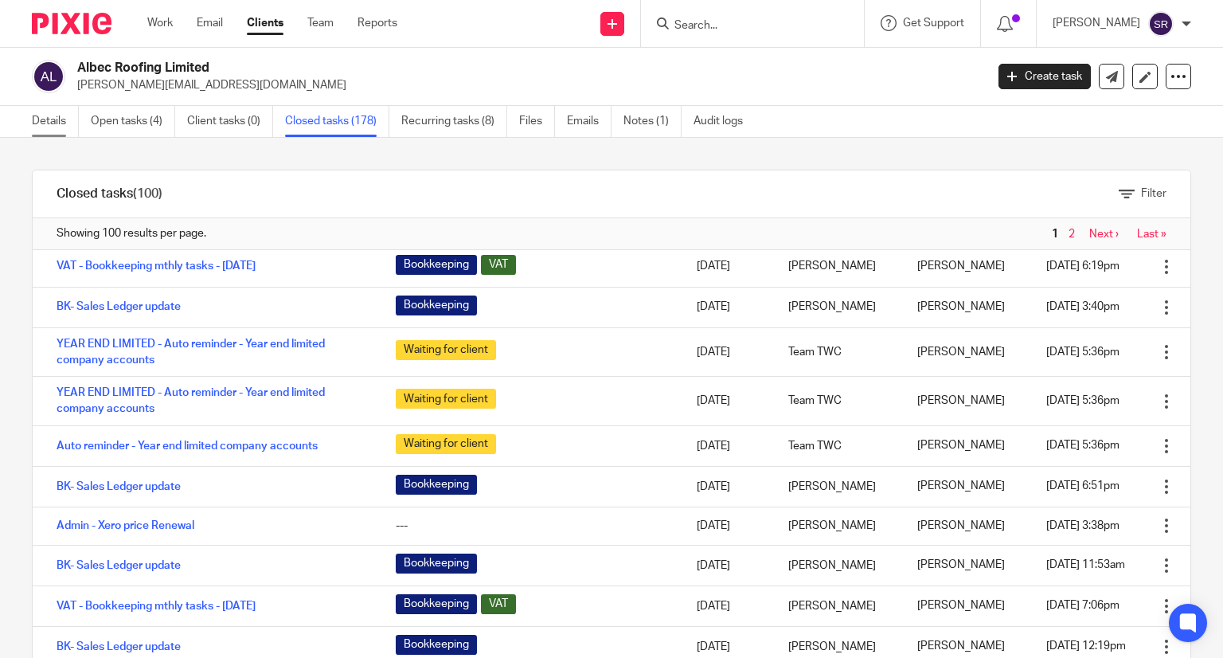
click at [56, 127] on link "Details" at bounding box center [55, 121] width 47 height 31
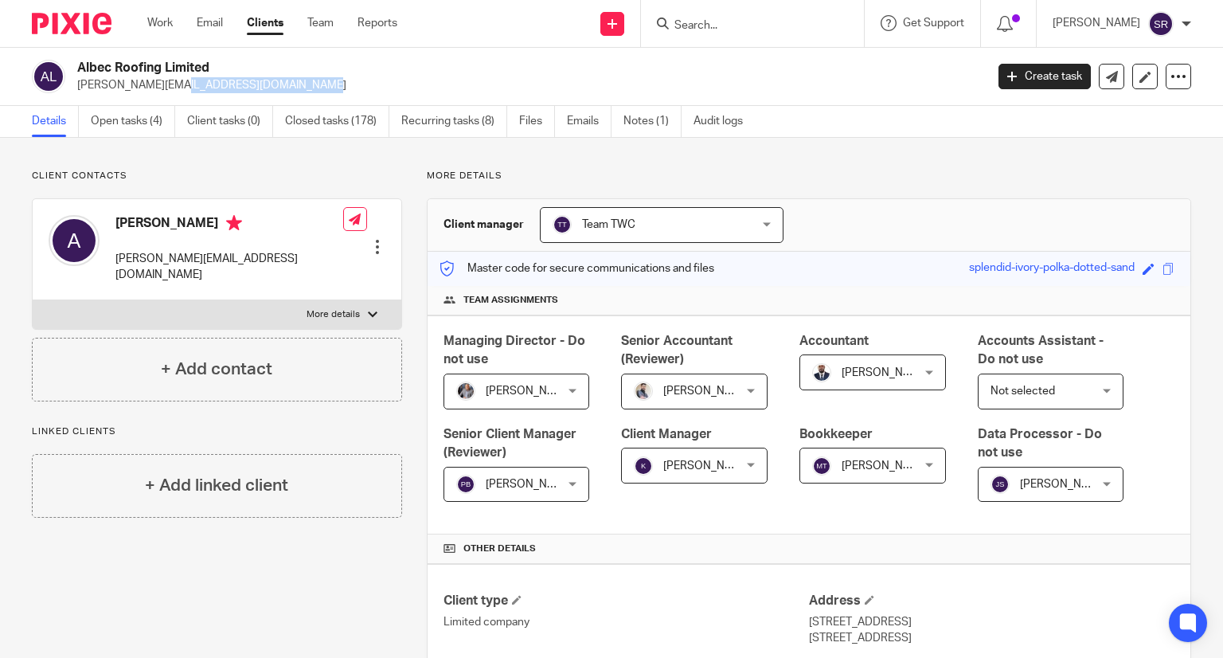
click at [231, 72] on h2 "Albec Roofing Limited" at bounding box center [436, 68] width 718 height 17
drag, startPoint x: 215, startPoint y: 66, endPoint x: 73, endPoint y: 68, distance: 141.7
click at [73, 68] on div "Albec Roofing Limited [PERSON_NAME][EMAIL_ADDRESS][DOMAIN_NAME]" at bounding box center [503, 76] width 943 height 33
copy h2 "Albec Roofing Limited"
click at [160, 31] on link "Work" at bounding box center [159, 23] width 25 height 16
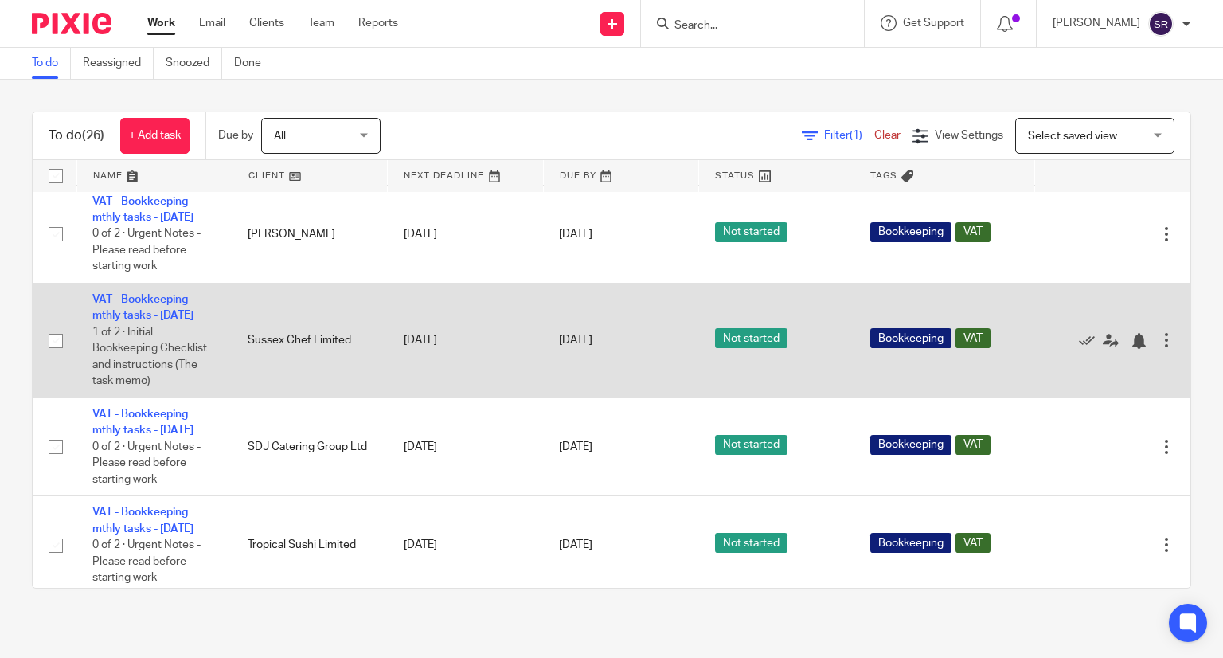
scroll to position [796, 0]
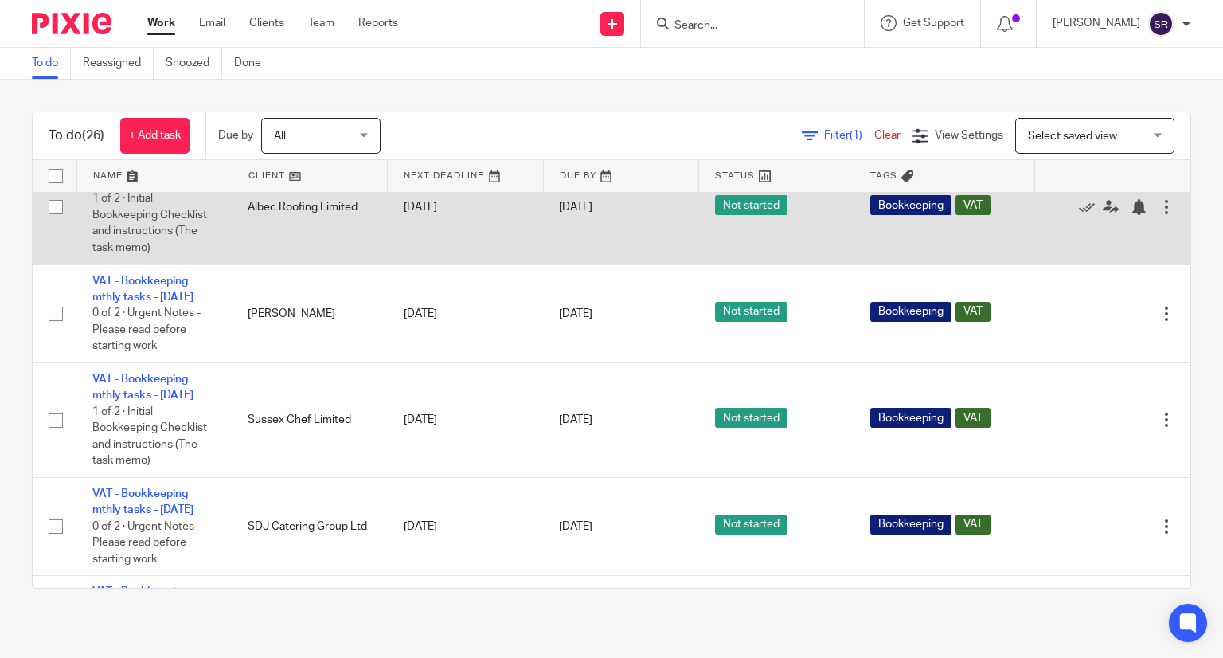
click at [179, 188] on link "VAT - Bookkeeping mthly tasks - [DATE]" at bounding box center [142, 174] width 101 height 27
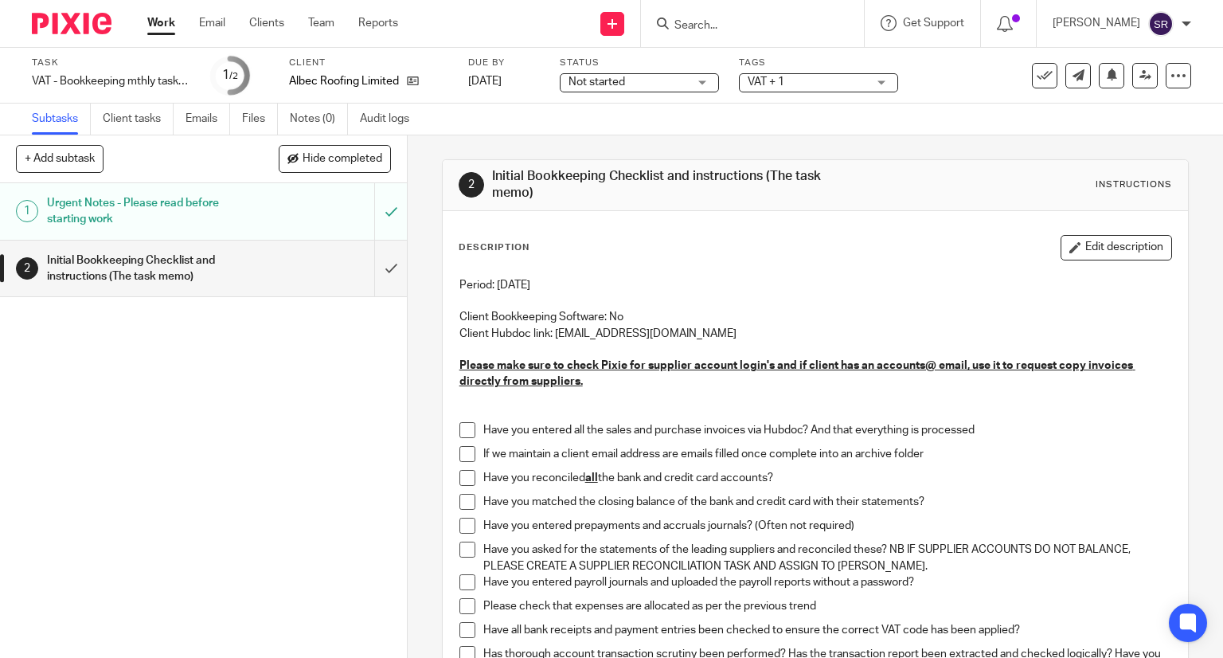
click at [171, 23] on link "Work" at bounding box center [161, 23] width 28 height 16
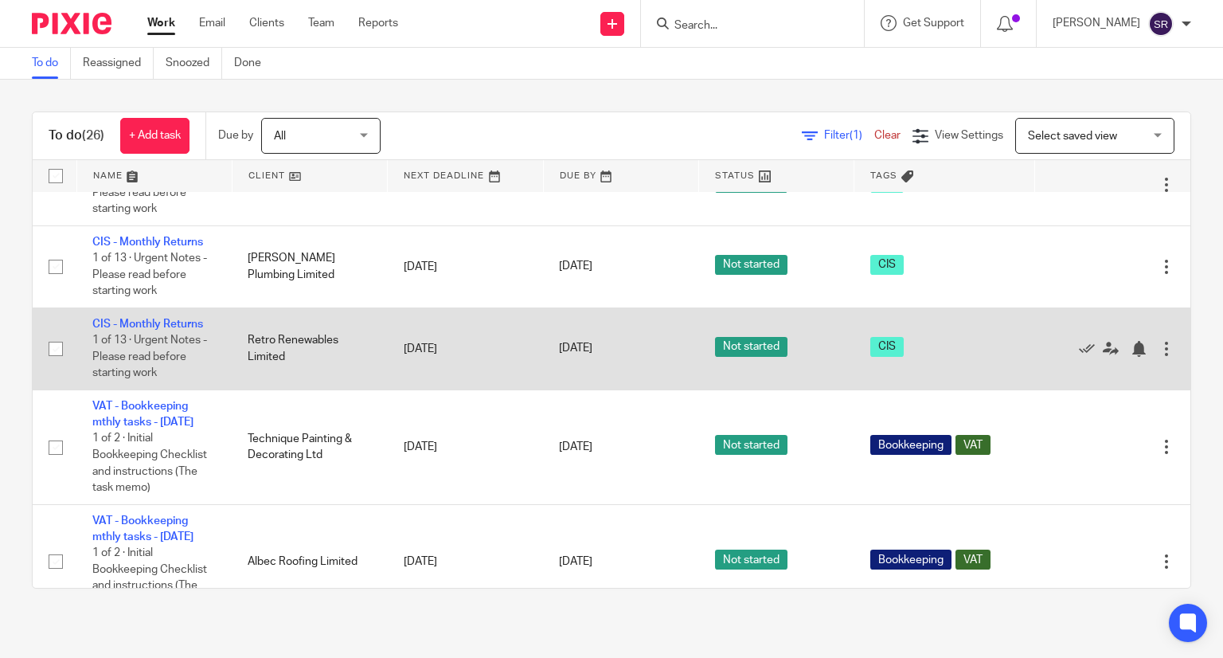
scroll to position [557, 0]
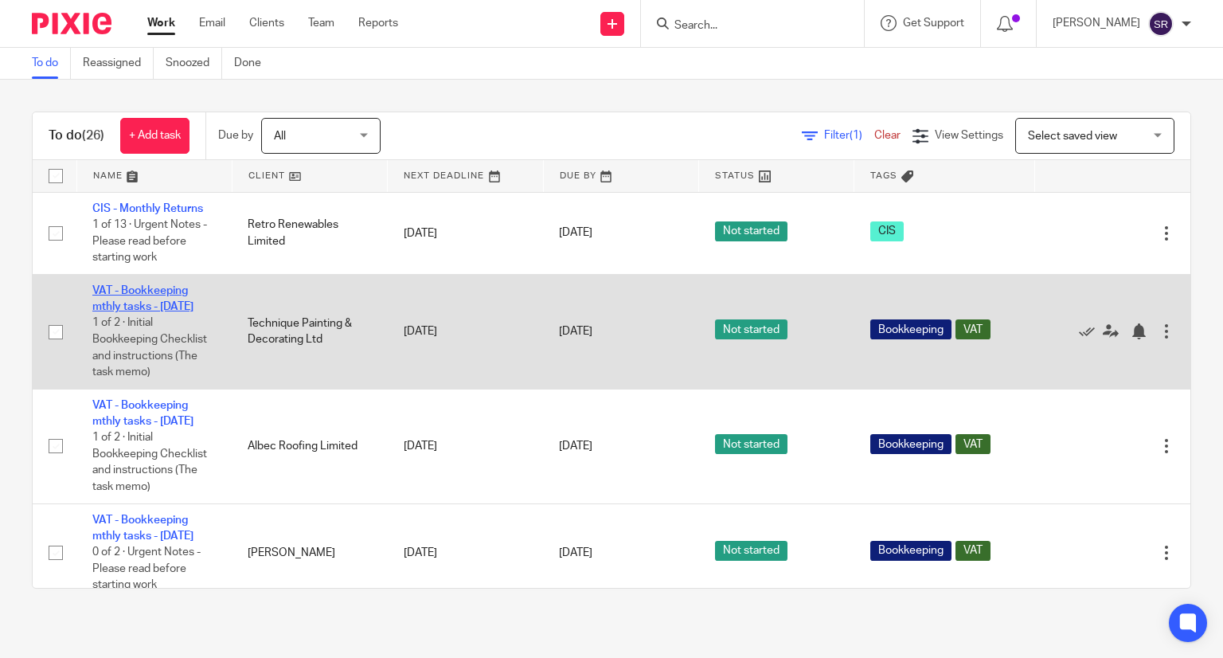
click at [134, 312] on link "VAT - Bookkeeping mthly tasks - [DATE]" at bounding box center [142, 298] width 101 height 27
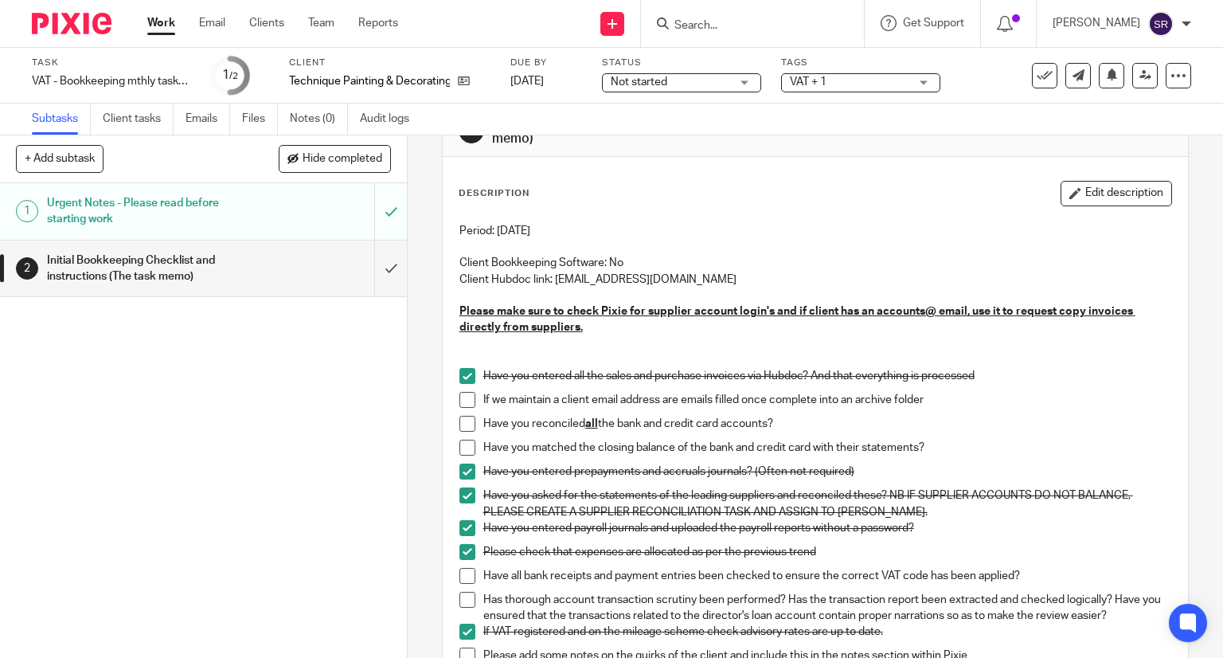
scroll to position [80, 0]
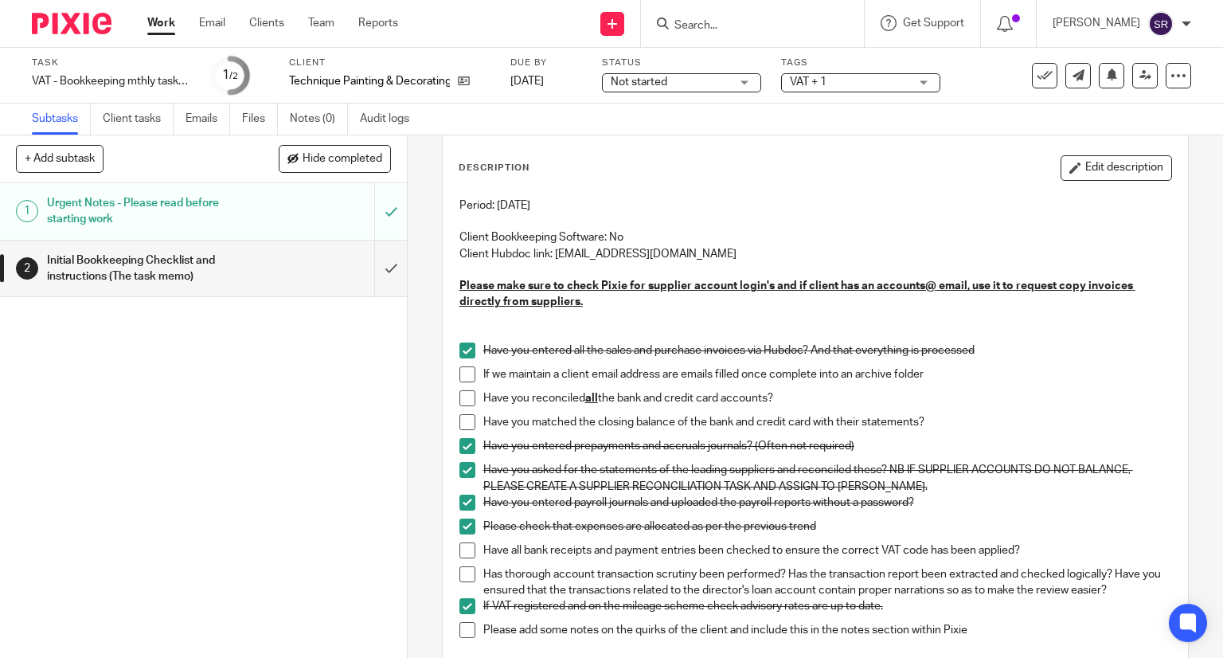
click at [459, 373] on span at bounding box center [467, 374] width 16 height 16
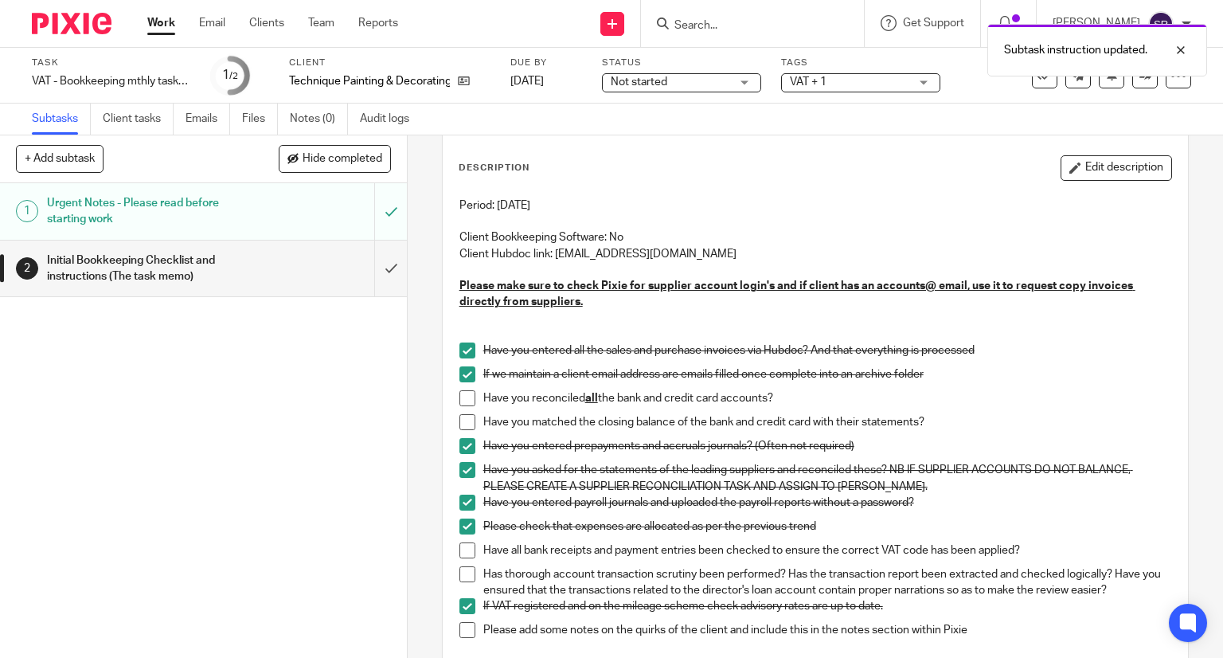
click at [462, 394] on span at bounding box center [467, 398] width 16 height 16
click at [461, 417] on span at bounding box center [467, 422] width 16 height 16
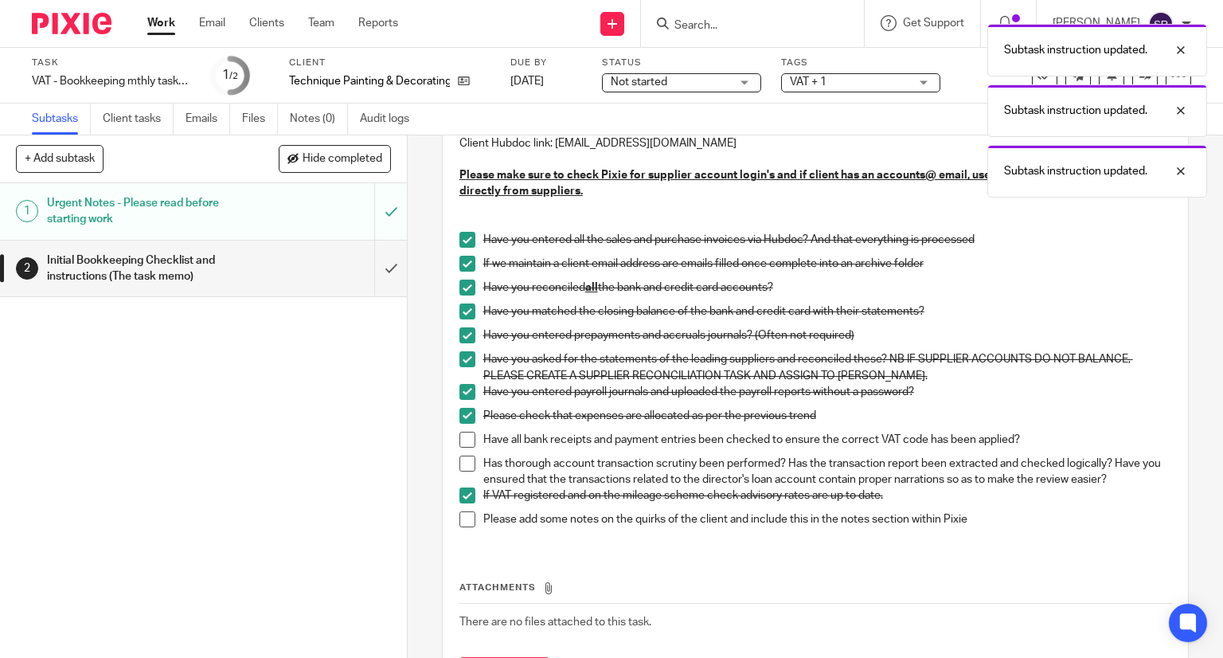
scroll to position [239, 0]
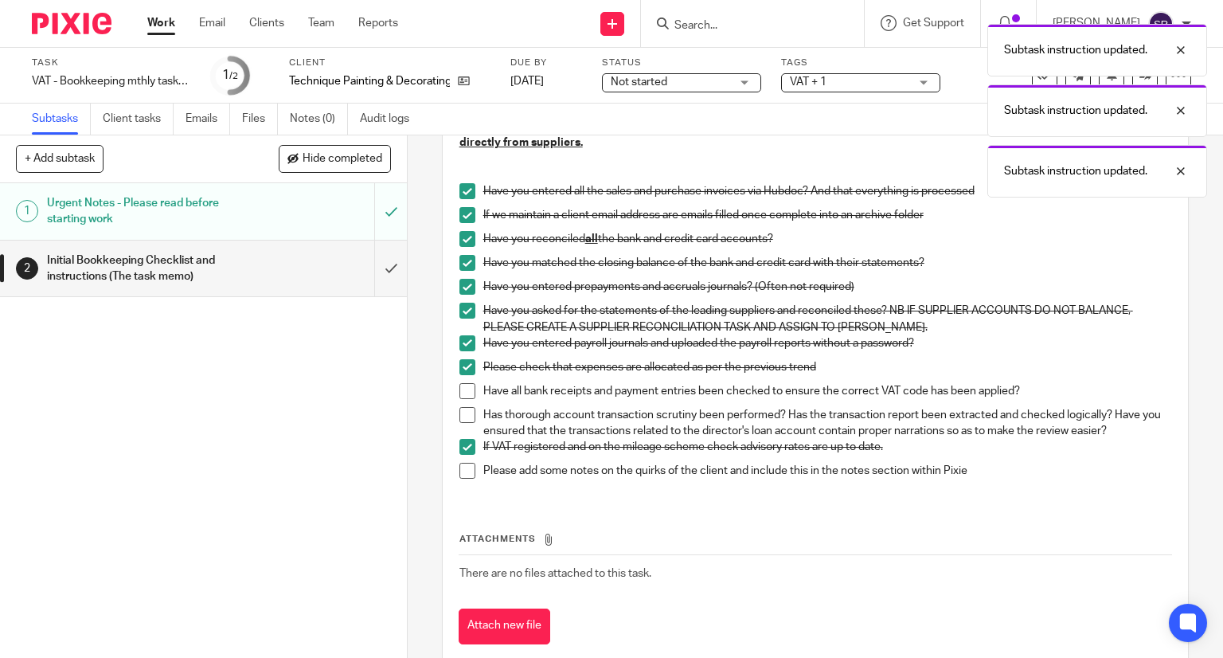
click at [459, 389] on span at bounding box center [467, 391] width 16 height 16
click at [459, 412] on span at bounding box center [467, 415] width 16 height 16
click at [459, 472] on span at bounding box center [467, 471] width 16 height 16
click at [375, 269] on input "submit" at bounding box center [203, 268] width 407 height 57
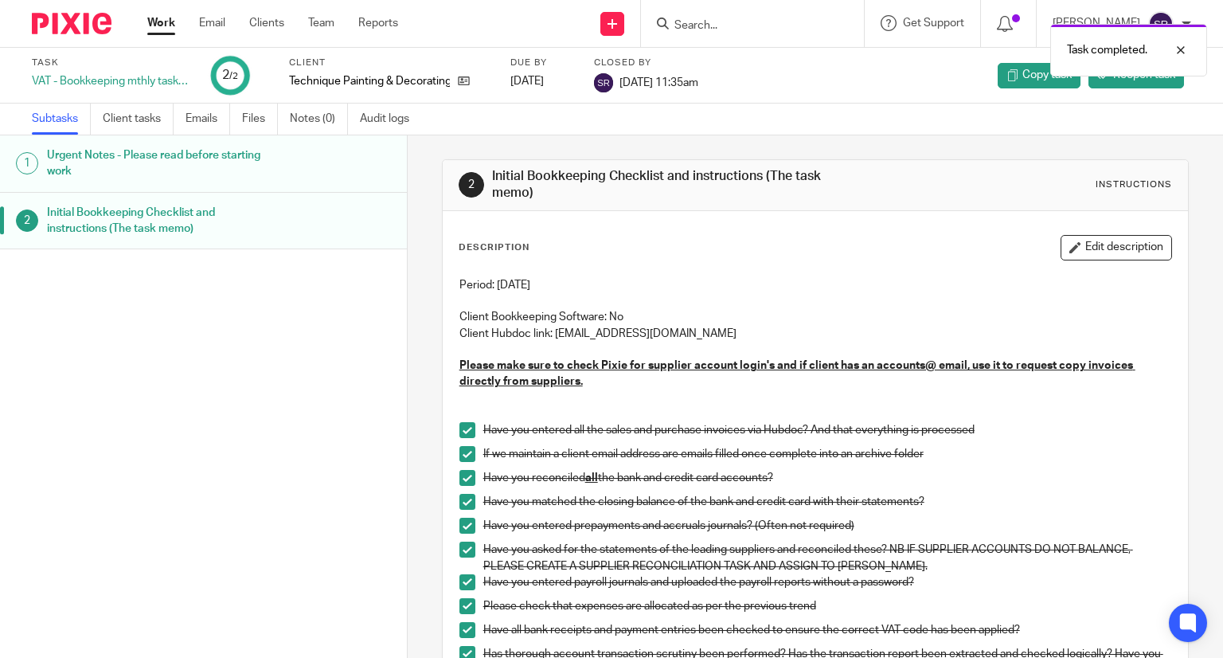
click at [174, 21] on link "Work" at bounding box center [161, 23] width 28 height 16
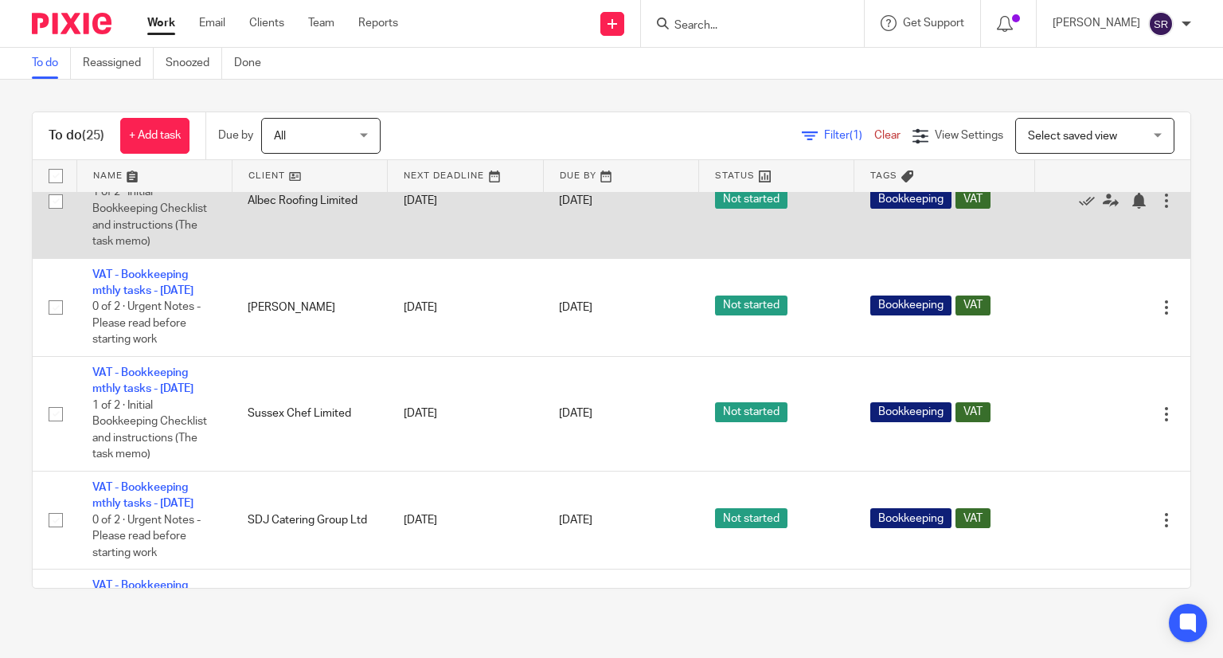
scroll to position [717, 0]
